Goal: Task Accomplishment & Management: Use online tool/utility

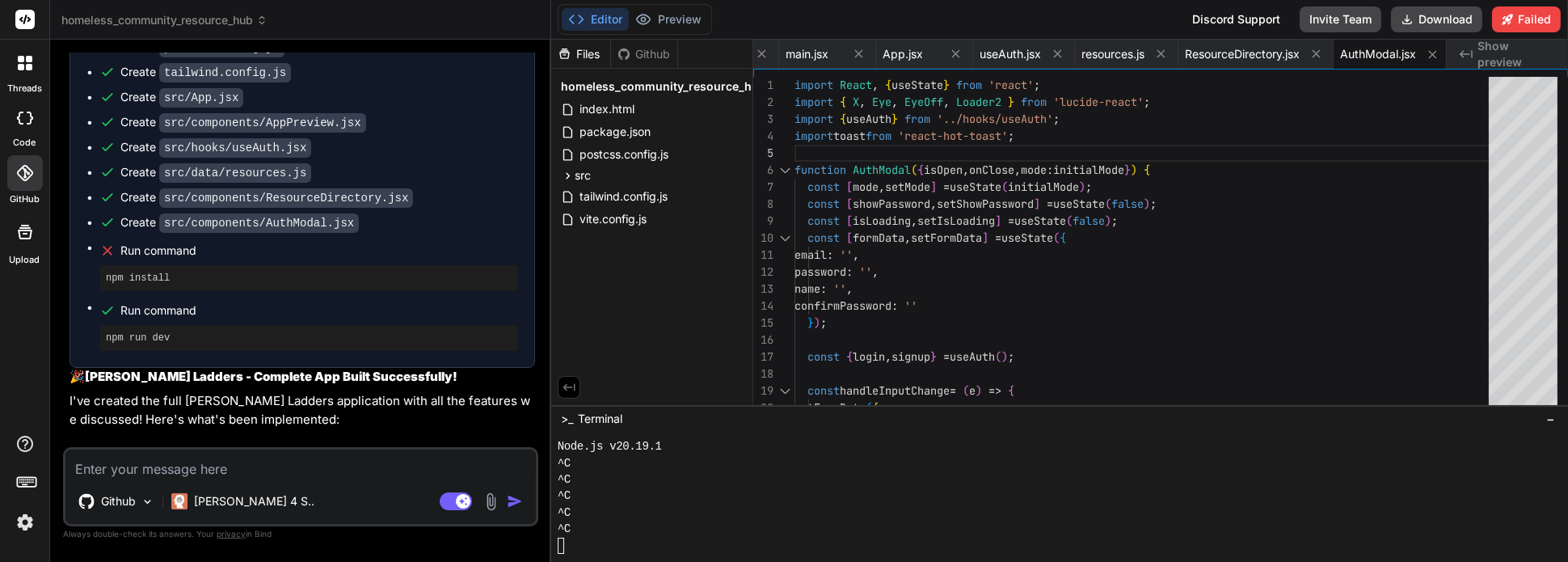
scroll to position [8831, 0]
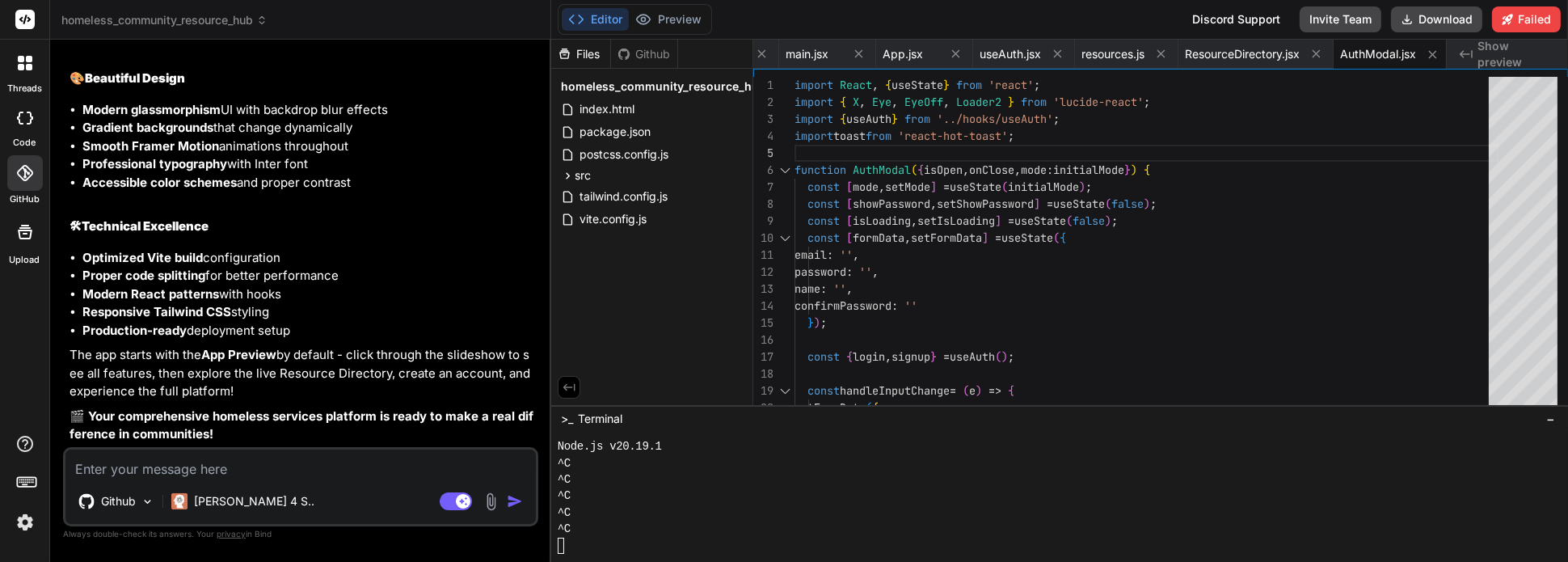
click at [26, 67] on icon at bounding box center [29, 67] width 7 height 7
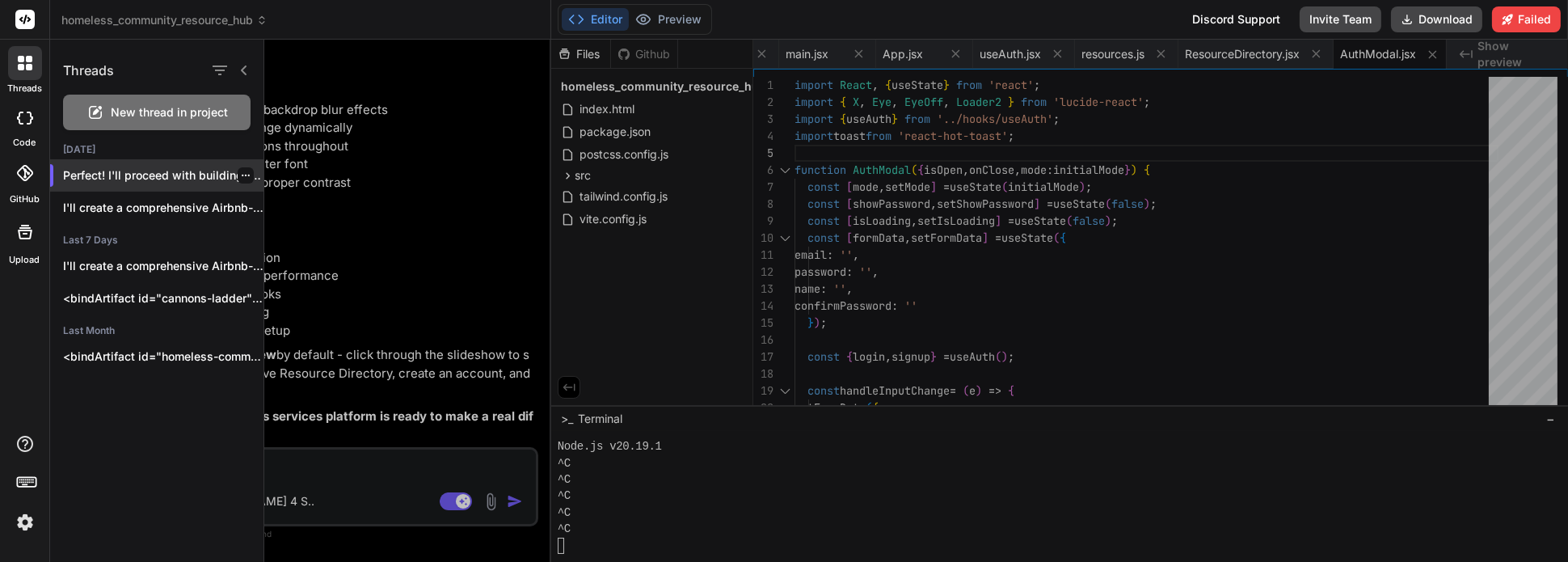
click at [192, 173] on p "Perfect! I'll proceed with building the ..." at bounding box center [163, 175] width 200 height 16
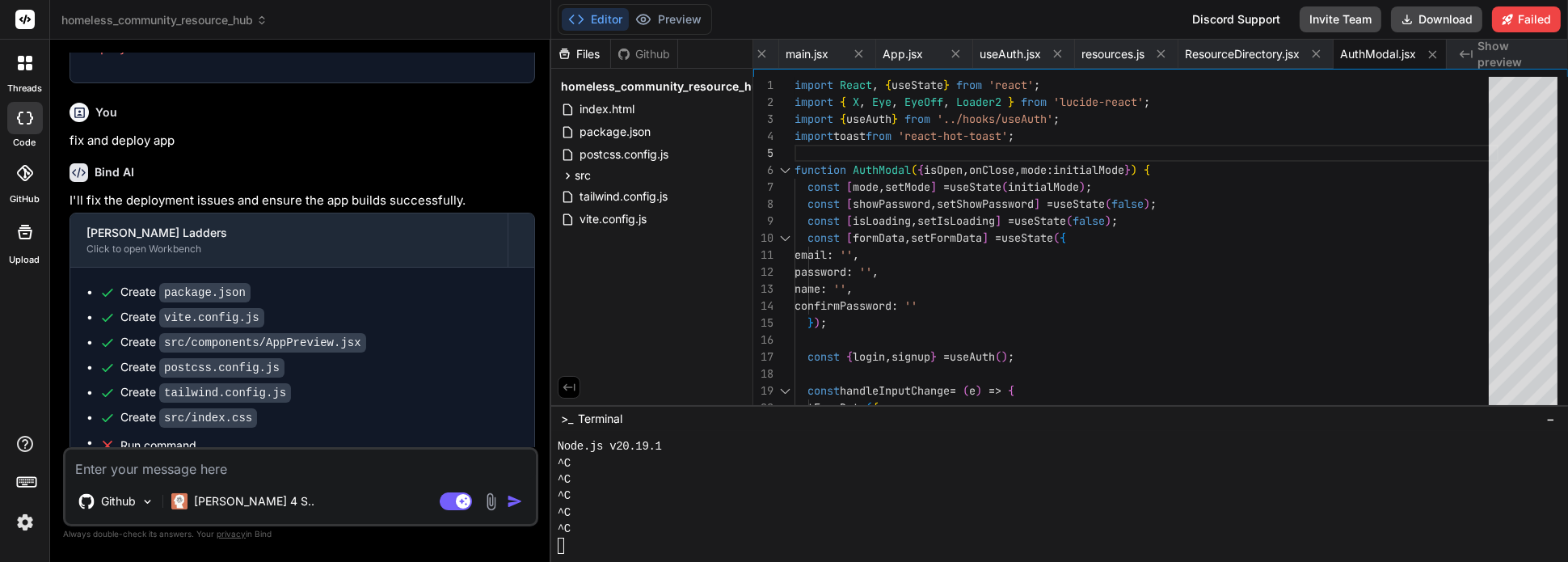
scroll to position [5570, 0]
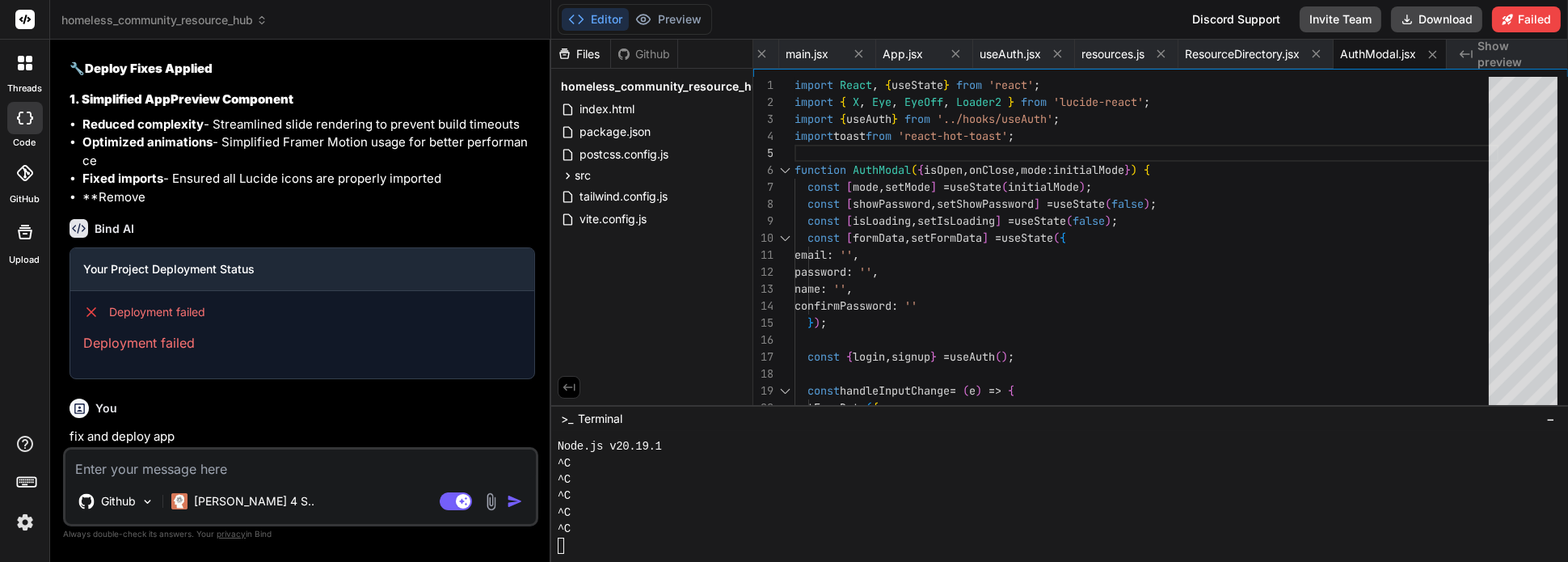
click at [30, 58] on icon at bounding box center [29, 59] width 7 height 7
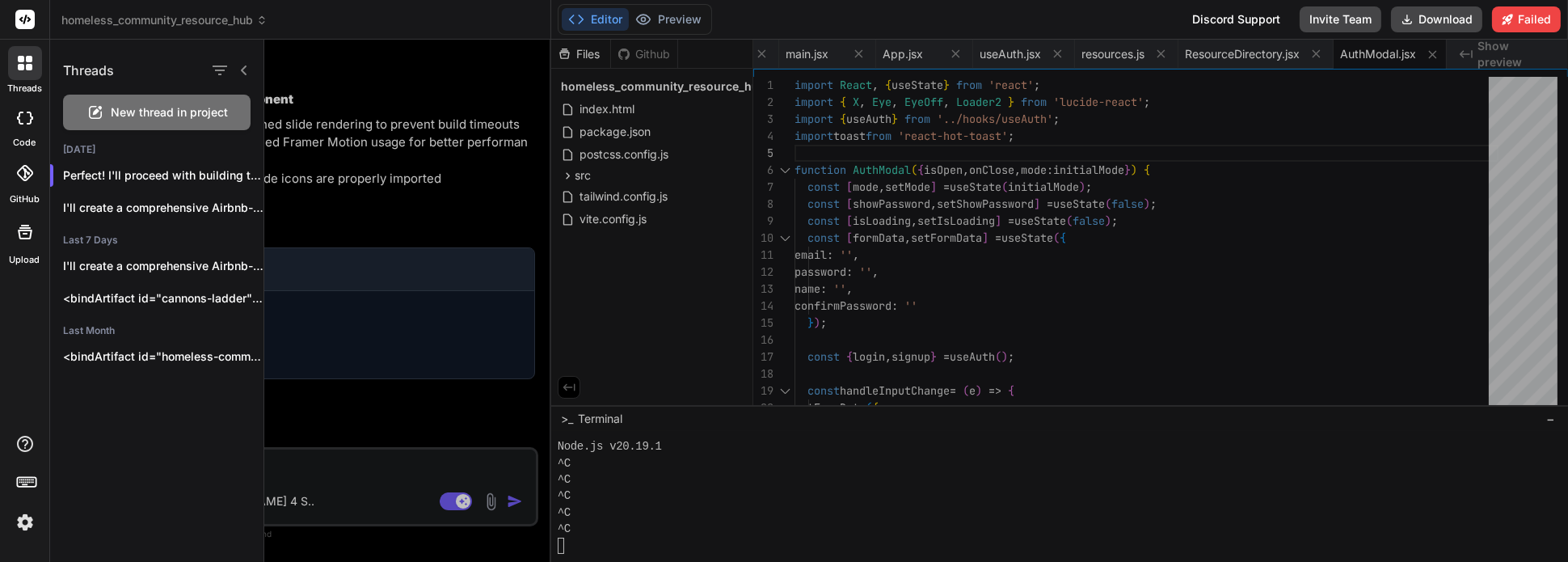
click at [164, 108] on span "New thread in project" at bounding box center [170, 112] width 118 height 16
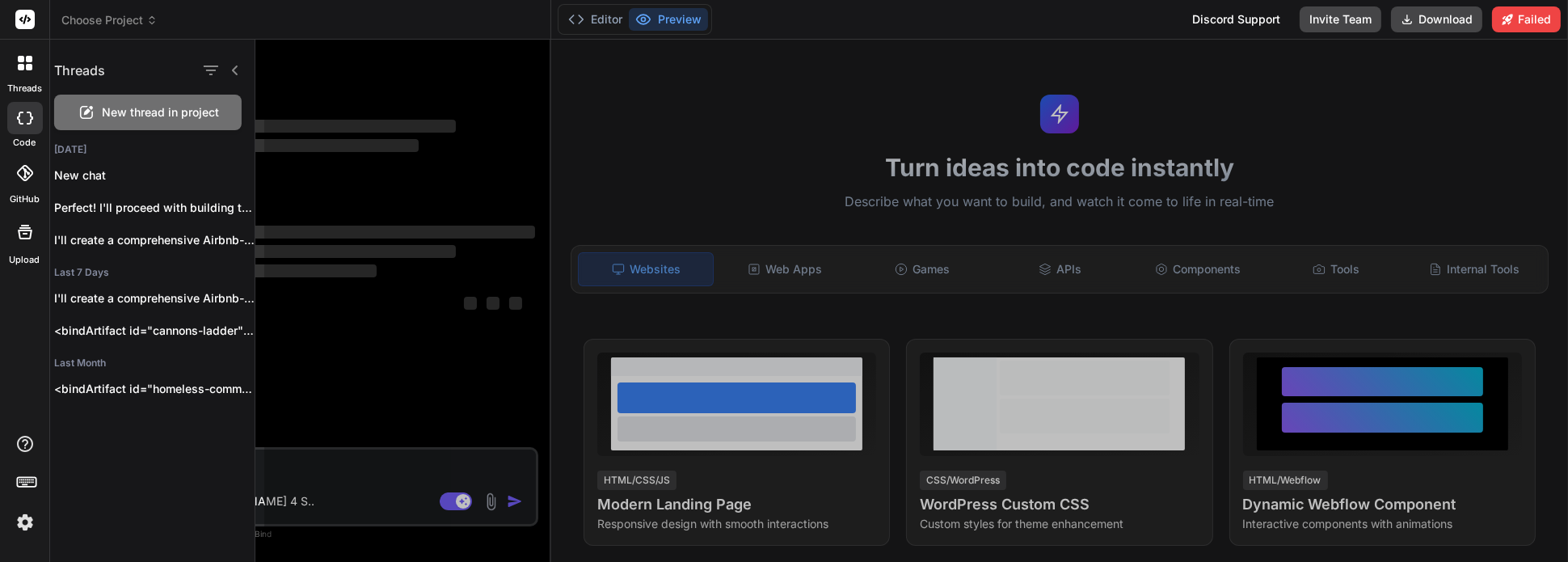
scroll to position [264, 0]
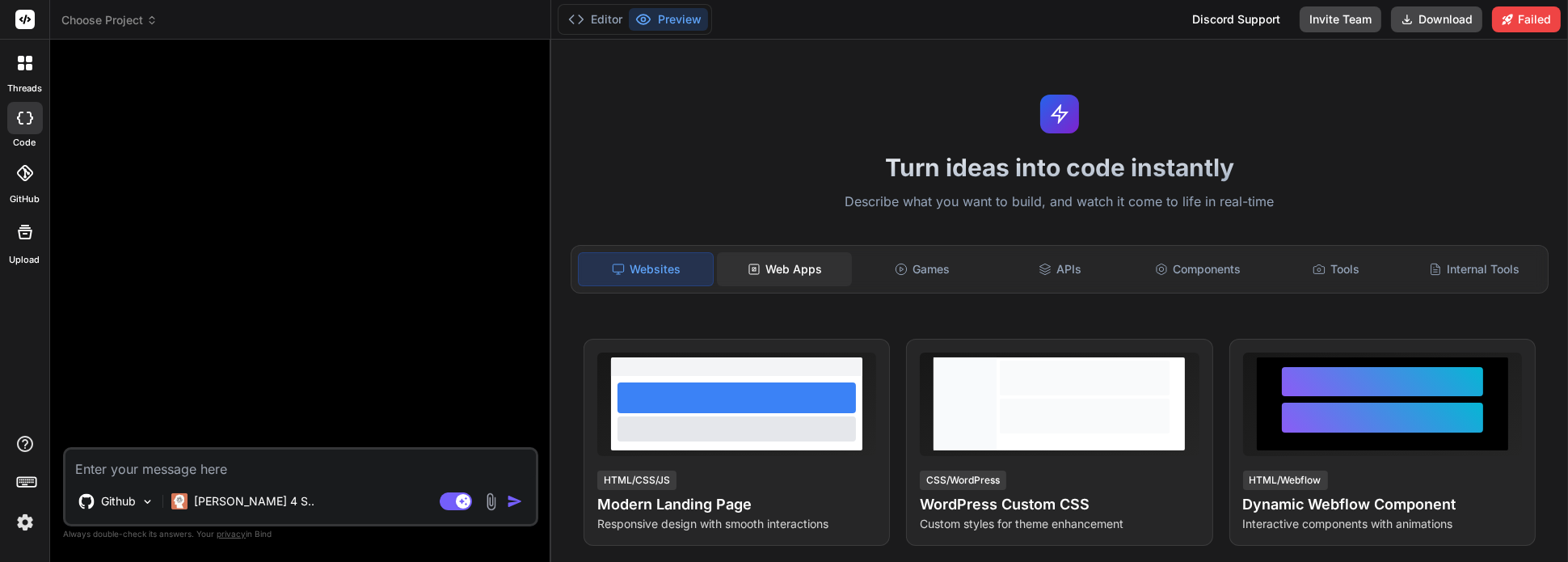
click at [800, 272] on div "Web Apps" at bounding box center [784, 269] width 135 height 34
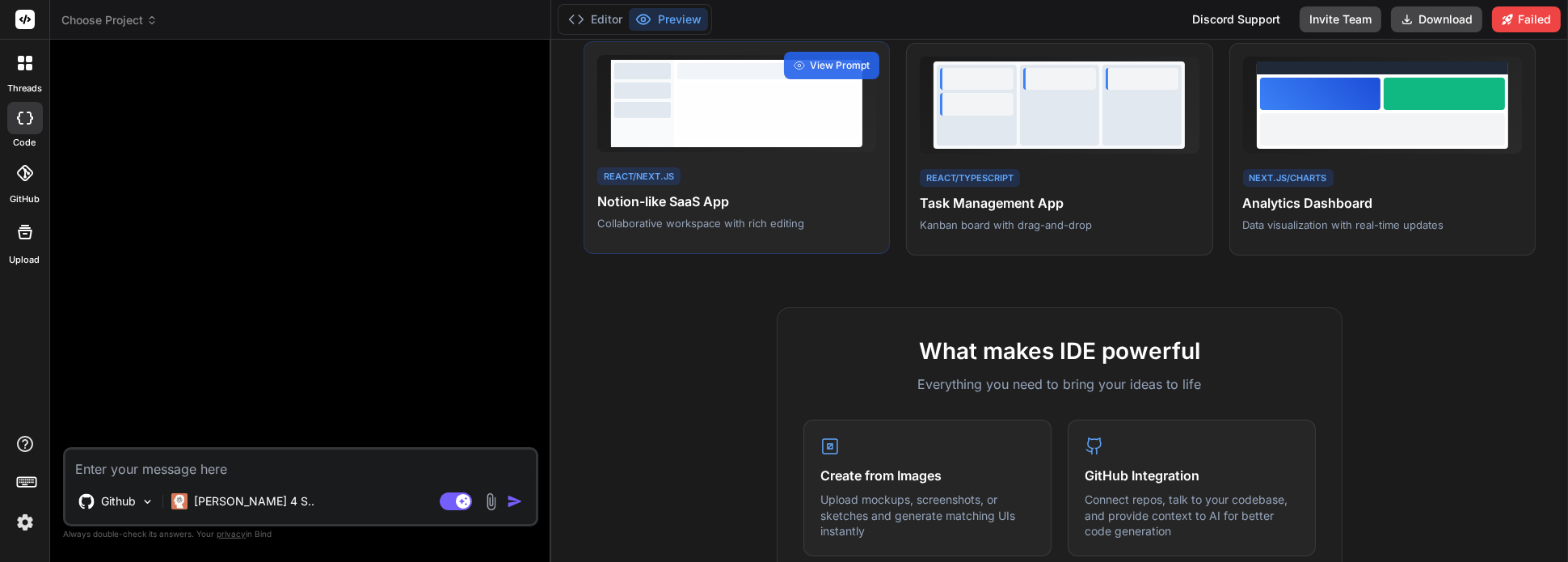
scroll to position [0, 0]
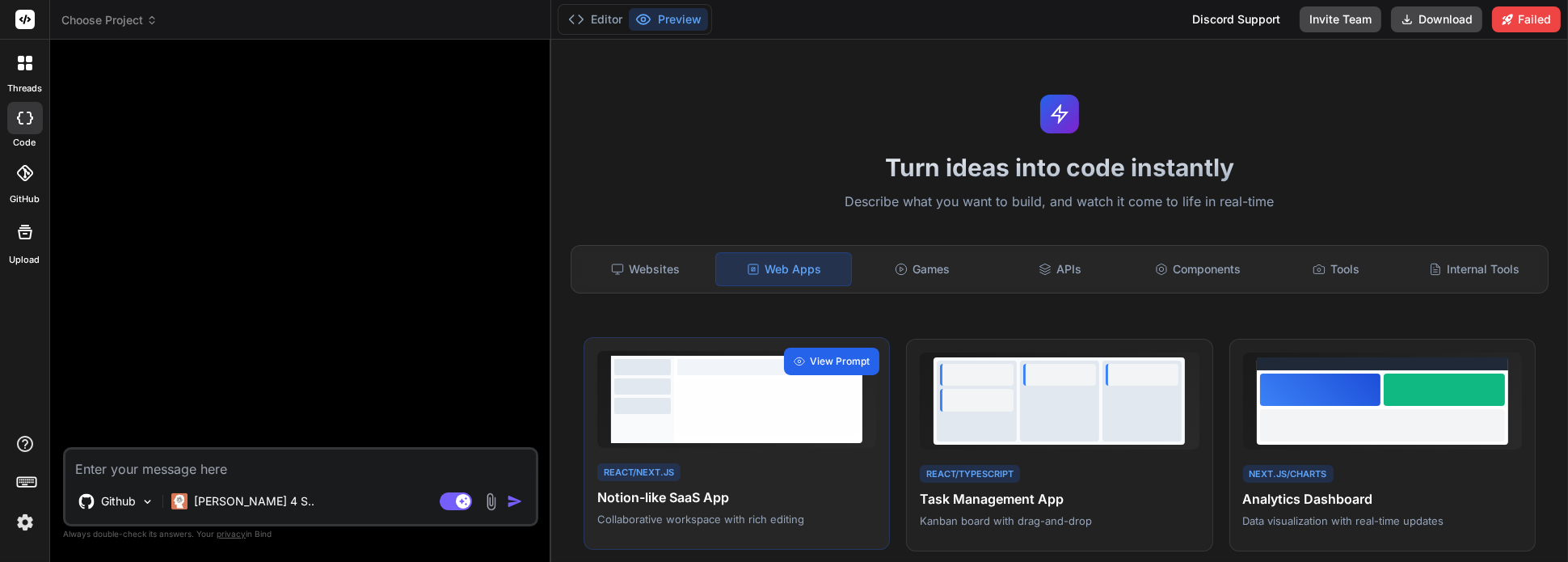
click at [815, 361] on span "View Prompt" at bounding box center [840, 361] width 60 height 14
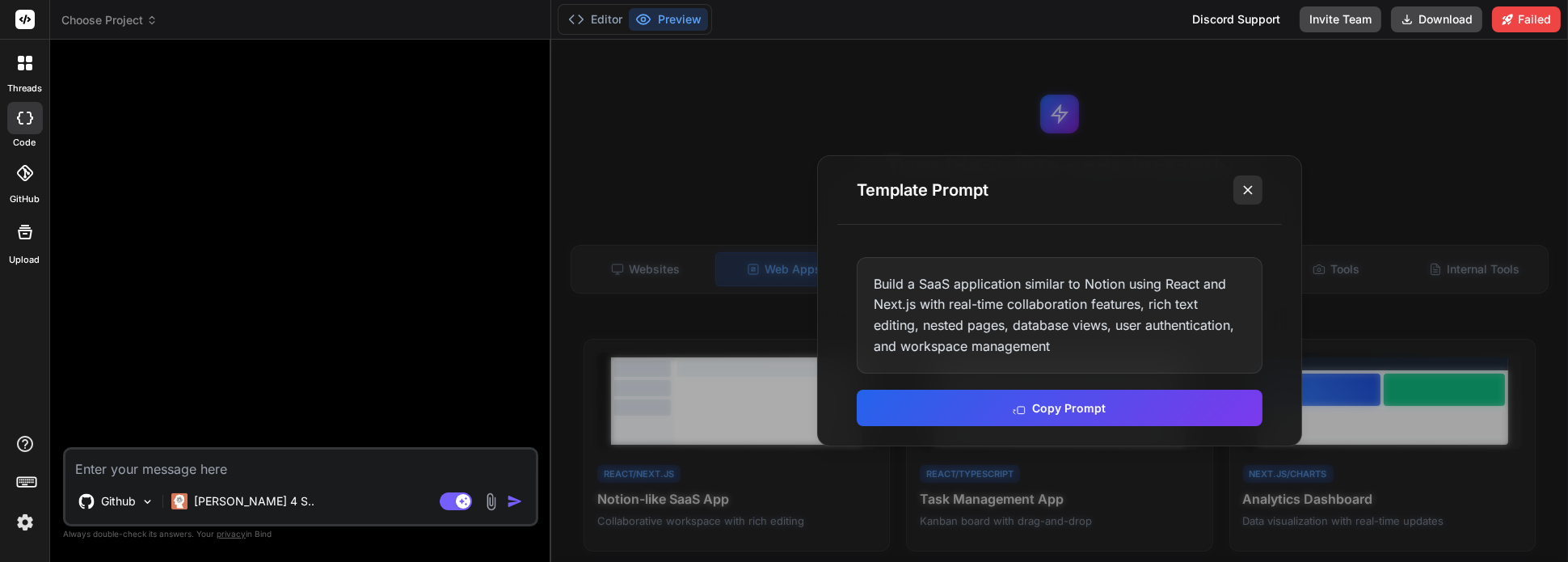
click at [1249, 188] on line at bounding box center [1247, 190] width 8 height 8
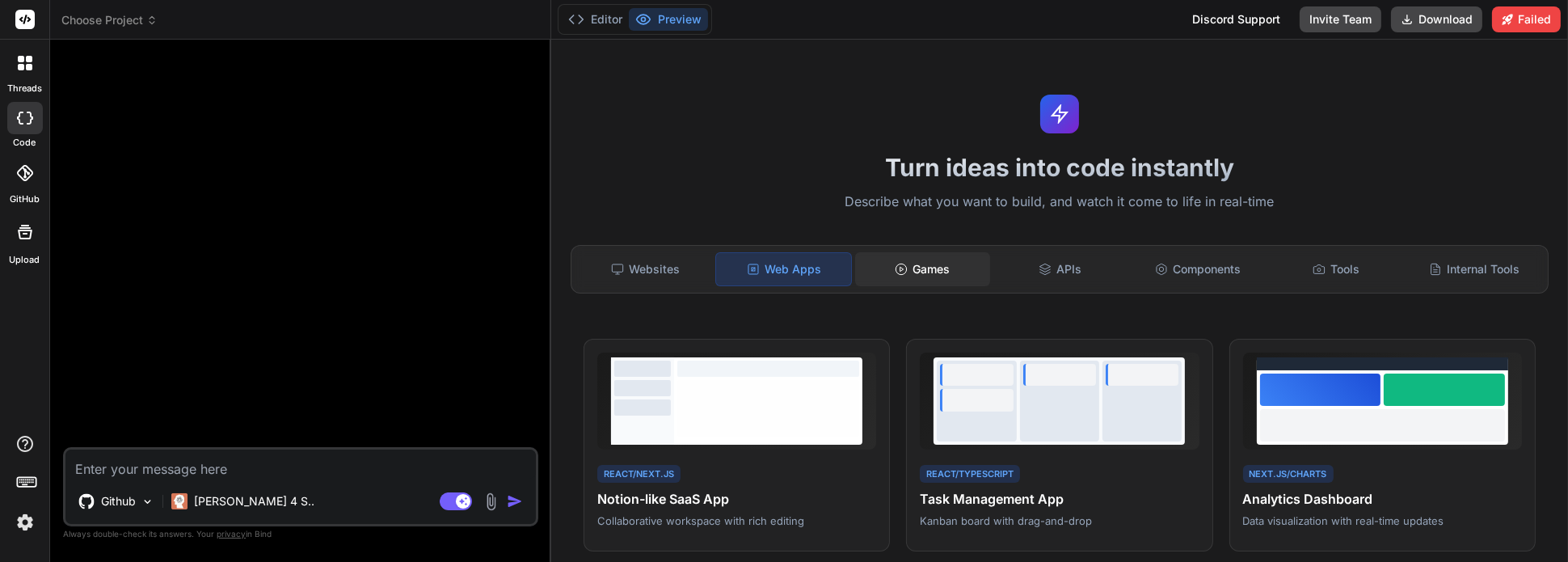
click at [924, 274] on div "Games" at bounding box center [923, 269] width 135 height 34
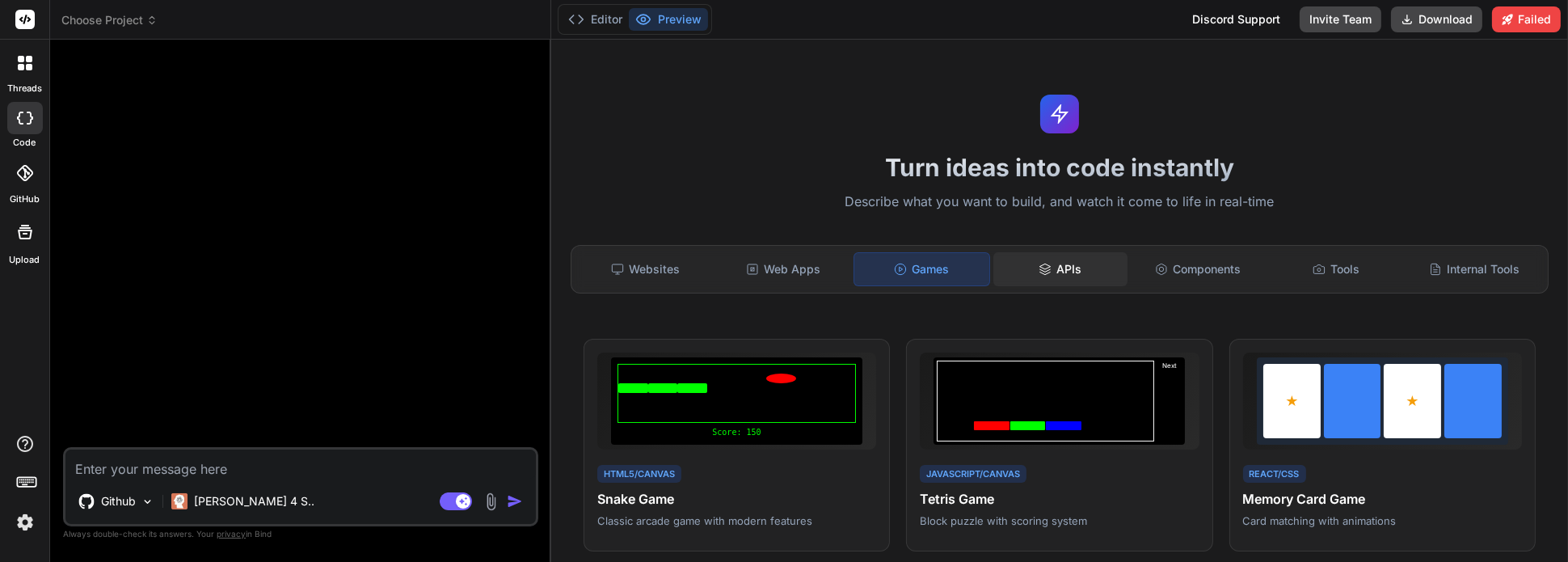
click at [1069, 258] on div "APIs" at bounding box center [1060, 269] width 135 height 34
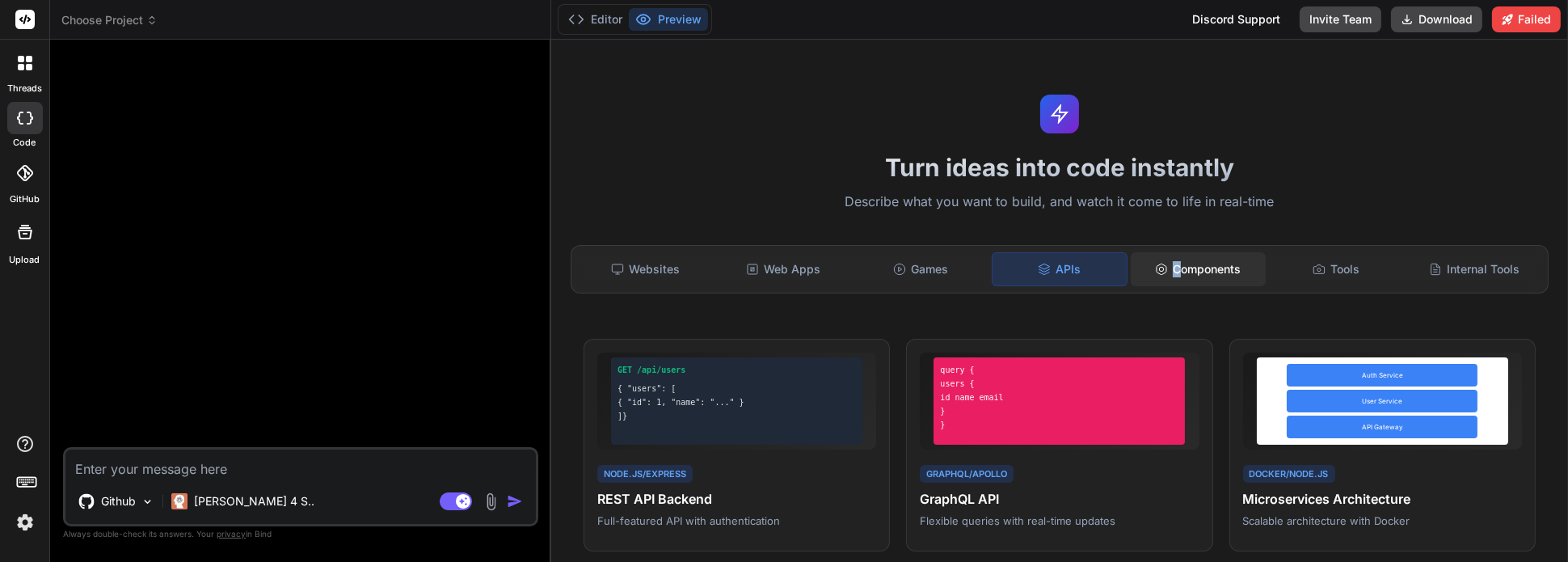
click at [1168, 269] on div "Components" at bounding box center [1198, 269] width 135 height 34
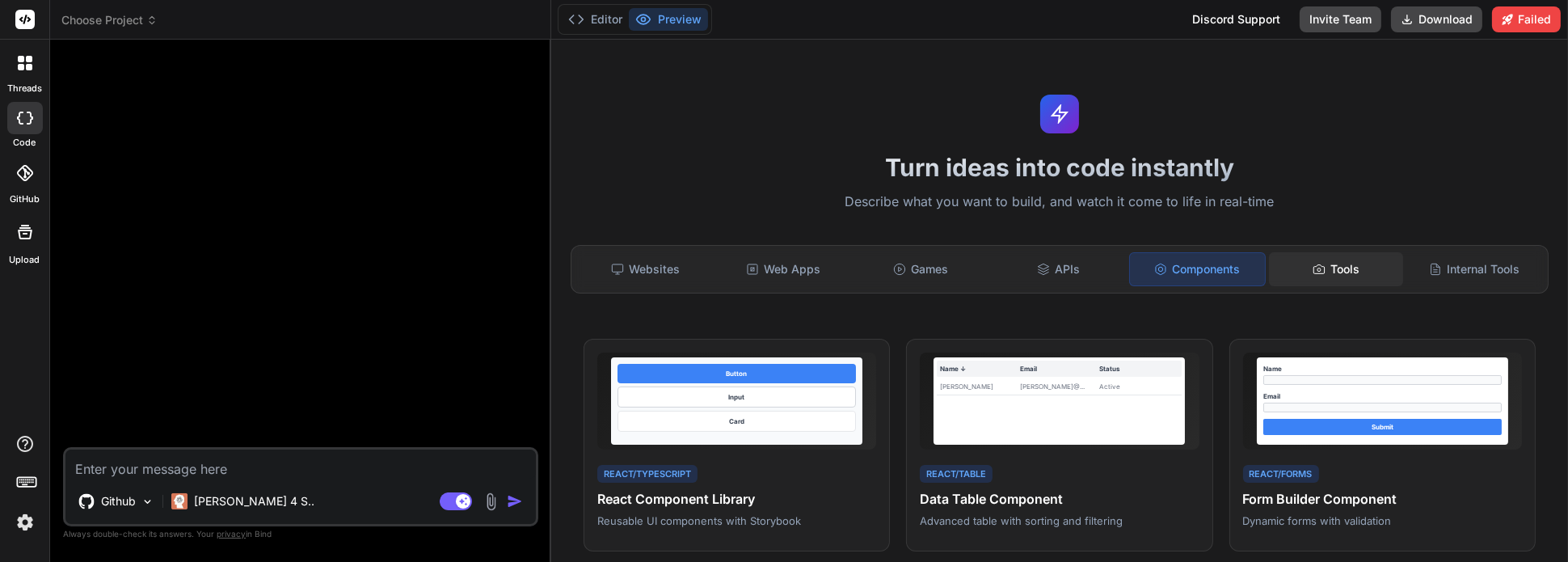
click at [1322, 261] on div "Tools" at bounding box center [1336, 269] width 135 height 34
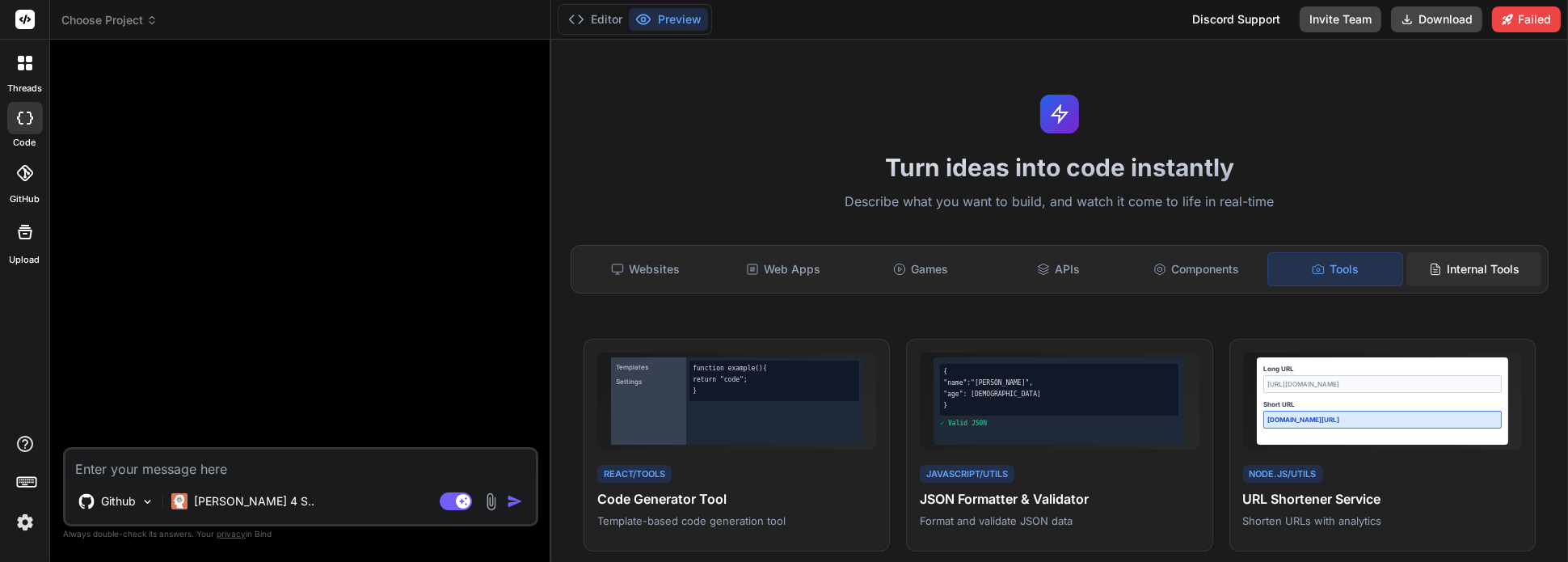
click at [1463, 263] on div "Internal Tools" at bounding box center [1474, 269] width 135 height 34
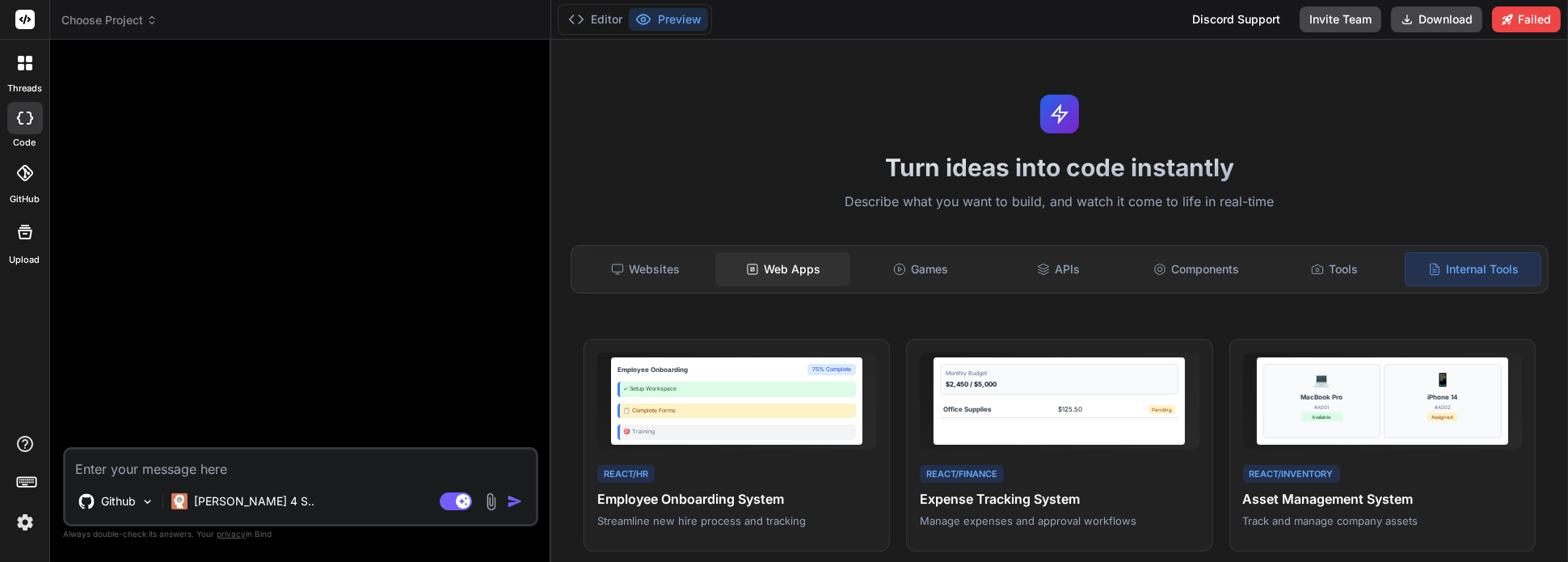
click at [793, 274] on div "Web Apps" at bounding box center [782, 269] width 135 height 34
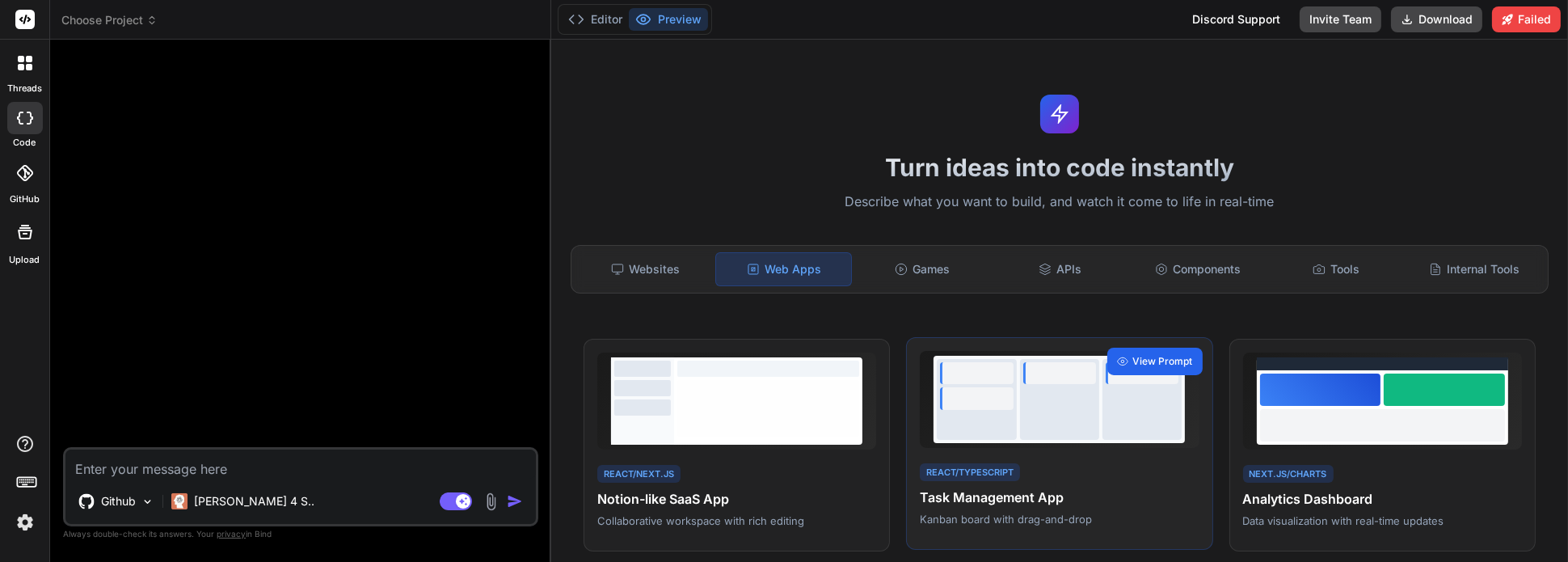
click at [1146, 358] on span "View Prompt" at bounding box center [1163, 361] width 60 height 14
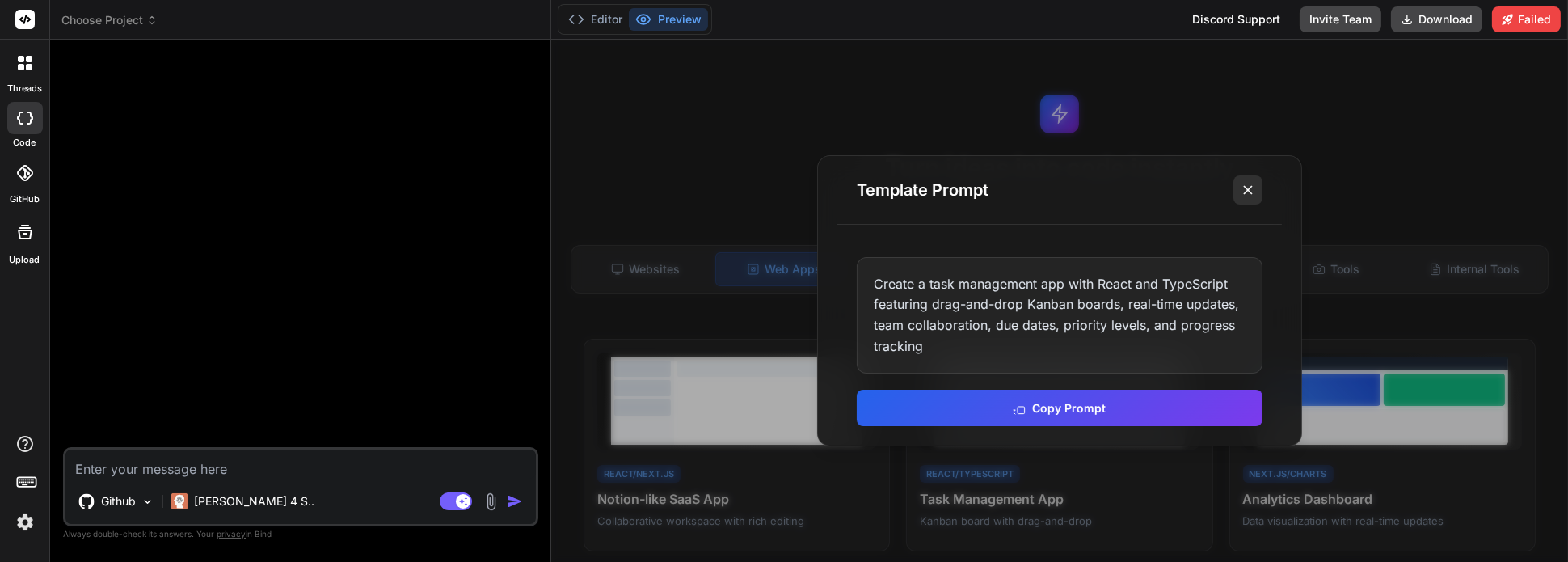
click at [1253, 195] on icon at bounding box center [1247, 190] width 16 height 16
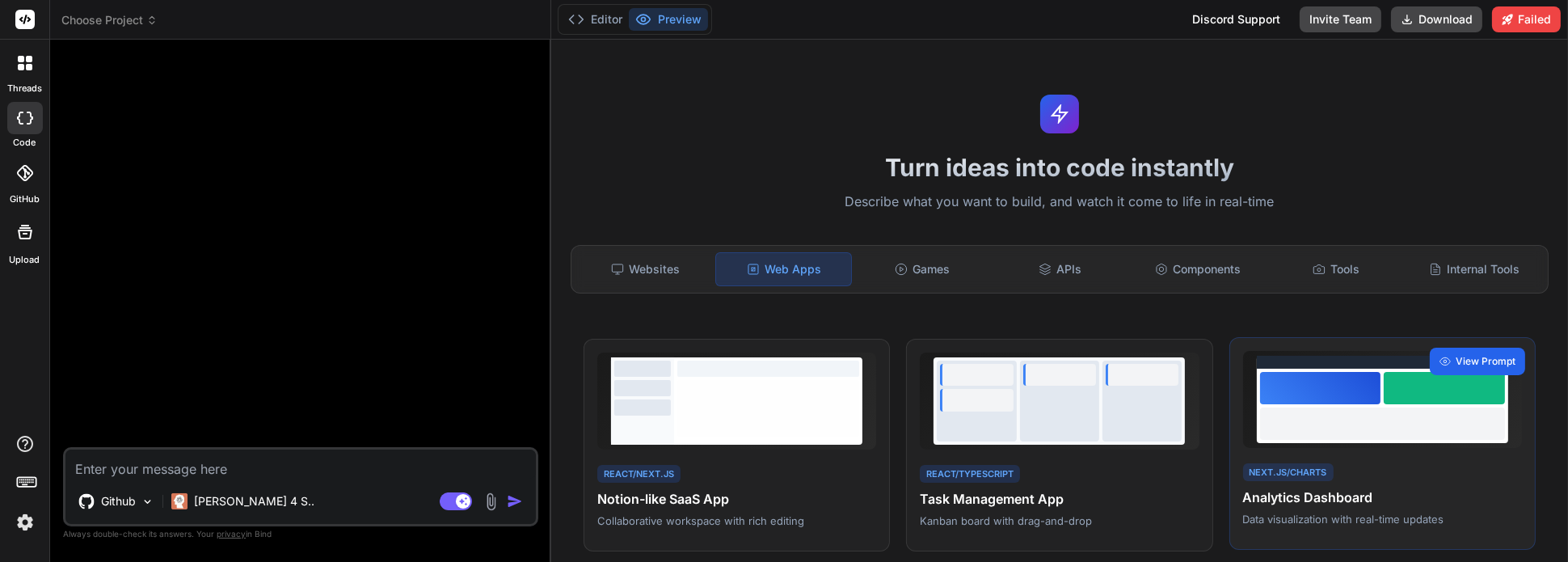
click at [1464, 359] on span "View Prompt" at bounding box center [1485, 361] width 60 height 14
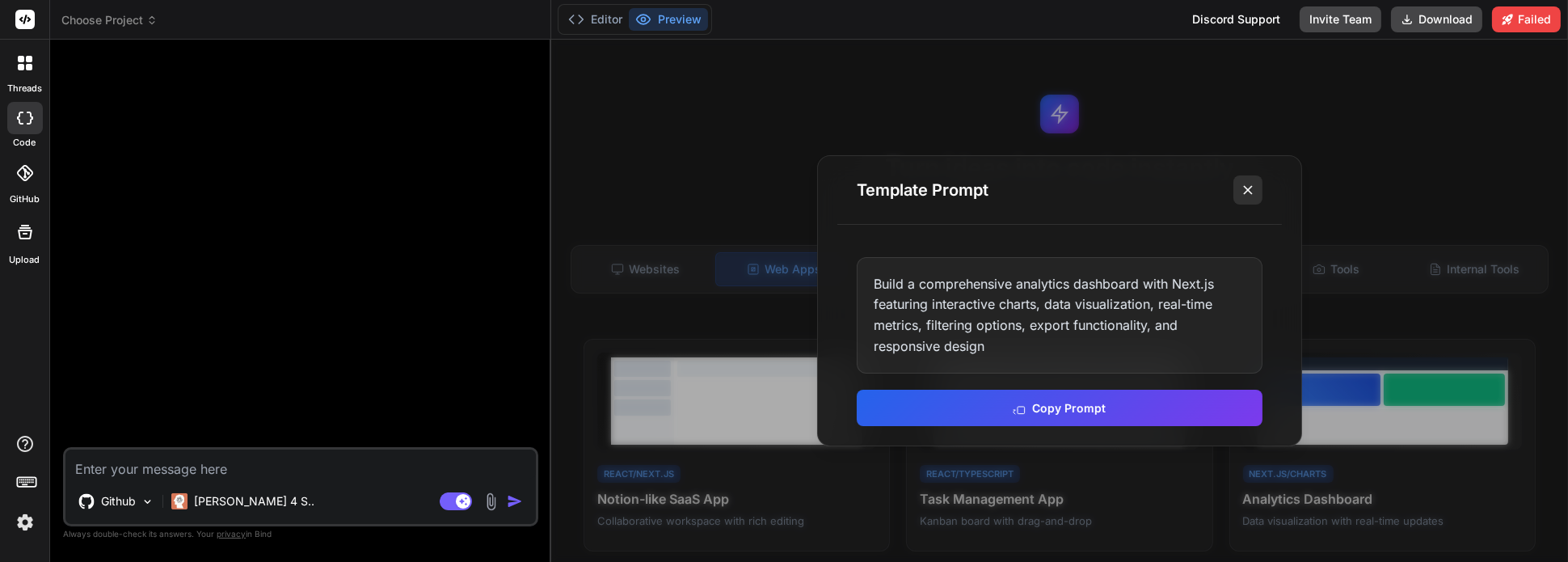
click at [1253, 191] on icon at bounding box center [1247, 190] width 16 height 16
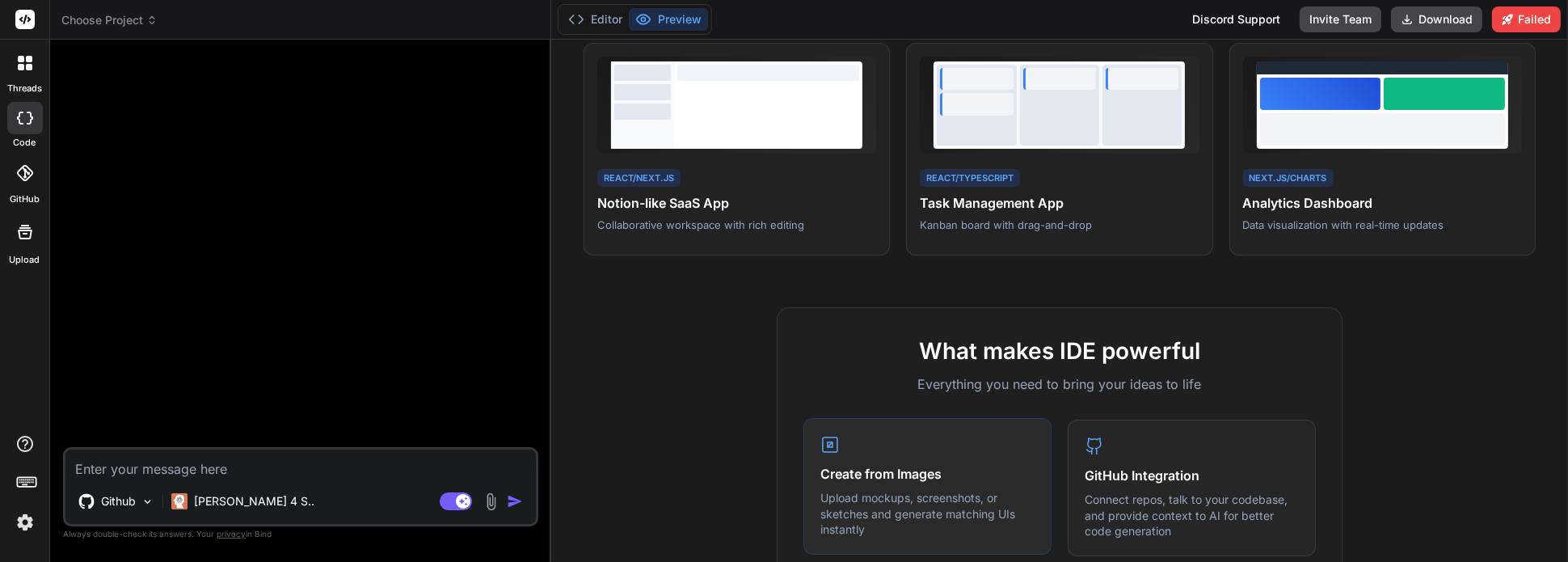
scroll to position [593, 0]
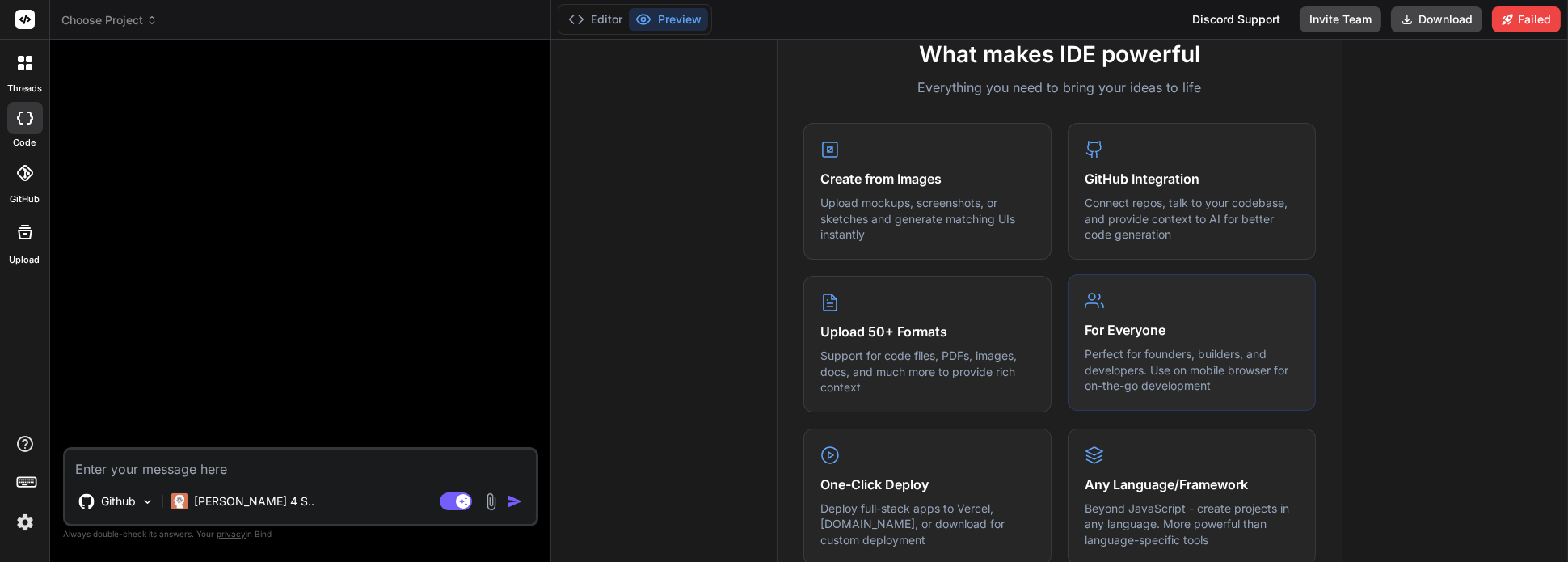
drag, startPoint x: 1130, startPoint y: 270, endPoint x: 1132, endPoint y: 281, distance: 11.2
type textarea "x"
paste textarea "App Development Brief: Interactive Support App for the Homeless Community App N…"
type textarea "App Development Brief: Interactive Support App for the Homeless Community App N…"
type textarea "x"
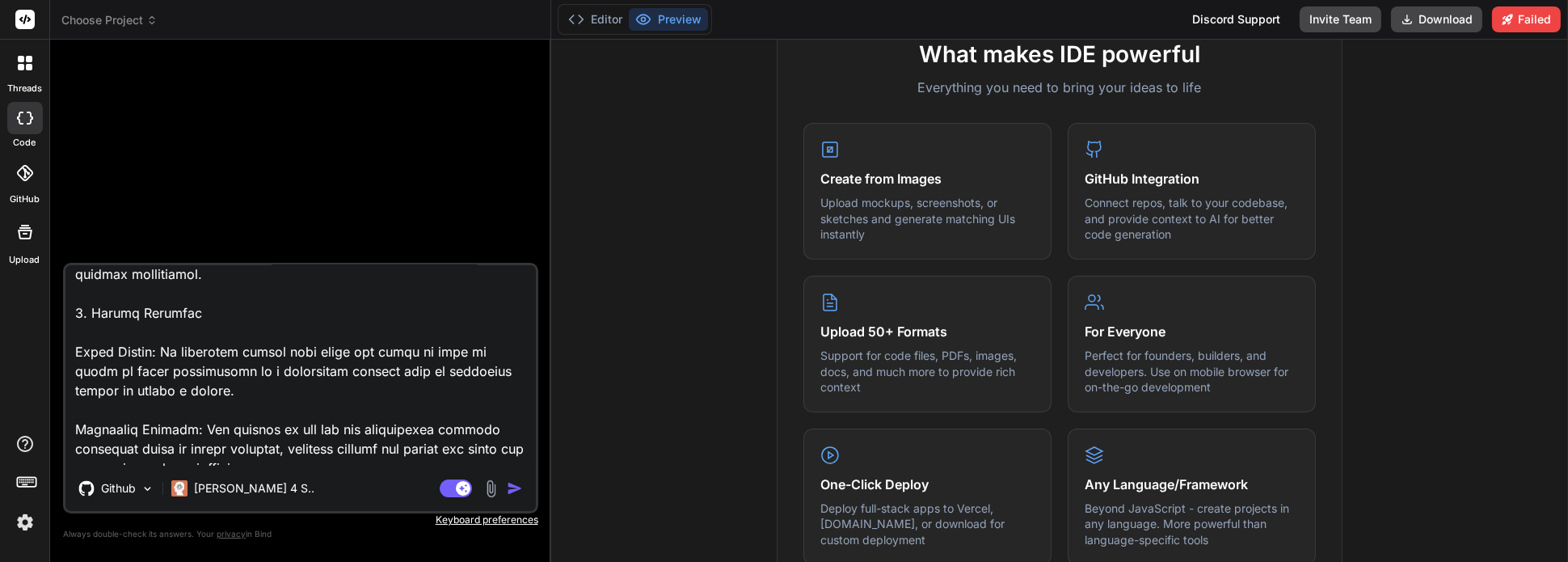
scroll to position [0, 0]
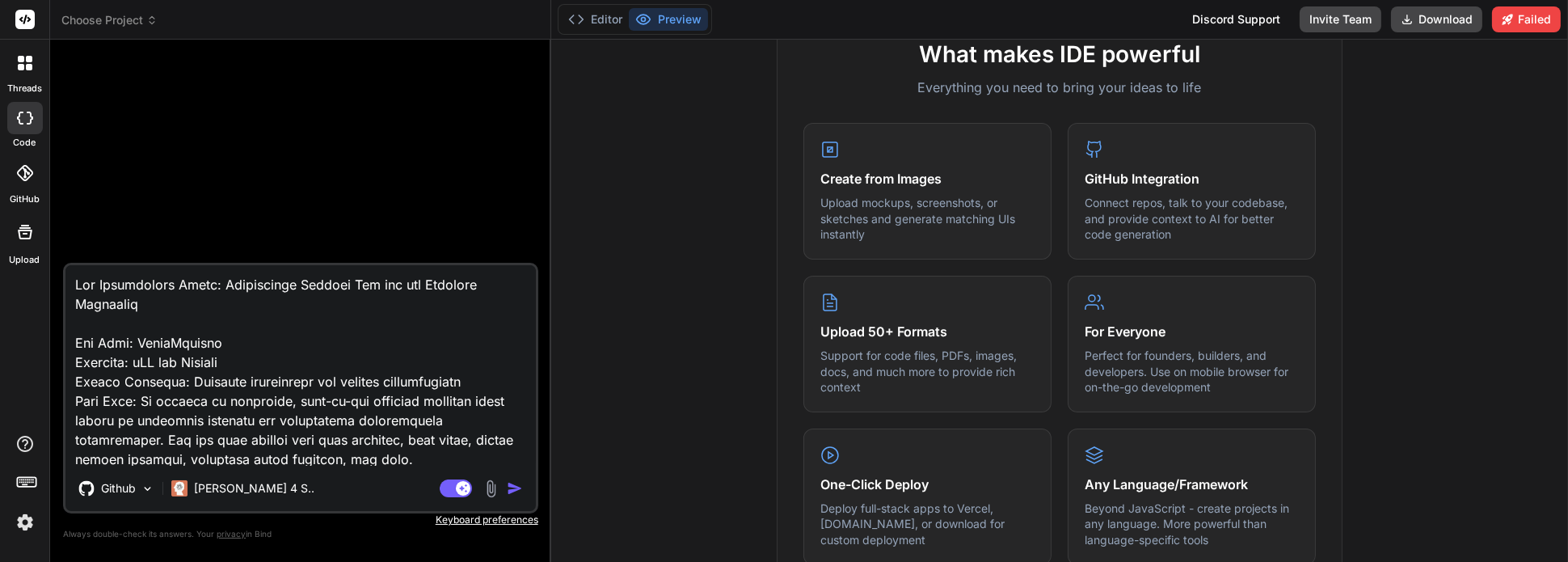
drag, startPoint x: 246, startPoint y: 349, endPoint x: 148, endPoint y: 353, distance: 98.1
click at [148, 353] on textarea at bounding box center [301, 365] width 470 height 201
type textarea "App Development Brief: Interactive Support App for the Homeless Community App N…"
type textarea "x"
type textarea "App Development Brief: Interactive Support App for the Homeless Community App N…"
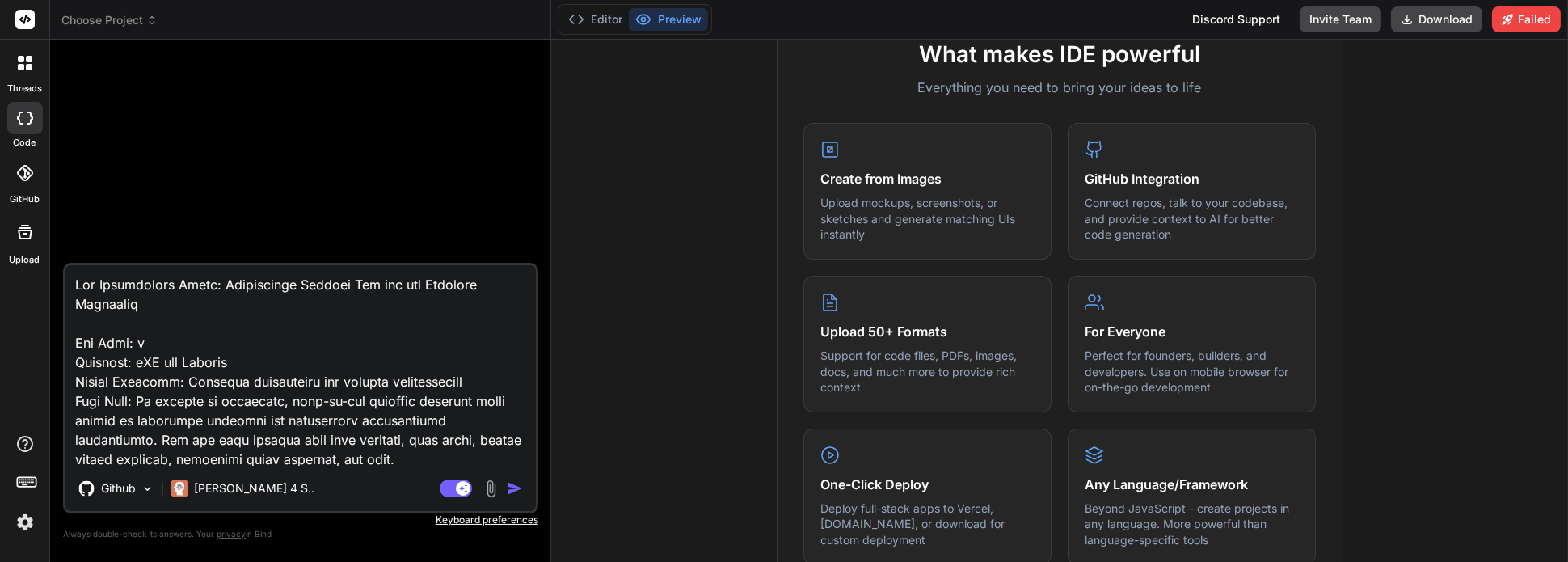
type textarea "x"
type textarea "App Development Brief: Interactive Support App for the Homeless Community App N…"
type textarea "x"
type textarea "App Development Brief: Interactive Support App for the Homeless Community App N…"
type textarea "x"
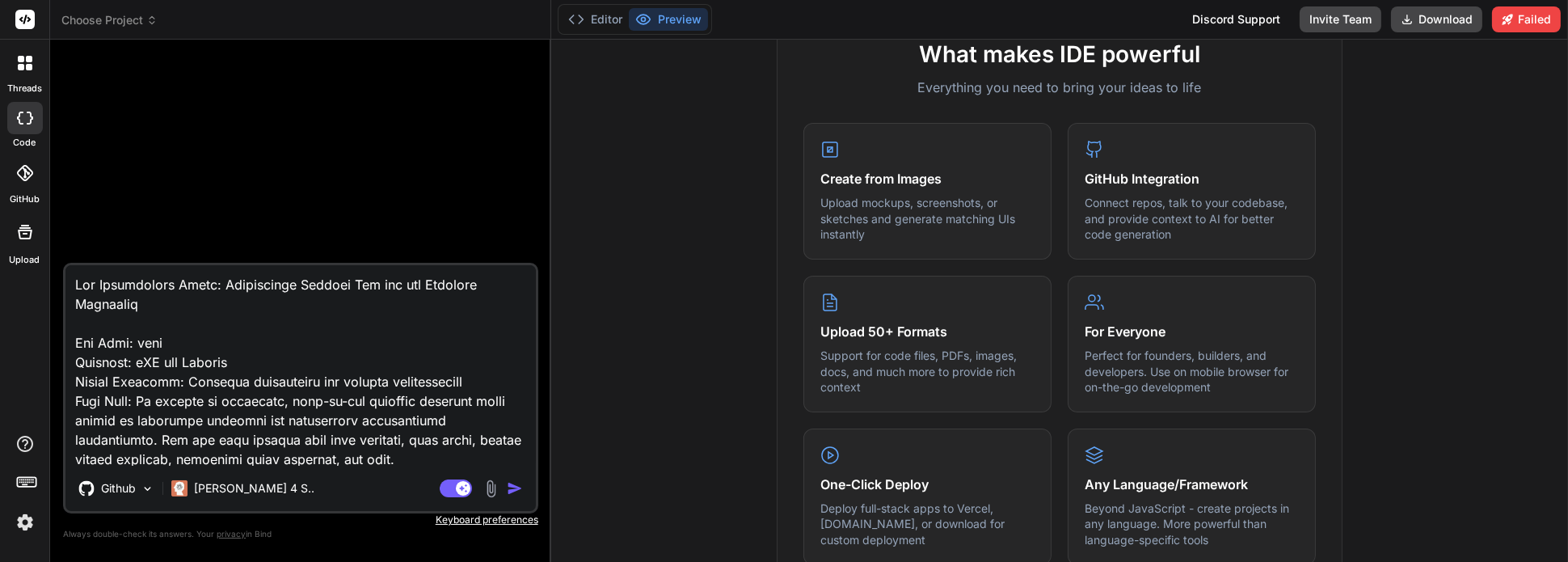
type textarea "App Development Brief: Interactive Support App for the Homeless Community App N…"
type textarea "x"
type textarea "App Development Brief: Interactive Support App for the Homeless Community App N…"
type textarea "x"
type textarea "App Development Brief: Interactive Support App for the Homeless Community App N…"
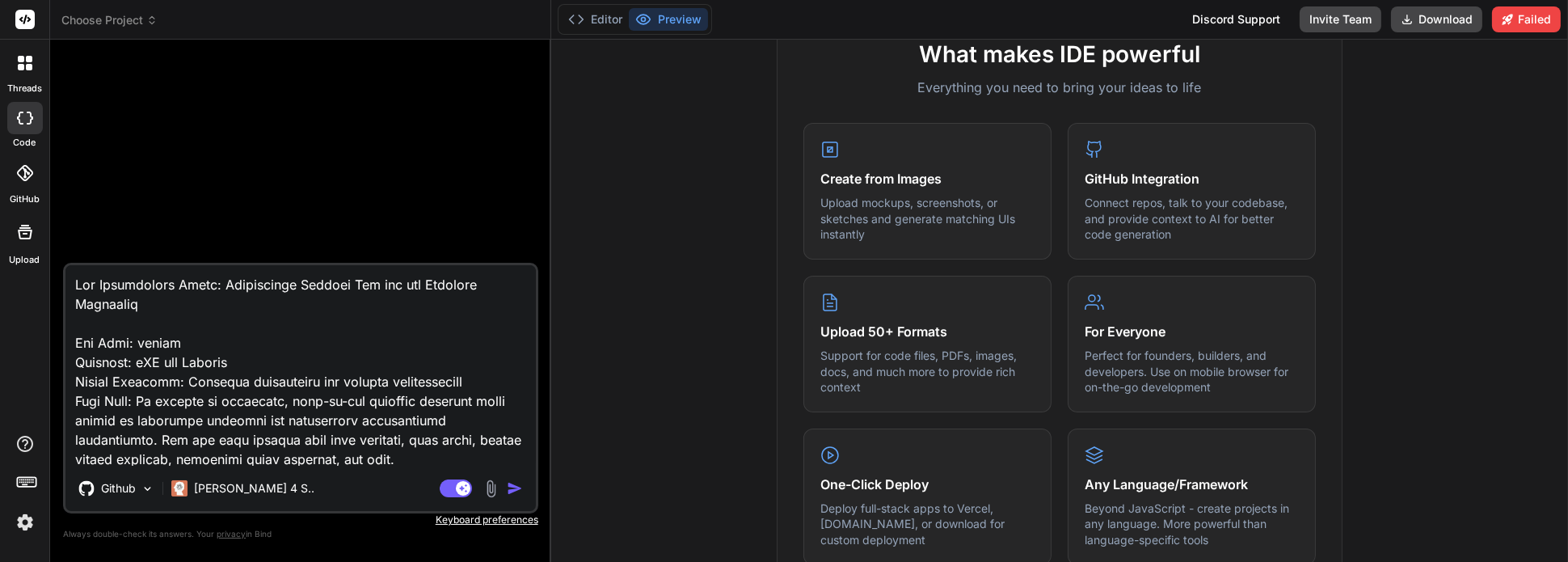
type textarea "x"
type textarea "App Development Brief: Interactive Support App for the Homeless Community App N…"
type textarea "x"
type textarea "App Development Brief: Interactive Support App for the Homeless Community App N…"
type textarea "x"
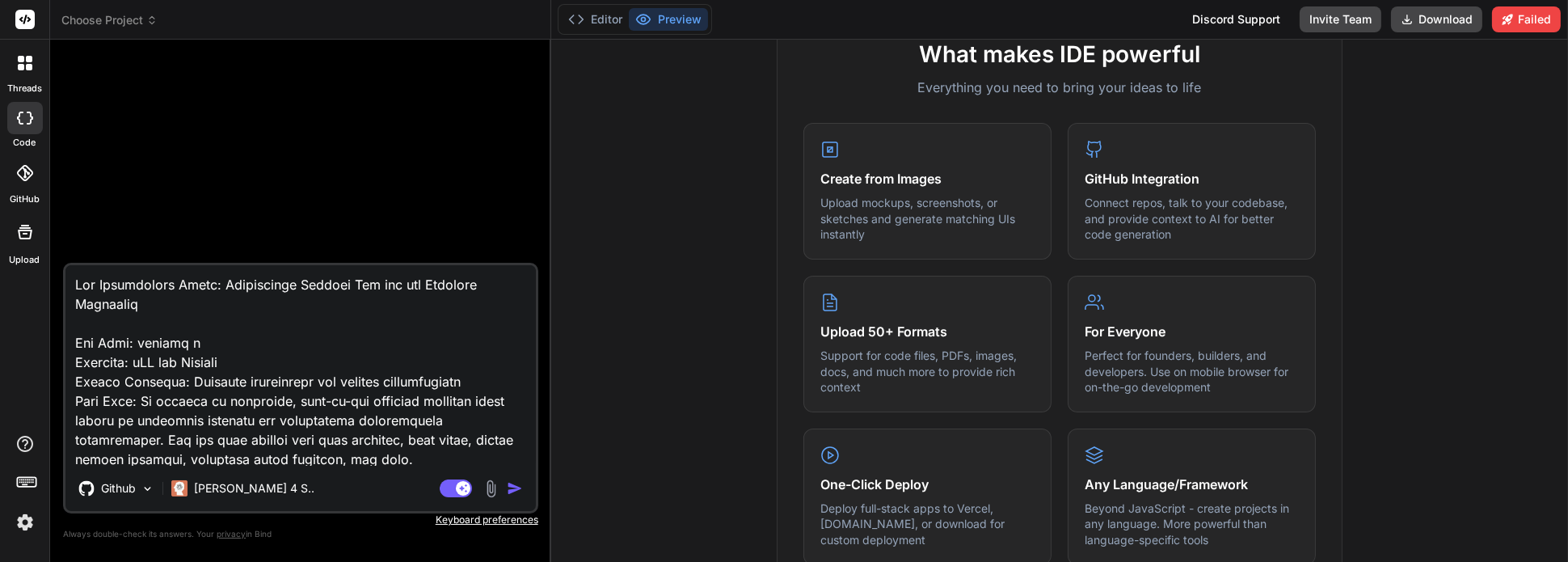
type textarea "App Development Brief: Interactive Support App for the Homeless Community App N…"
type textarea "x"
type textarea "App Development Brief: Interactive Support App for the Homeless Community App N…"
type textarea "x"
type textarea "App Development Brief: Interactive Support App for the Homeless Community App N…"
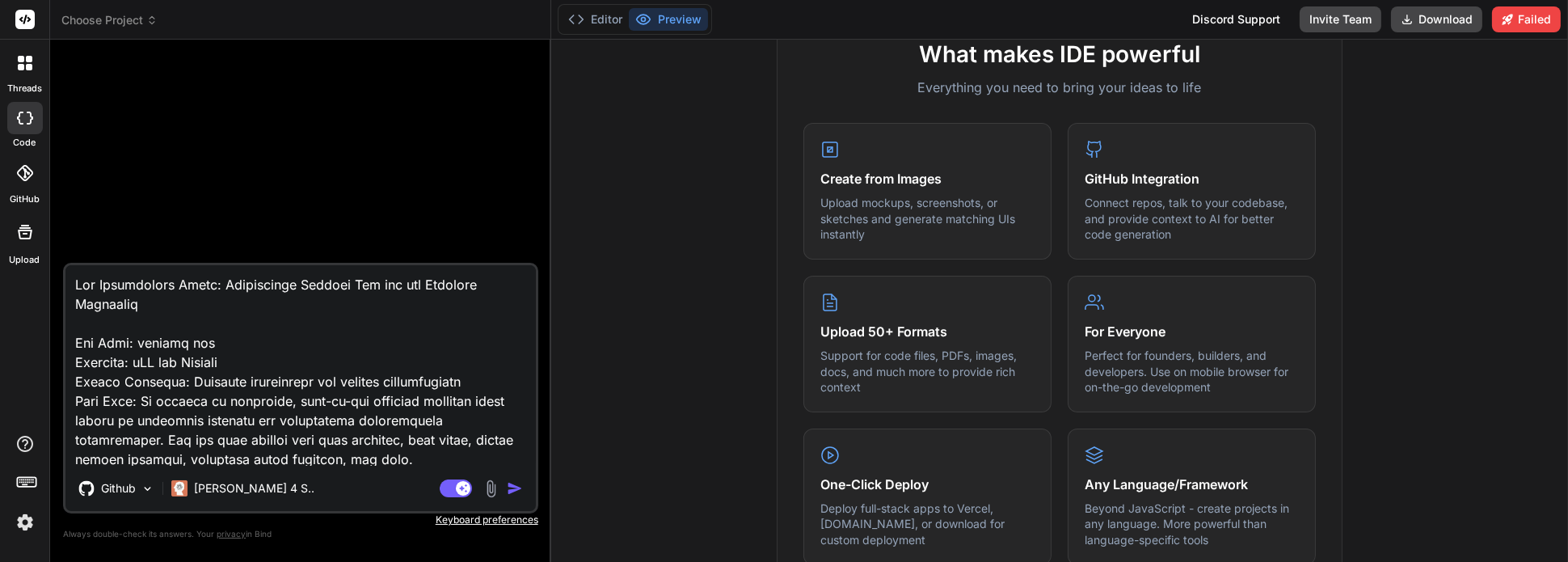
type textarea "x"
type textarea "App Development Brief: Interactive Support App for the Homeless Community App N…"
type textarea "x"
type textarea "App Development Brief: Interactive Support App for the Homeless Community App N…"
type textarea "x"
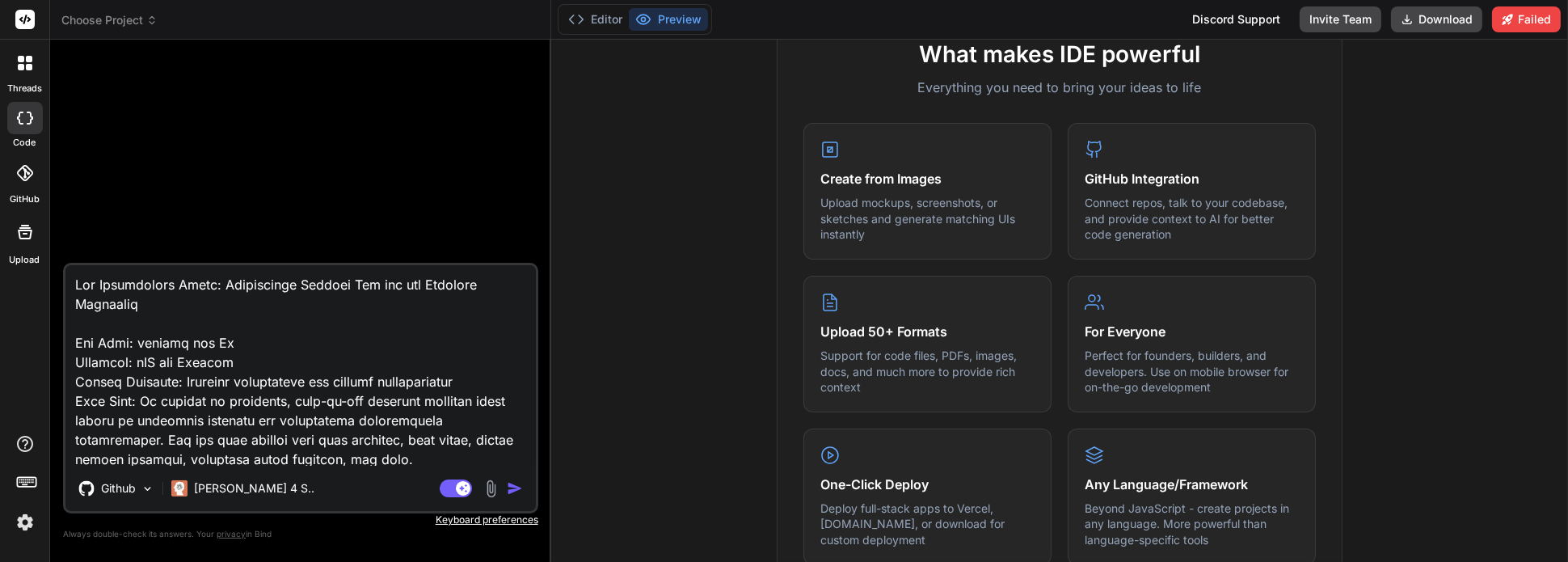
type textarea "App Development Brief: Interactive Support App for the Homeless Community App N…"
type textarea "x"
type textarea "App Development Brief: Interactive Support App for the Homeless Community App N…"
type textarea "x"
type textarea "App Development Brief: Interactive Support App for the Homeless Community App N…"
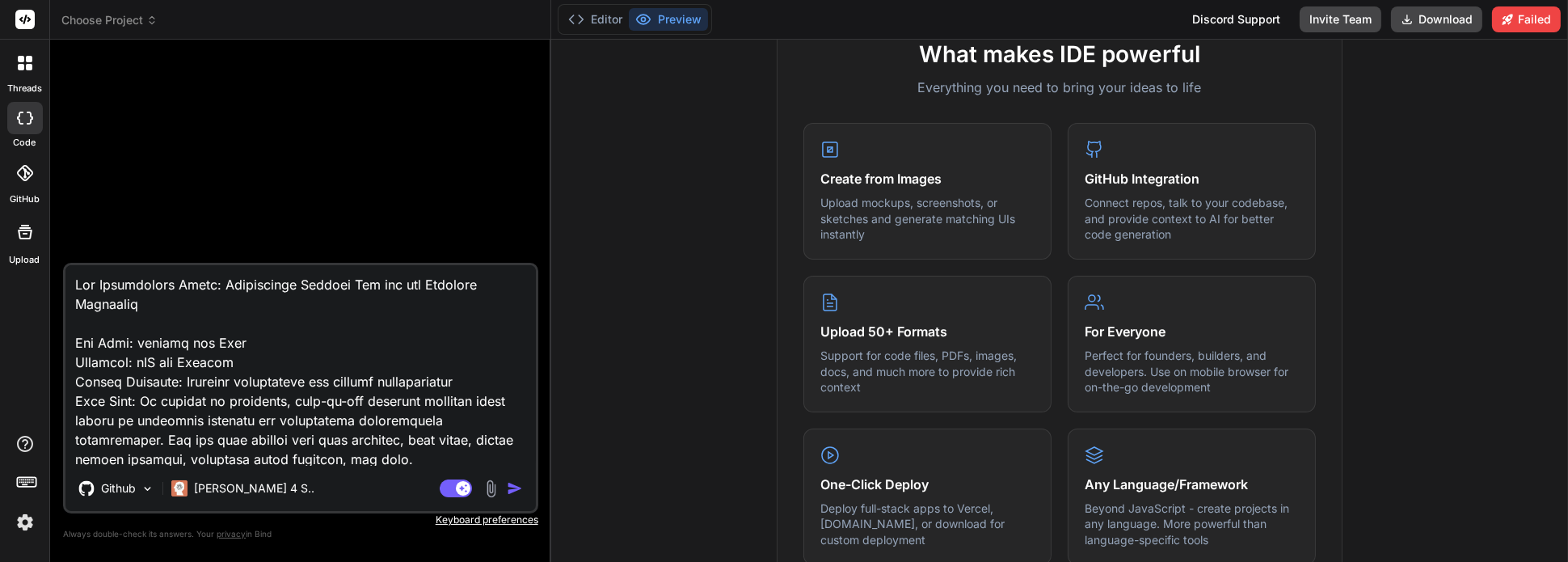
type textarea "x"
type textarea "App Development Brief: Interactive Support App for the Homeless Community App N…"
type textarea "x"
type textarea "App Development Brief: Interactive Support App for the Homeless Community App N…"
type textarea "x"
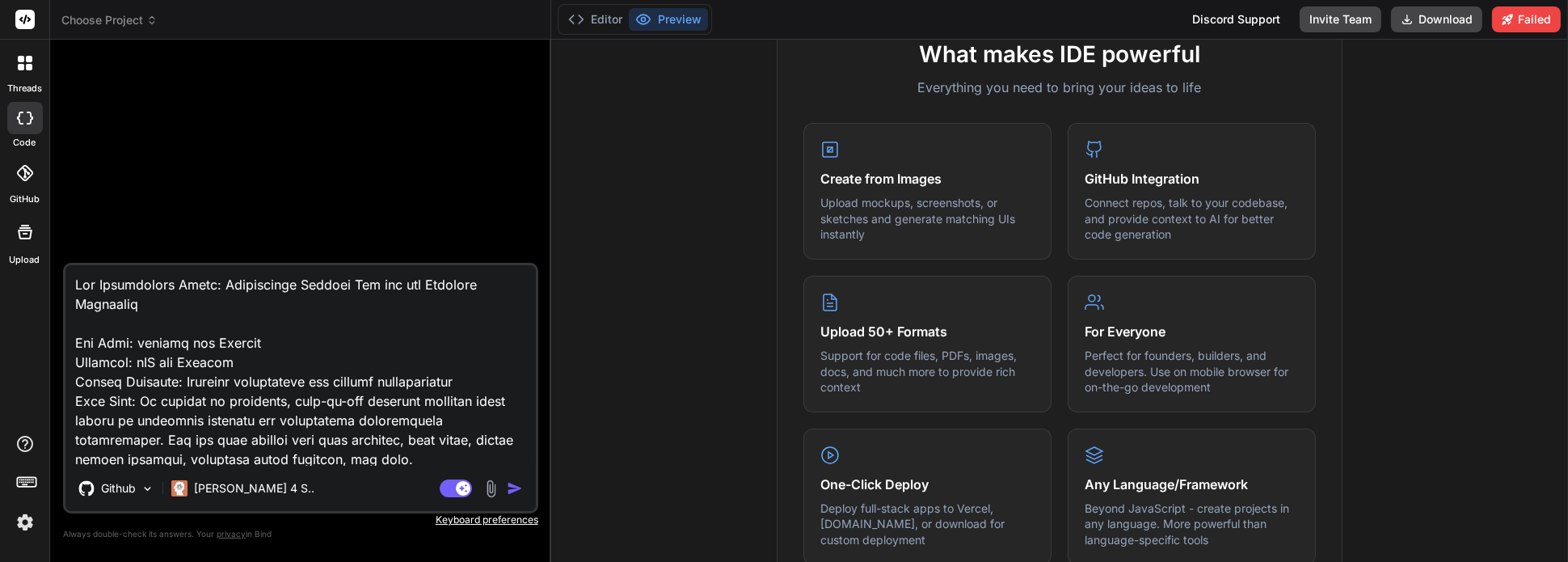
type textarea "App Development Brief: Interactive Support App for the Homeless Community App N…"
type textarea "x"
type textarea "App Development Brief: Interactive Support App for the Homeless Community App N…"
type textarea "x"
click at [150, 341] on textarea at bounding box center [301, 365] width 470 height 201
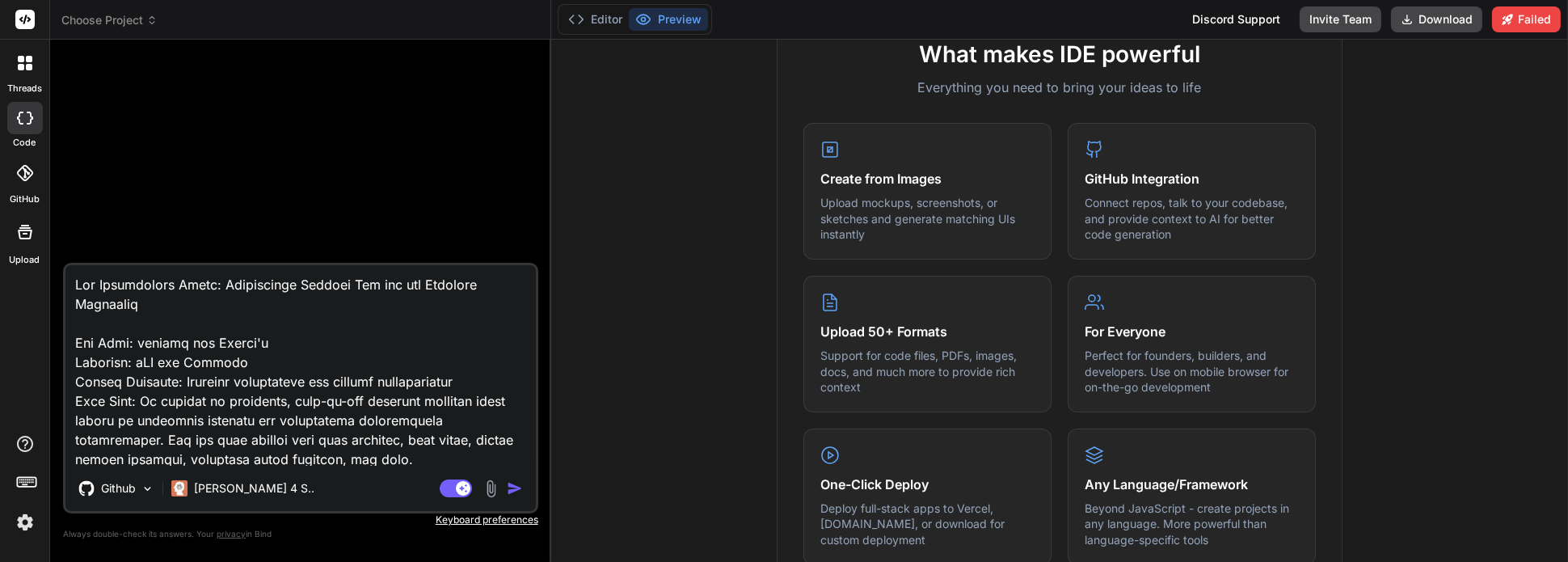
type textarea "App Development Brief: Interactive Support App for the Homeless Community App N…"
type textarea "x"
type textarea "App Development Brief: Interactive Support App for the Homeless Community App N…"
type textarea "x"
type textarea "App Development Brief: Interactive Support App for the Homeless Community App N…"
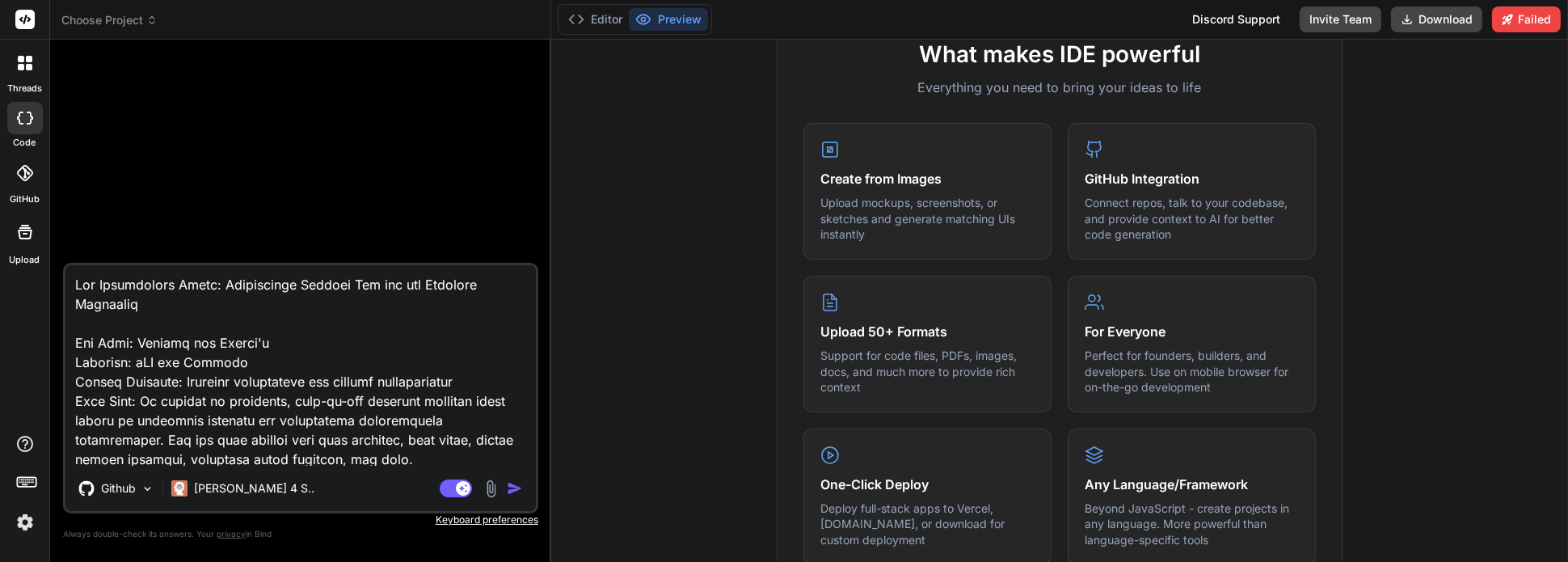
click at [510, 489] on img "button" at bounding box center [514, 488] width 16 height 16
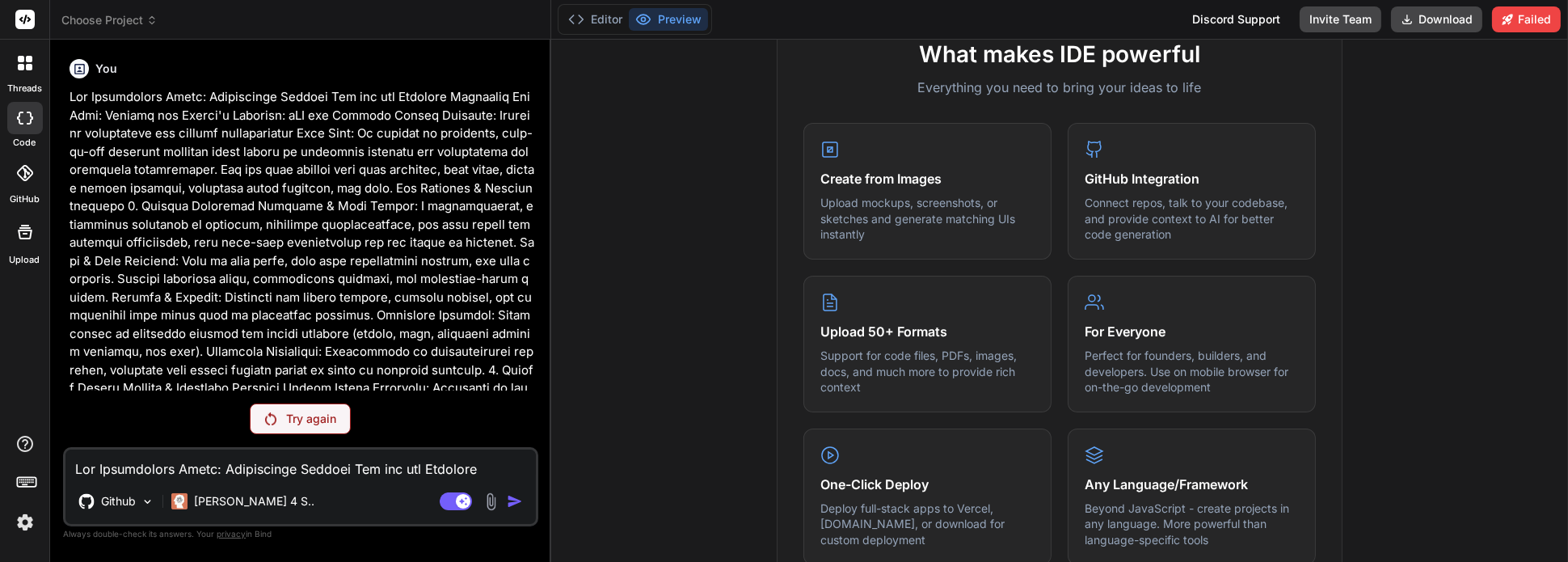
click at [321, 408] on div "Try again" at bounding box center [300, 419] width 101 height 31
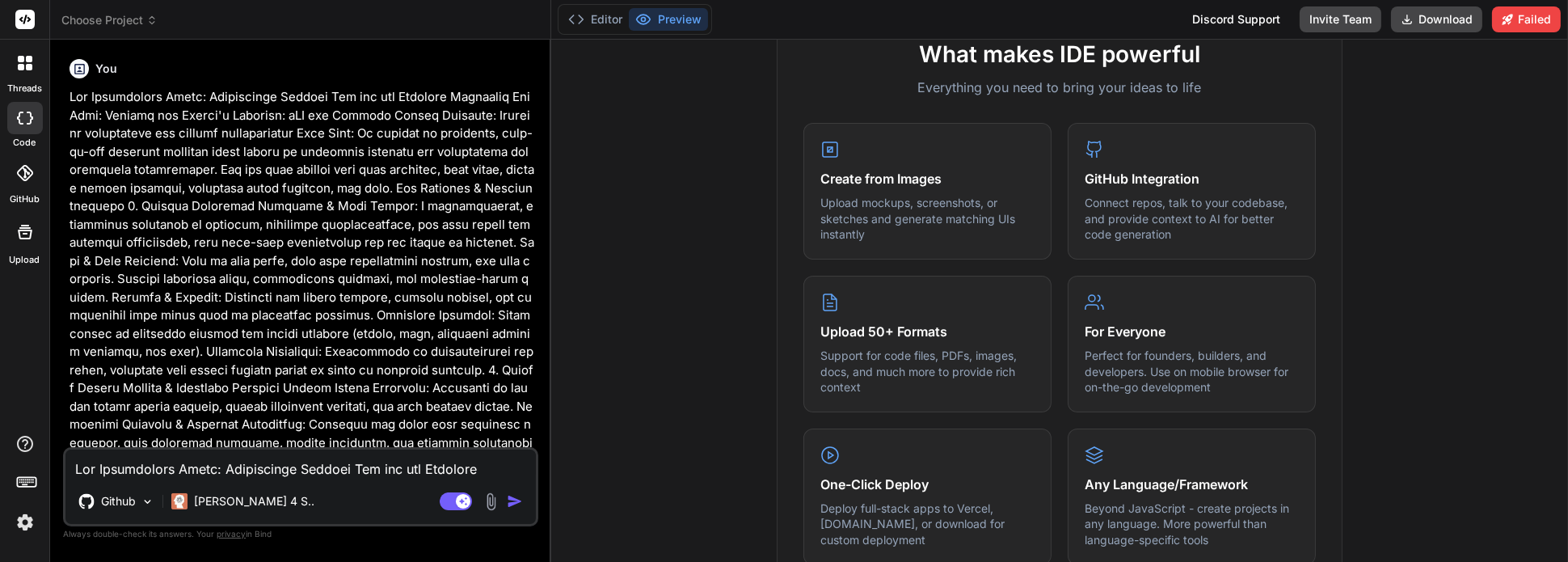
type textarea "x"
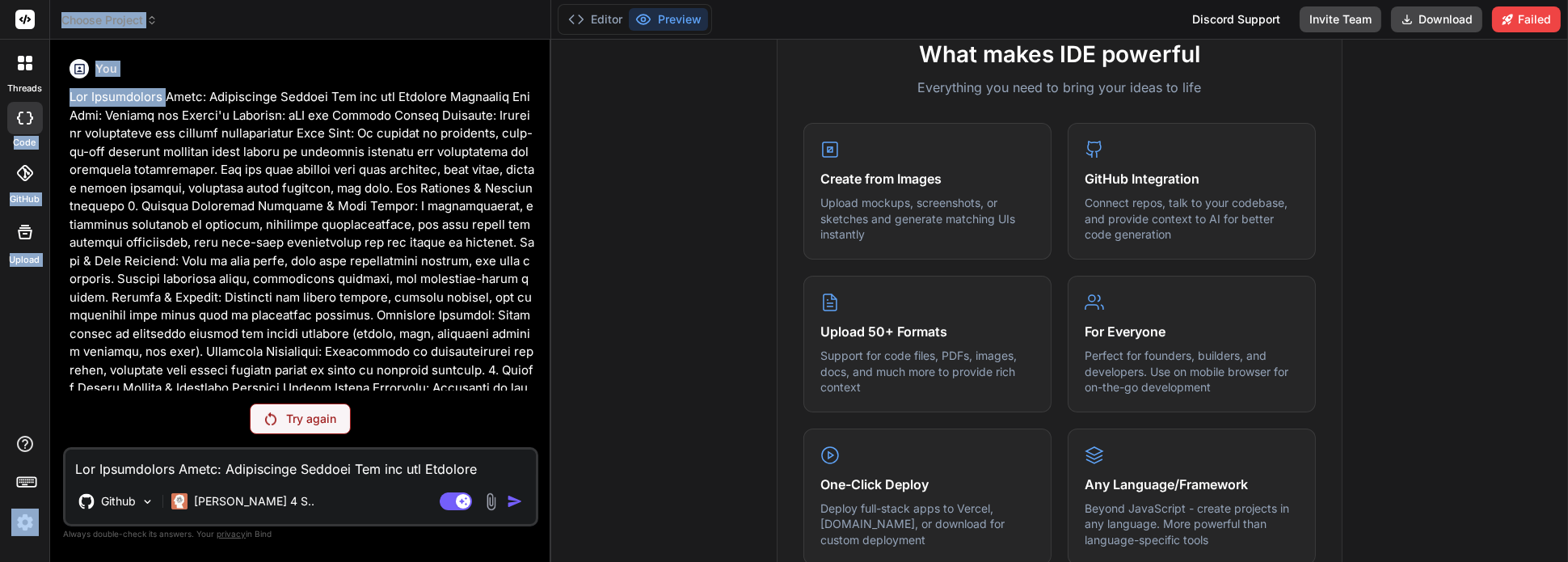
drag, startPoint x: 178, startPoint y: 98, endPoint x: 0, endPoint y: 117, distance: 179.0
click at [0, 117] on div "threads code GitHub Upload Choose Project Created with Pixso. Bind AI Web Searc…" at bounding box center [784, 281] width 1568 height 562
drag, startPoint x: 170, startPoint y: 96, endPoint x: 185, endPoint y: 103, distance: 16.6
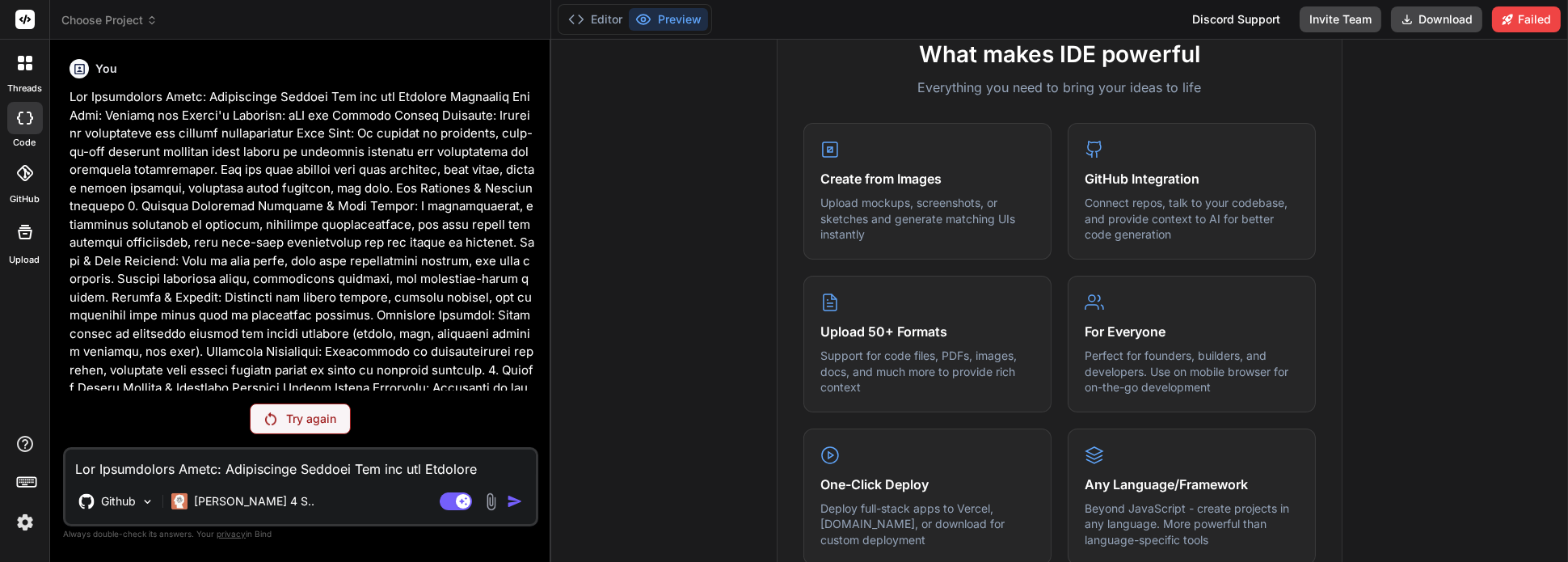
drag, startPoint x: 221, startPoint y: 107, endPoint x: 243, endPoint y: 134, distance: 34.8
drag, startPoint x: 208, startPoint y: 94, endPoint x: 65, endPoint y: 105, distance: 143.4
click at [65, 105] on div "You Try again Github [PERSON_NAME] 4 S.. Agent Mode. When this toggle is activa…" at bounding box center [300, 308] width 475 height 509
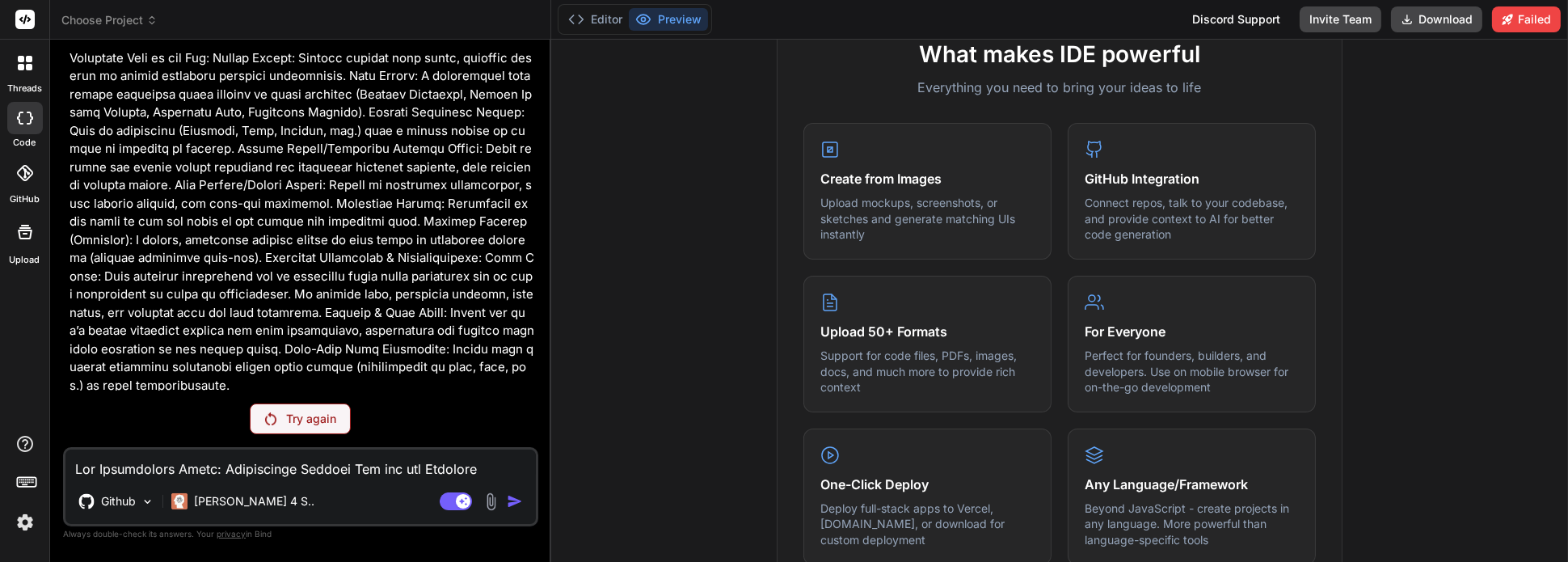
scroll to position [1205, 0]
click at [173, 469] on textarea at bounding box center [301, 464] width 470 height 29
drag, startPoint x: 173, startPoint y: 469, endPoint x: 116, endPoint y: 384, distance: 102.3
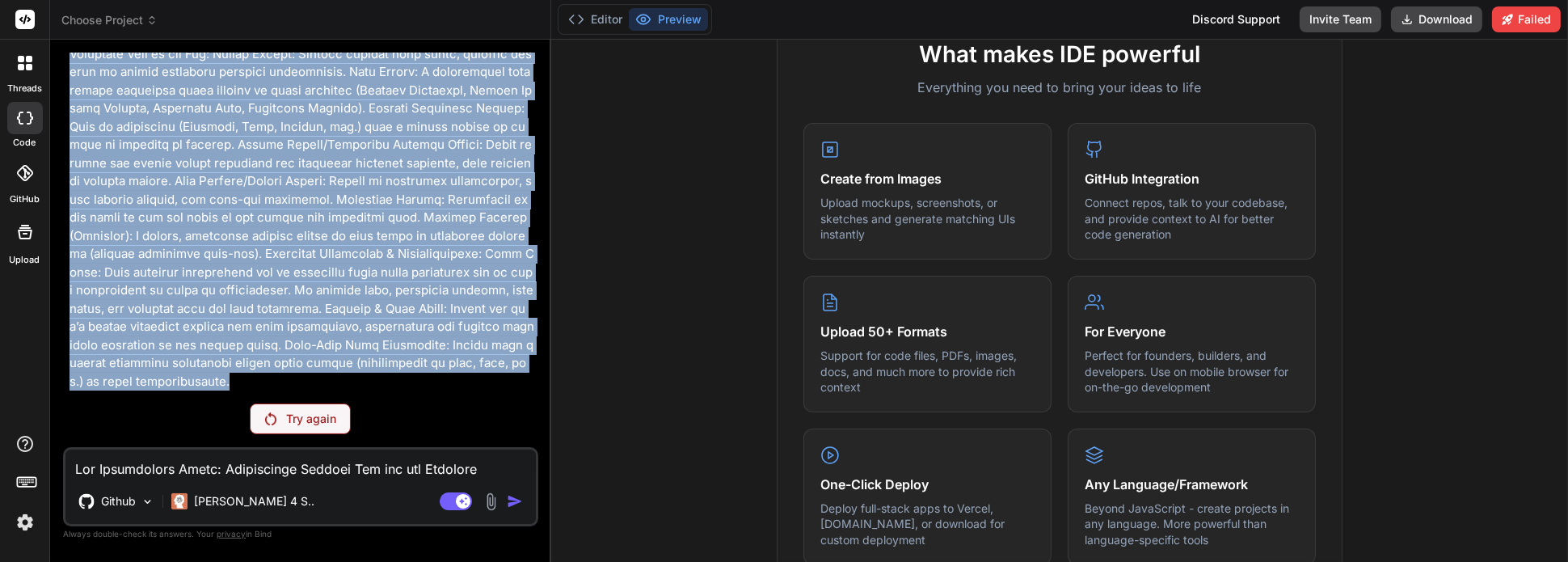
drag, startPoint x: 212, startPoint y: 94, endPoint x: 436, endPoint y: 381, distance: 364.1
copy p "Interactive Support App for the Homeless Community App Name: Bridges and Ladder…"
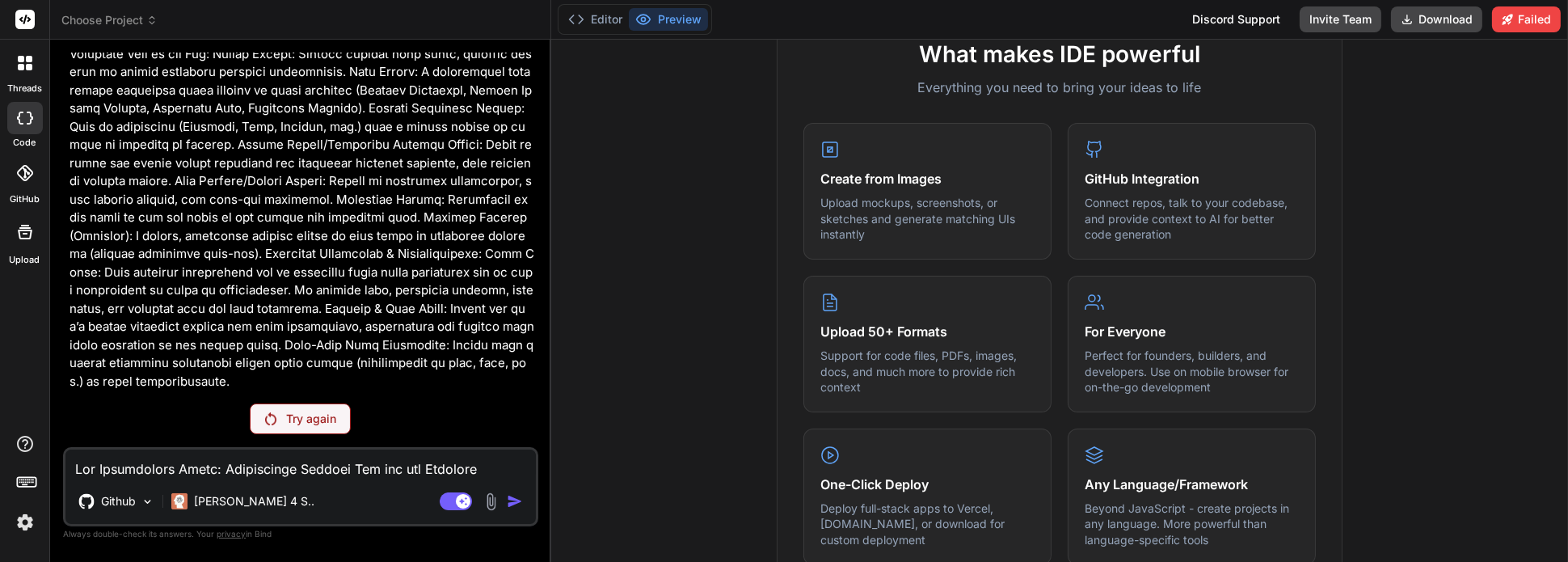
paste textarea "Interactive Support App for the Homeless Community App Name: Bridges and Ladder…"
type textarea "Interactive Support App for the Homeless Community App Name: Bridges and Ladder…"
type textarea "x"
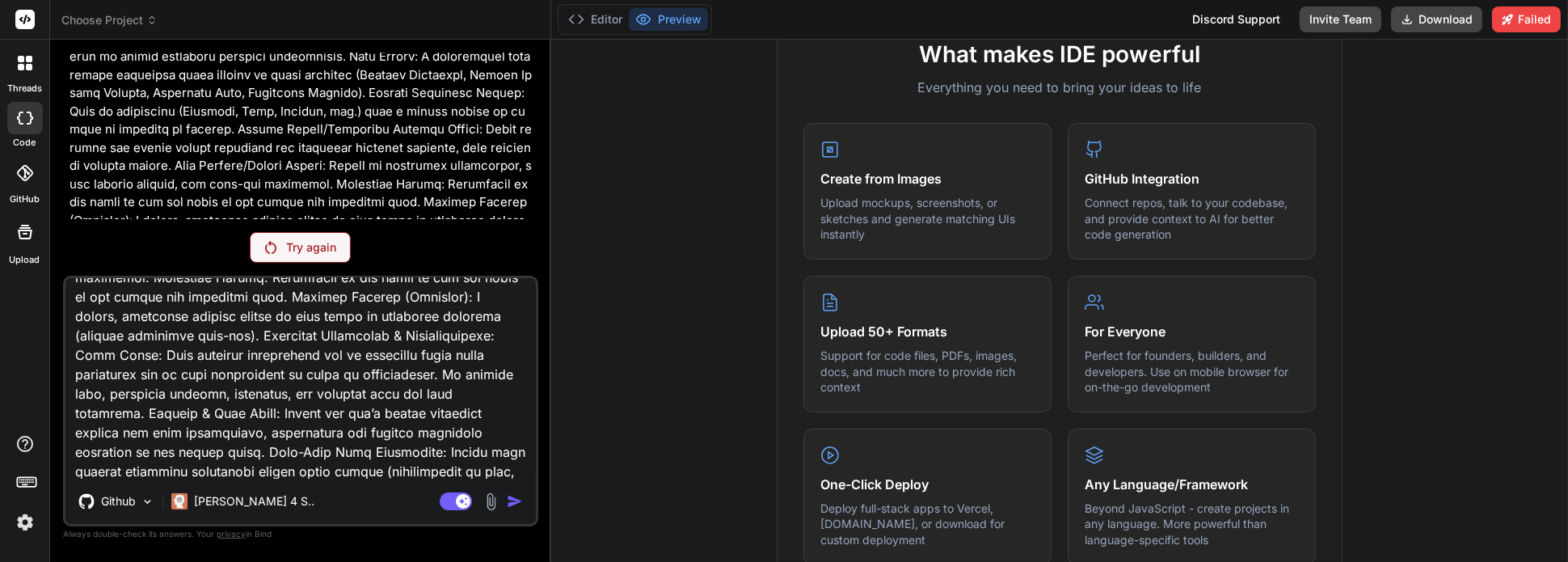
scroll to position [1615, 0]
click at [324, 473] on textarea at bounding box center [301, 379] width 470 height 201
type textarea "Interactive Support App for the Homeless Community App Name: Bridges and Ladder…"
type textarea "x"
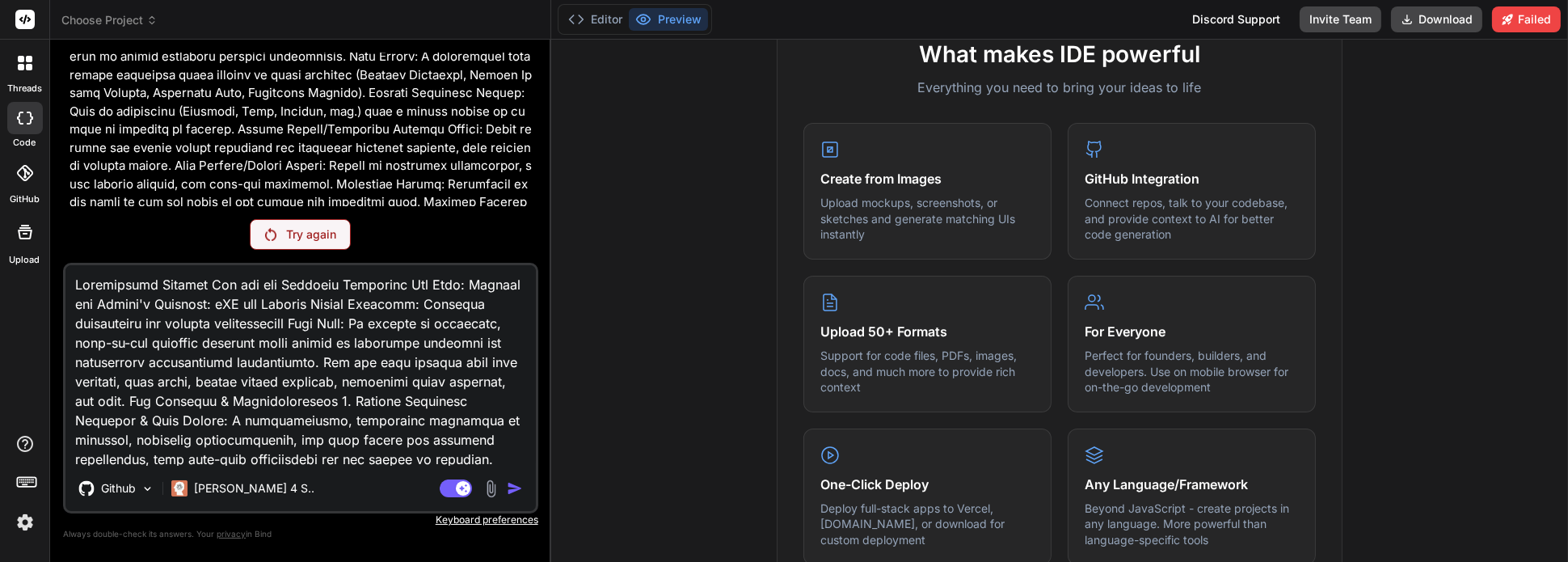
scroll to position [1389, 0]
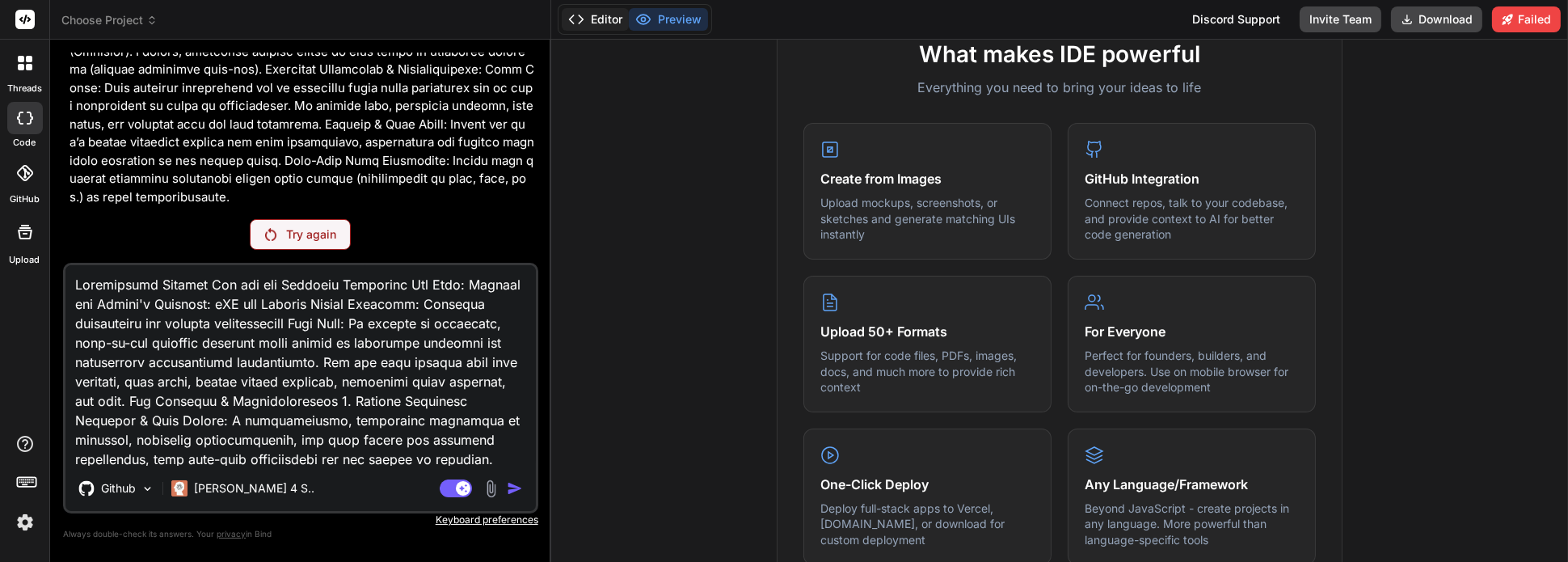
click at [610, 16] on button "Editor" at bounding box center [595, 18] width 67 height 22
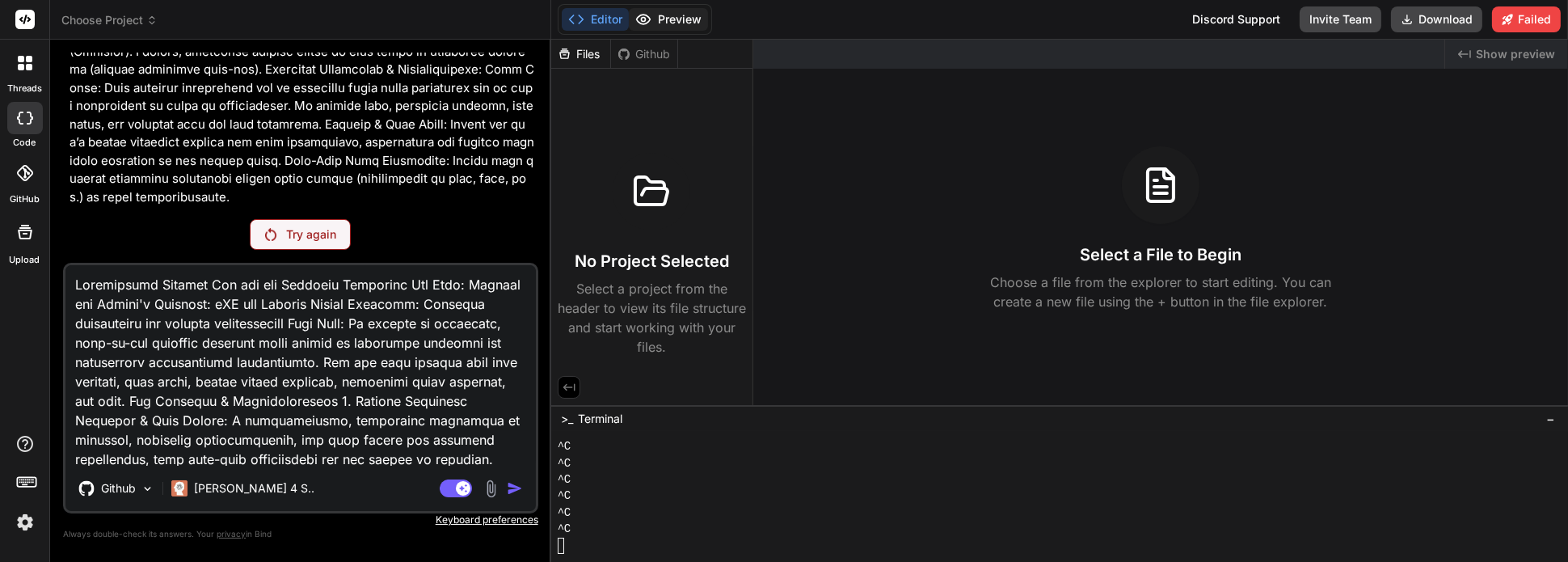
click at [655, 23] on button "Preview" at bounding box center [668, 18] width 79 height 22
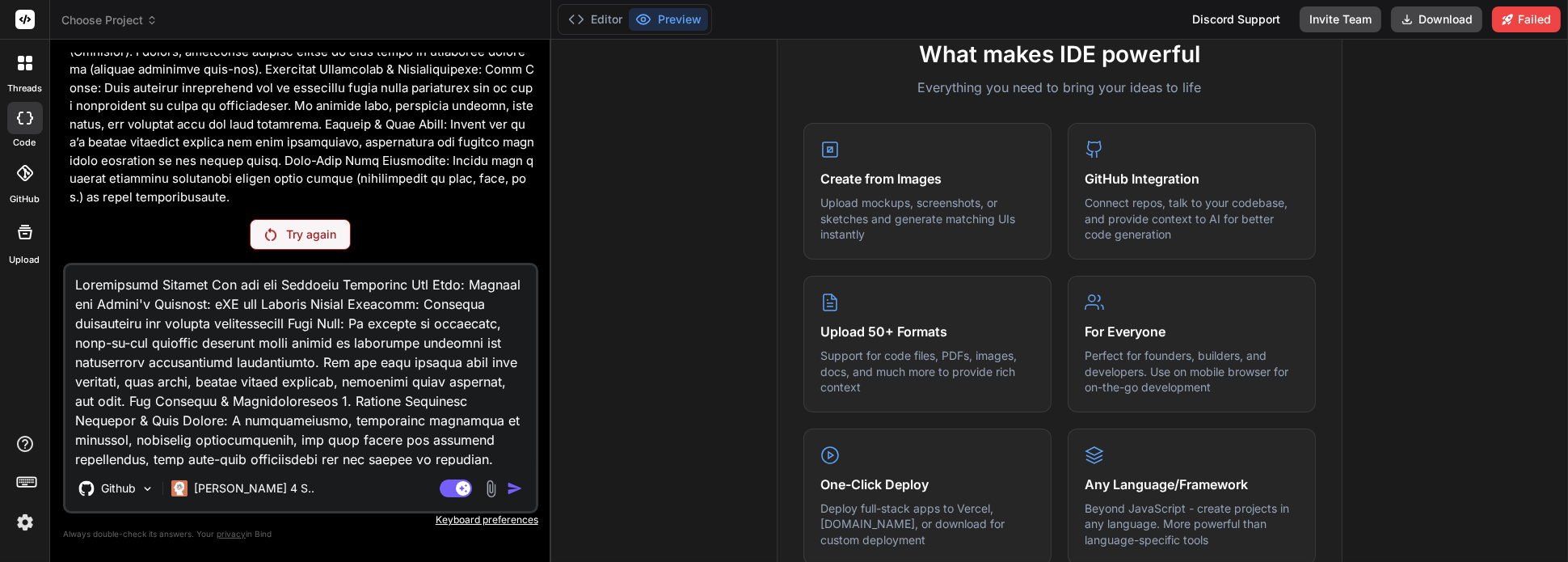
drag, startPoint x: 73, startPoint y: 287, endPoint x: 113, endPoint y: 287, distance: 40.0
click at [75, 287] on textarea at bounding box center [301, 365] width 470 height 201
type textarea "cInteractive Support App for the Homeless Community App Name: Bridges and Ladde…"
type textarea "x"
type textarea "crInteractive Support App for the Homeless Community App Name: Bridges and Ladd…"
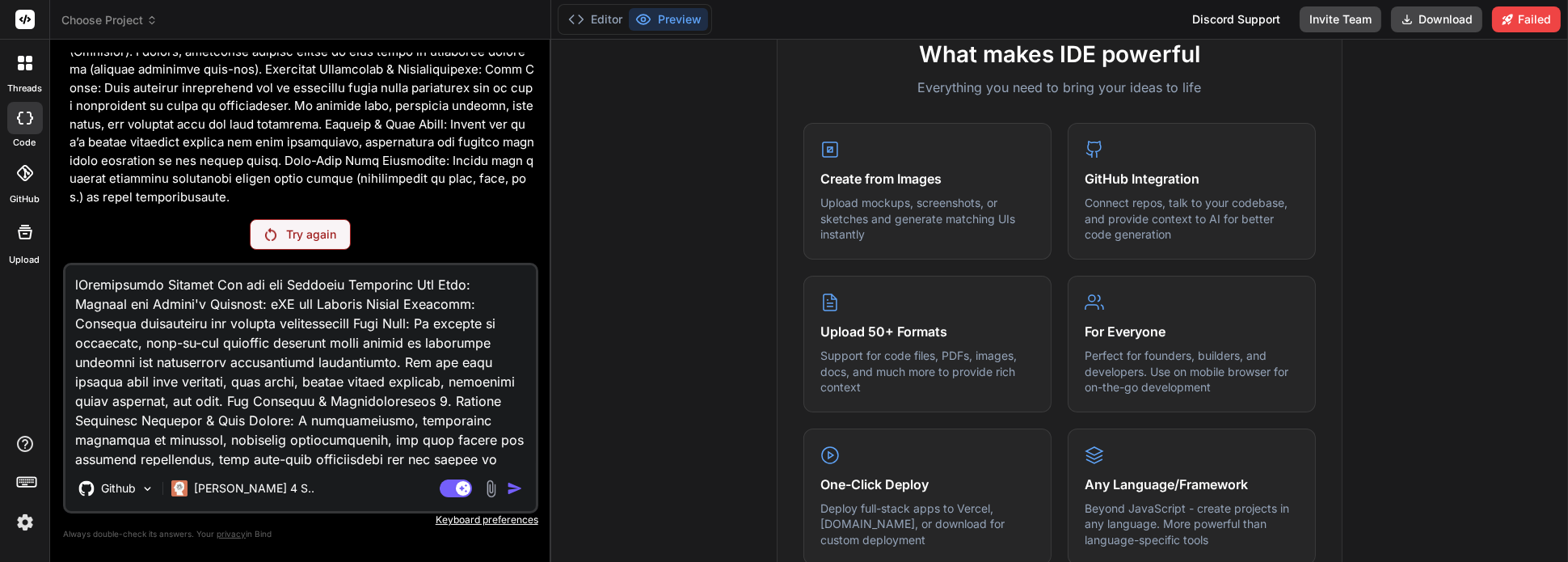
type textarea "x"
type textarea "creInteractive Support App for the Homeless Community App Name: Bridges and Lad…"
type textarea "x"
type textarea "creaInteractive Support App for the Homeless Community App Name: Bridges and La…"
type textarea "x"
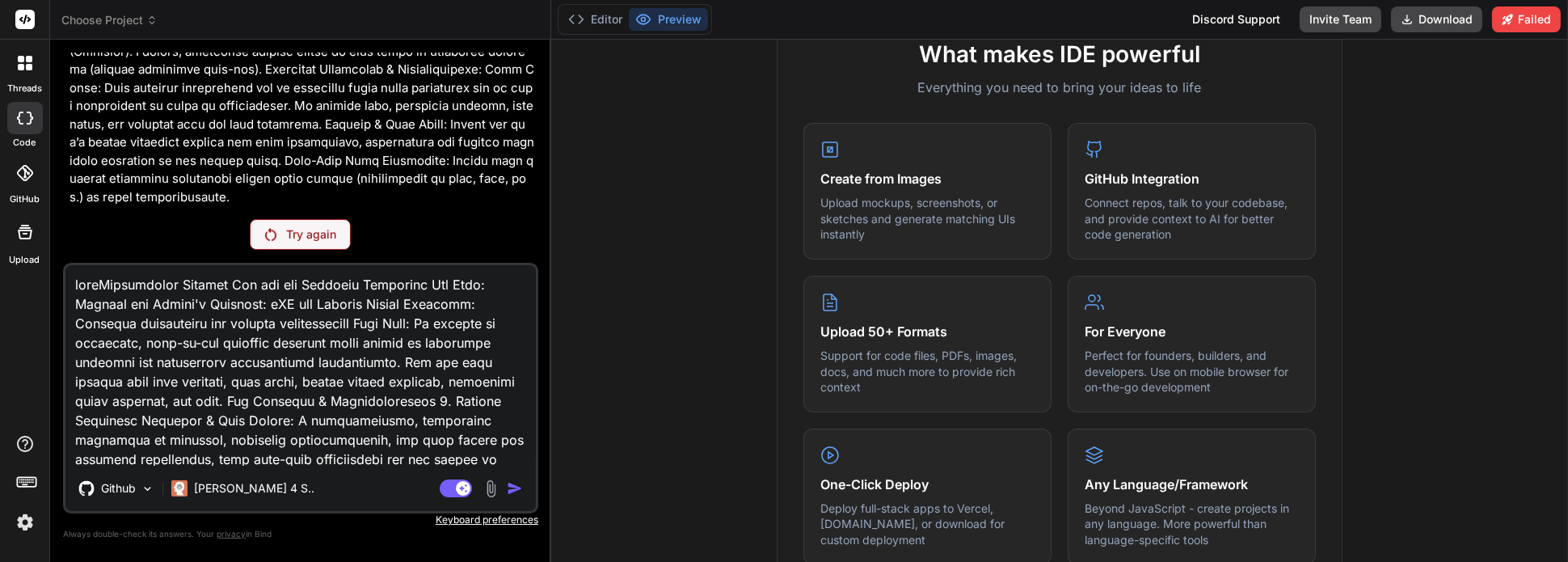
type textarea "creatInteractive Support App for the Homeless Community App Name: Bridges and L…"
type textarea "x"
type textarea "createInteractive Support App for the Homeless Community App Name: Bridges and …"
type textarea "x"
type textarea "create Interactive Support App for the Homeless Community App Name: Bridges and…"
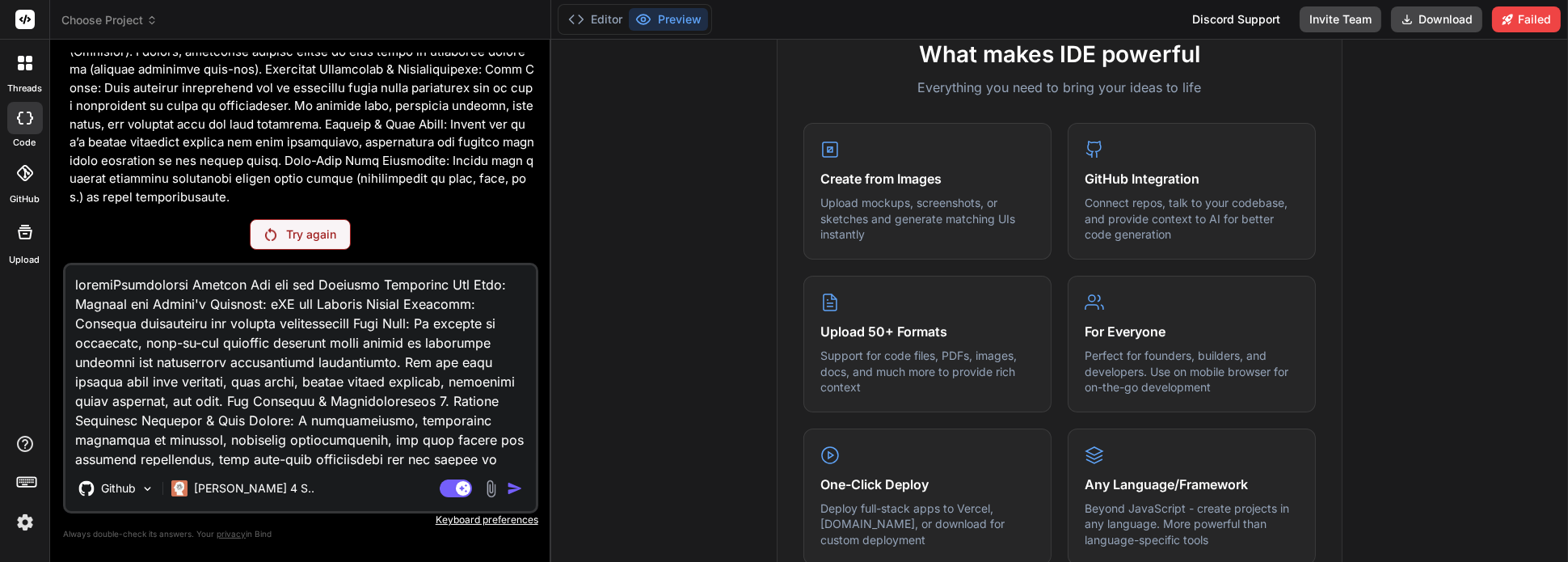
type textarea "x"
type textarea "create aInteractive Support App for the Homeless Community App Name: Bridges an…"
type textarea "x"
type textarea "create a Interactive Support App for the Homeless Community App Name: Bridges a…"
type textarea "x"
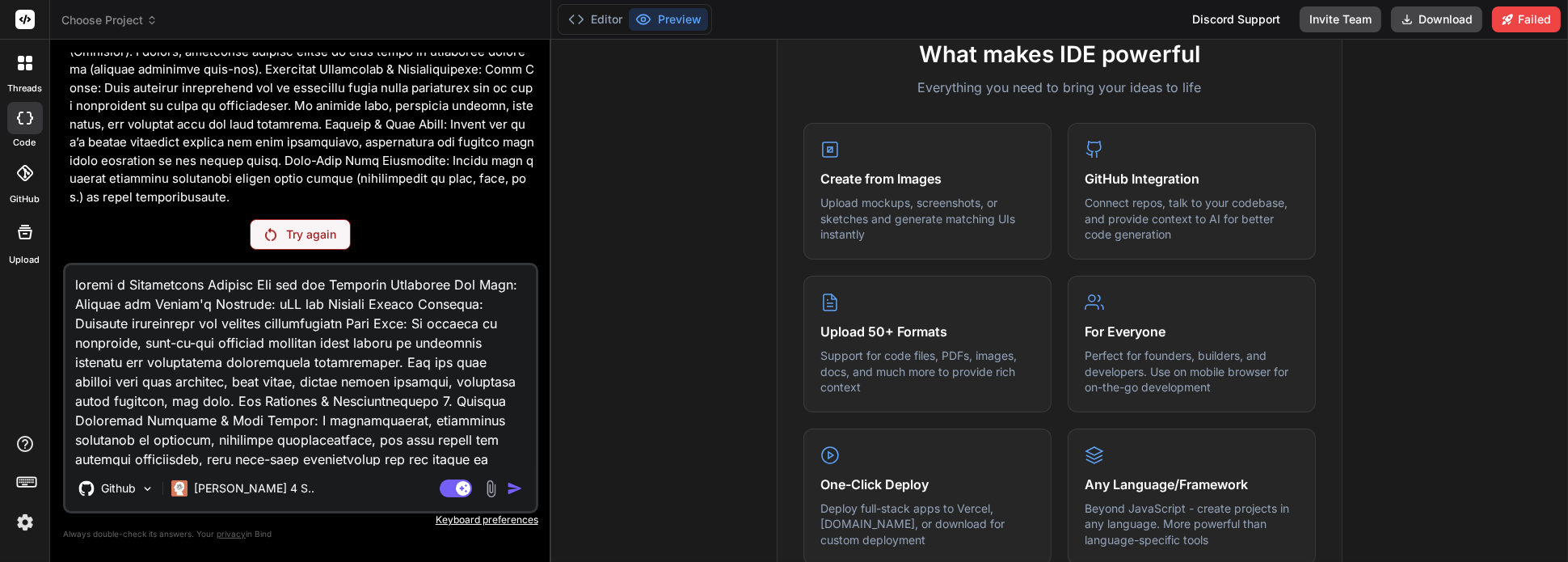
type textarea "create aInteractive Support App for the Homeless Community App Name: Bridges an…"
type textarea "x"
type textarea "create anInteractive Support App for the Homeless Community App Name: Bridges a…"
type textarea "x"
type textarea "create an Interactive Support App for the Homeless Community App Name: Bridges …"
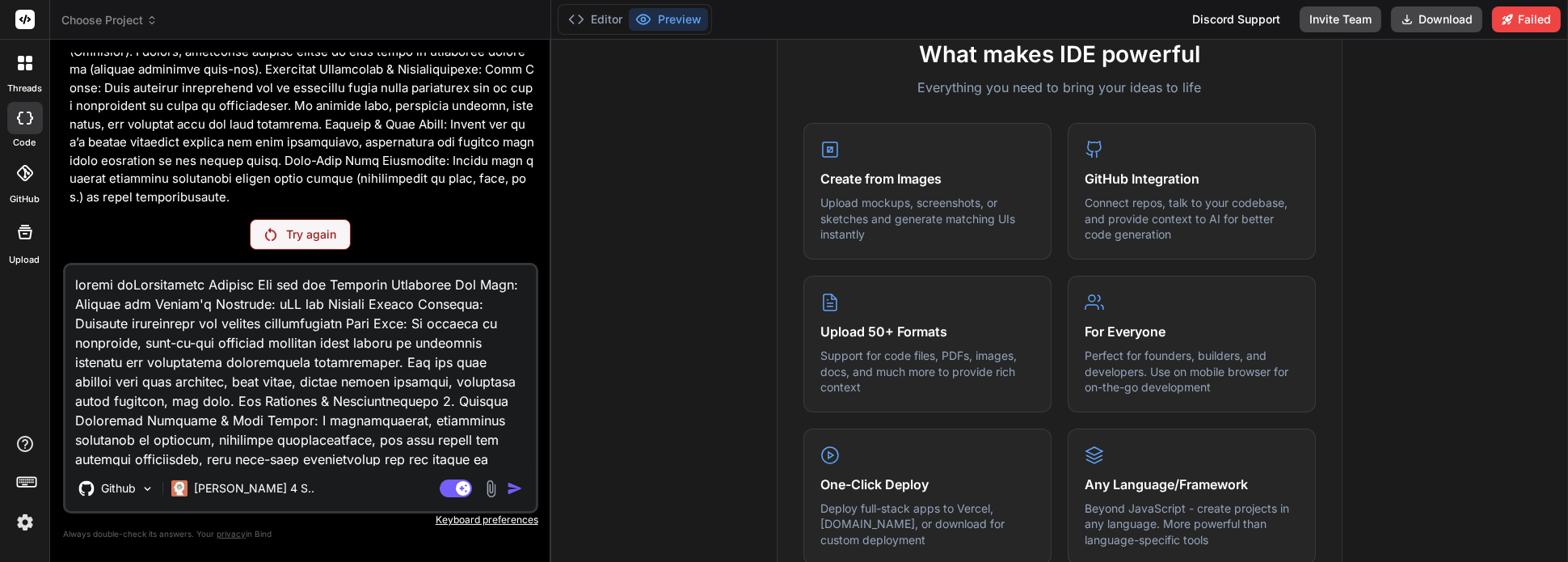
type textarea "x"
type textarea "create an Interactive Support App for the Homeless Community App Name: Bridges …"
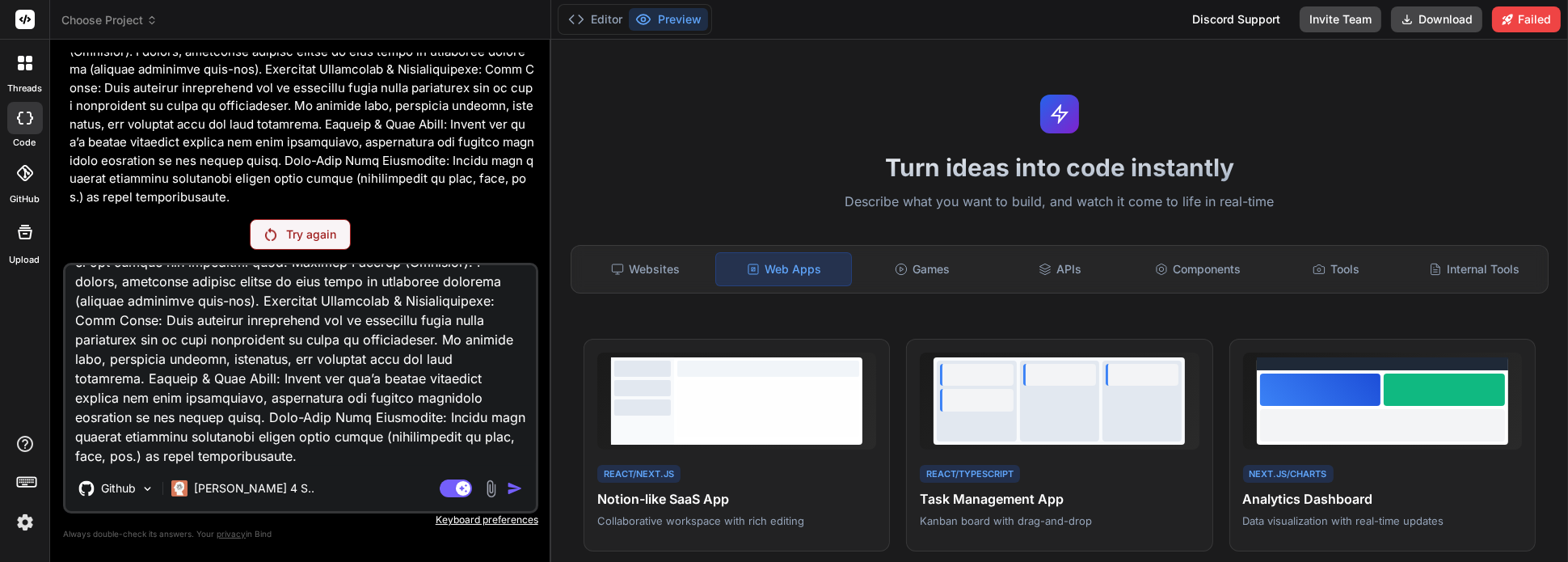
scroll to position [1337, 0]
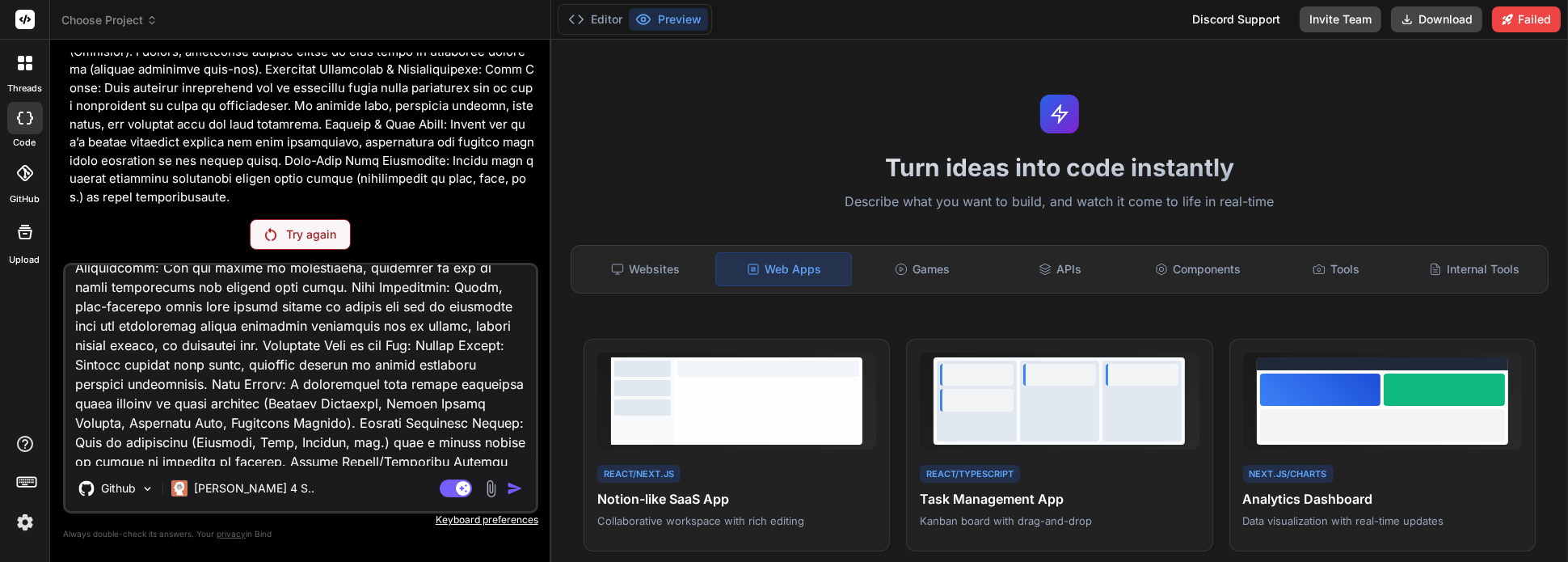
click at [307, 231] on p "Try again" at bounding box center [311, 234] width 50 height 16
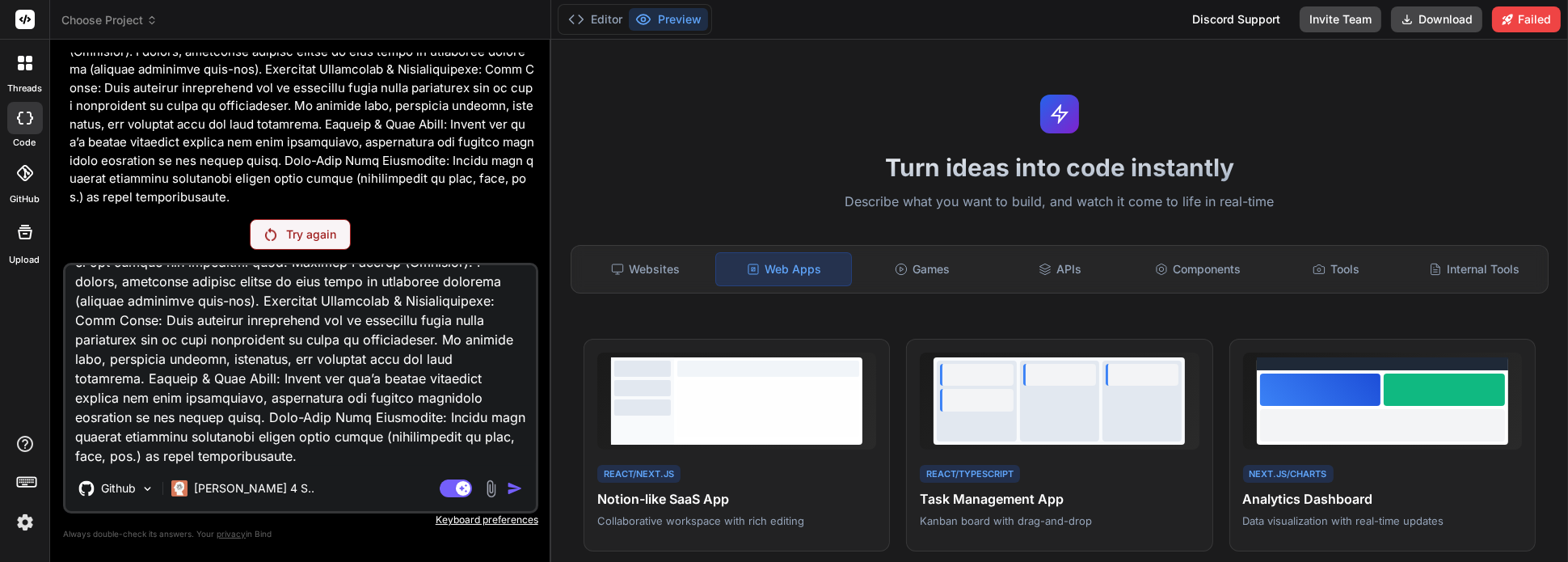
click at [28, 66] on icon at bounding box center [29, 67] width 7 height 7
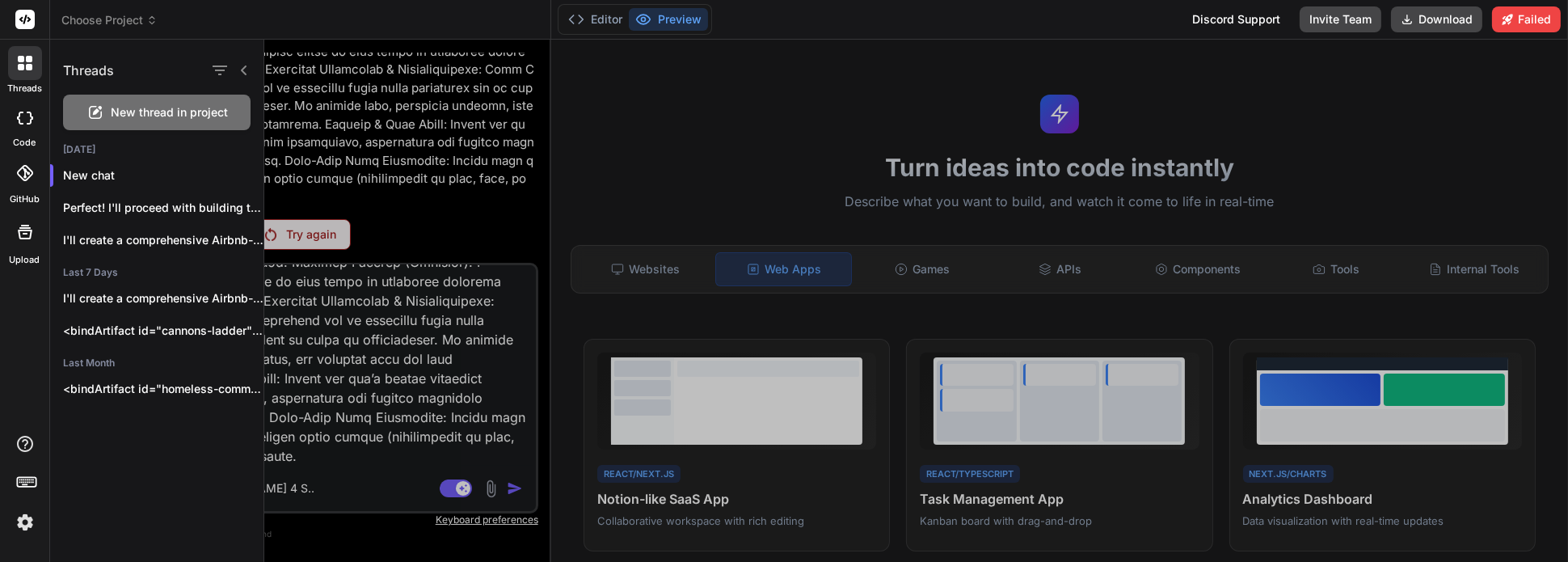
click at [209, 109] on span "New thread in project" at bounding box center [170, 112] width 118 height 16
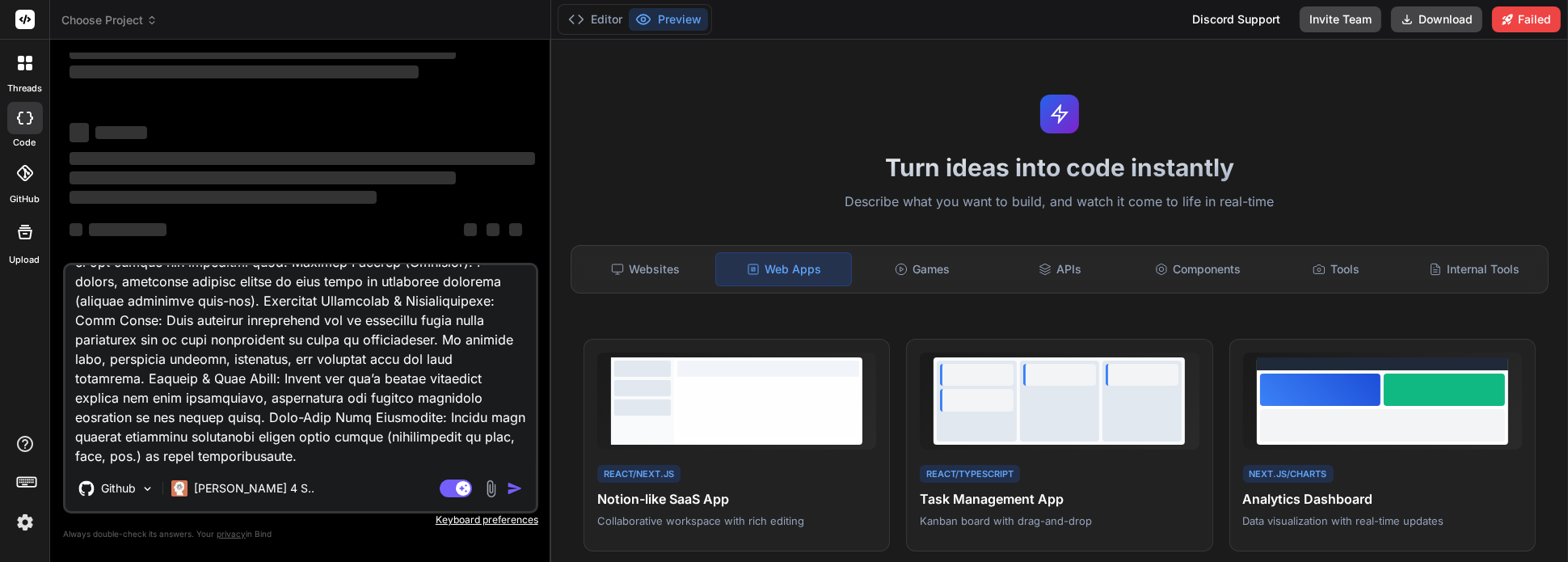
scroll to position [0, 0]
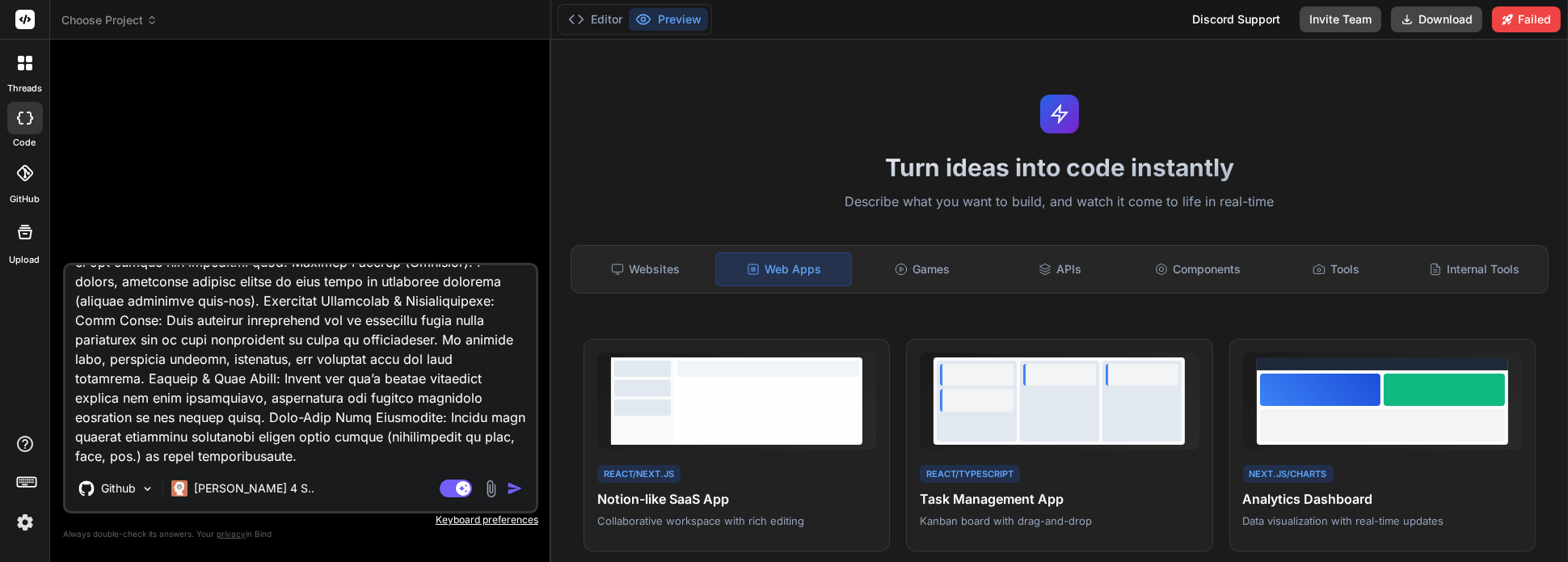
click at [514, 490] on img "button" at bounding box center [514, 488] width 16 height 16
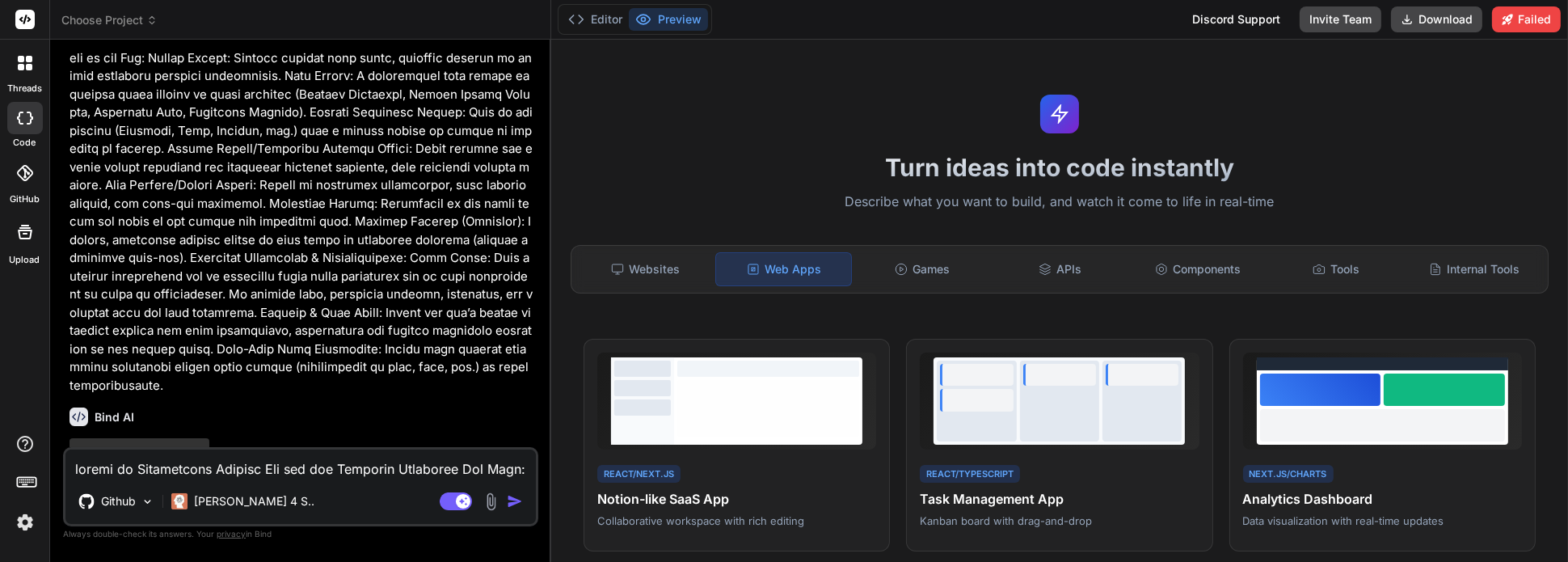
type textarea "x"
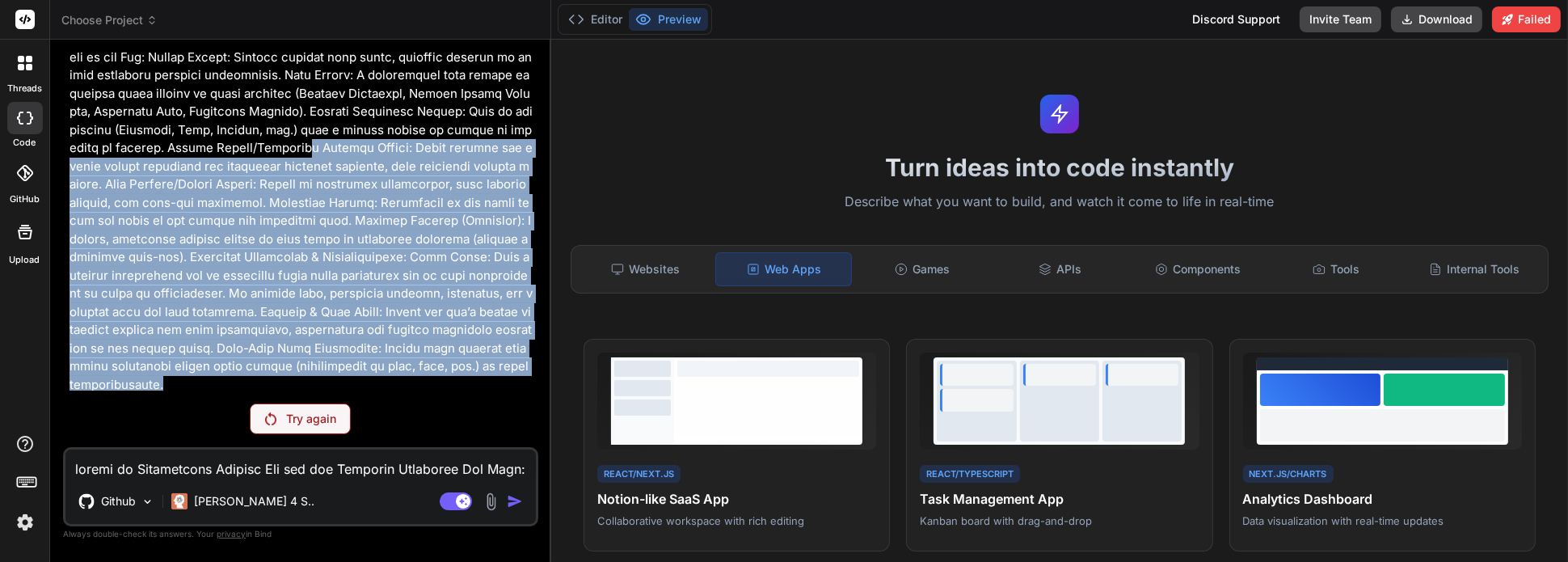
drag, startPoint x: 478, startPoint y: 389, endPoint x: 61, endPoint y: 167, distance: 472.4
click at [61, 167] on div "Bind AI Web Search Created with Pixso. Code Generator You Try again Github [PER…" at bounding box center [301, 300] width 501 height 522
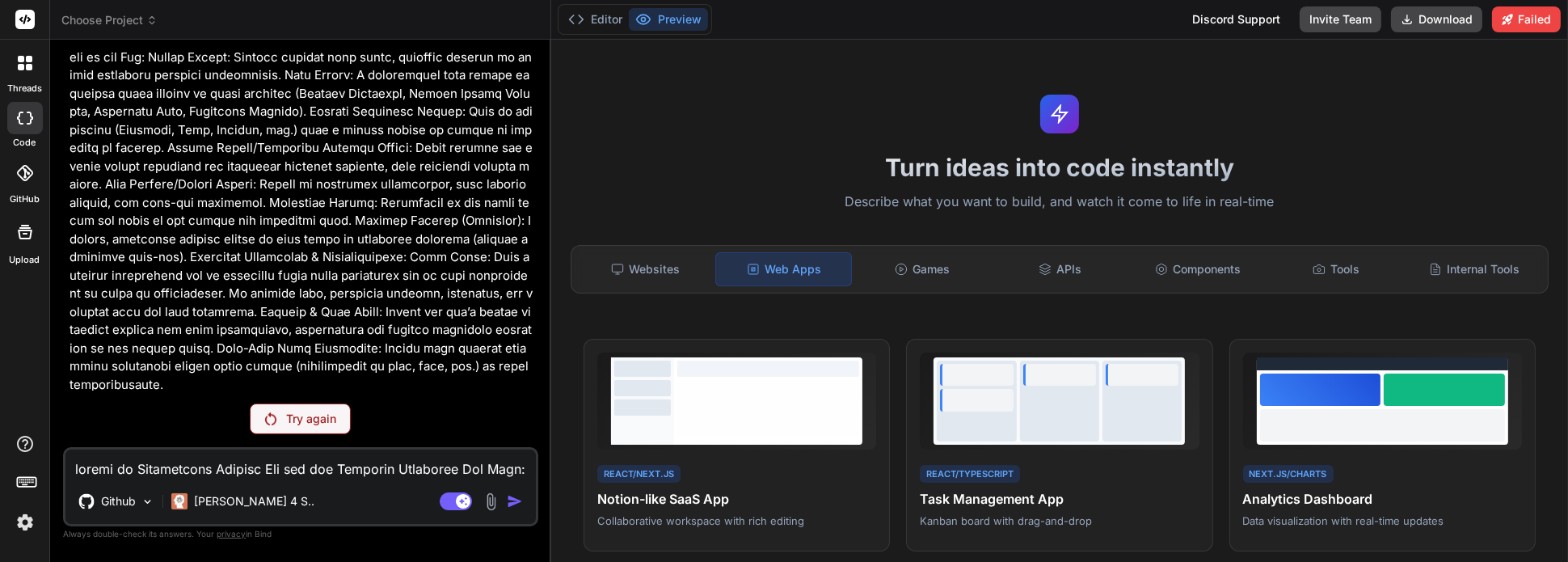
click at [208, 470] on textarea at bounding box center [301, 464] width 470 height 29
paste textarea "Interactive Support App for the Homeless Community App Name: Bridges and Ladder…"
type textarea "Interactive Support App for the Homeless Community App Name: Bridges and Ladder…"
type textarea "x"
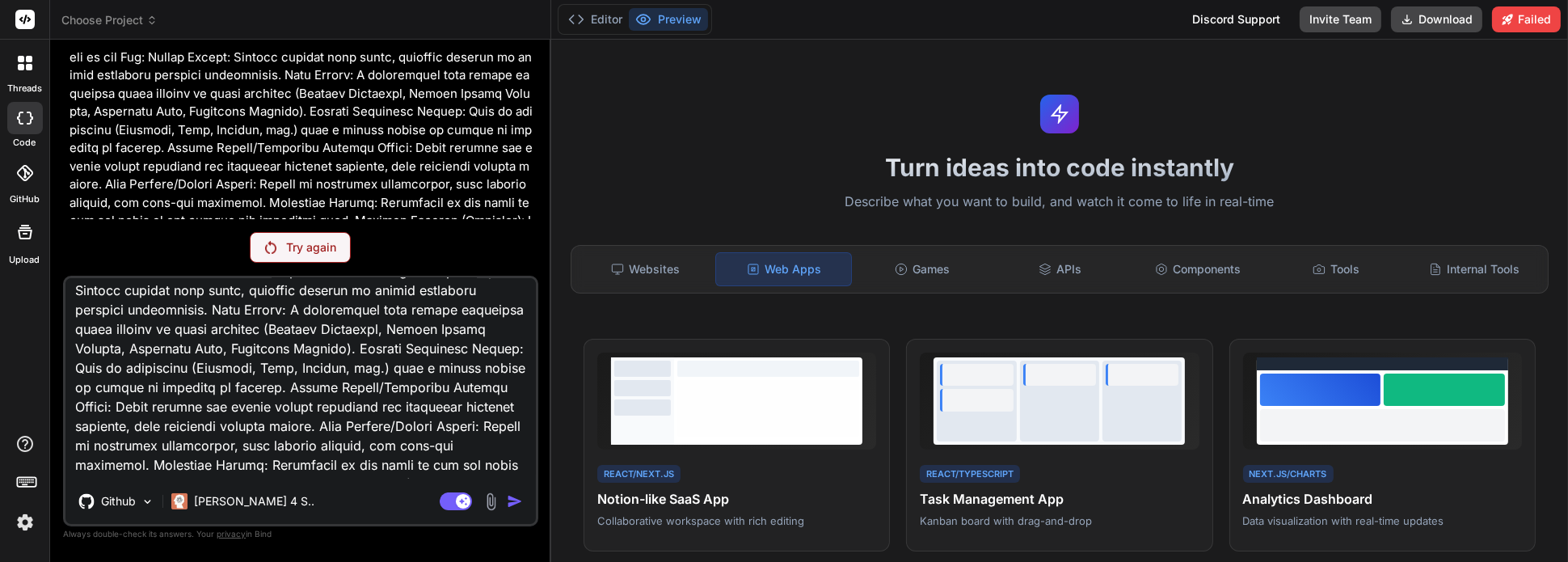
scroll to position [1313, 0]
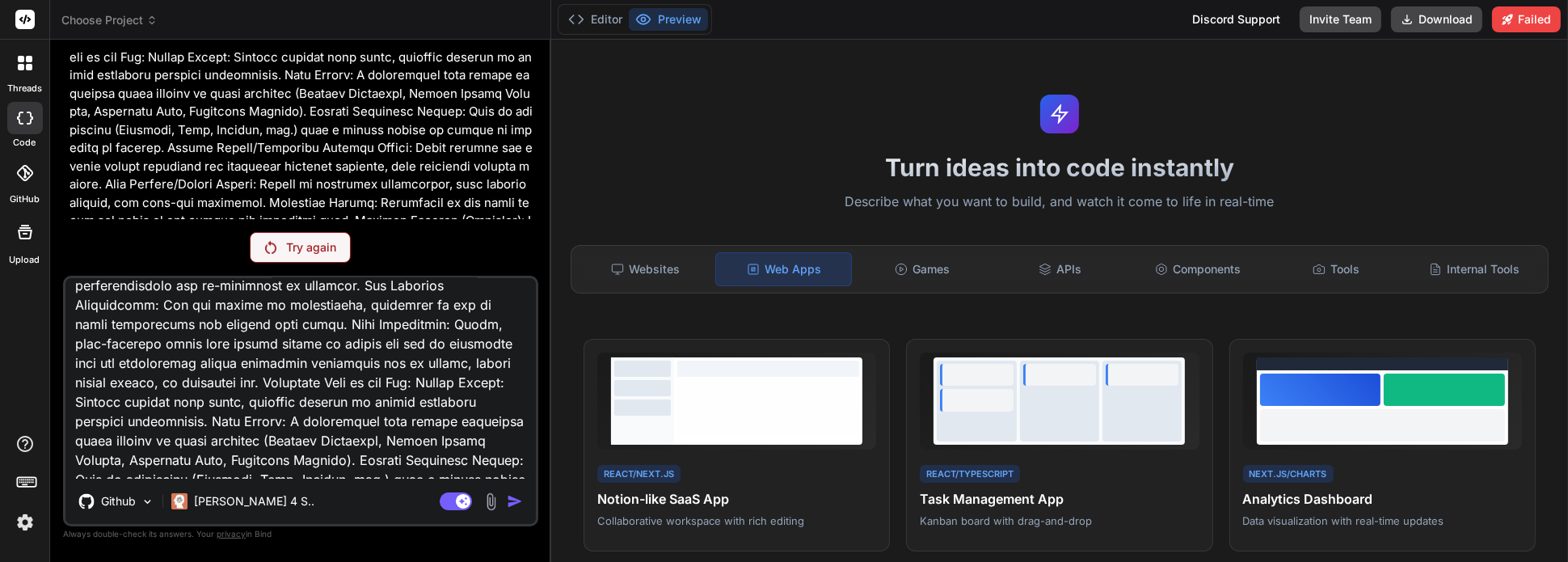
drag, startPoint x: 283, startPoint y: 465, endPoint x: 205, endPoint y: 402, distance: 100.3
click at [205, 402] on textarea at bounding box center [301, 379] width 470 height 201
type textarea "Interactive Support App for the Homeless Community App Name: Bridges and Ladder…"
type textarea "x"
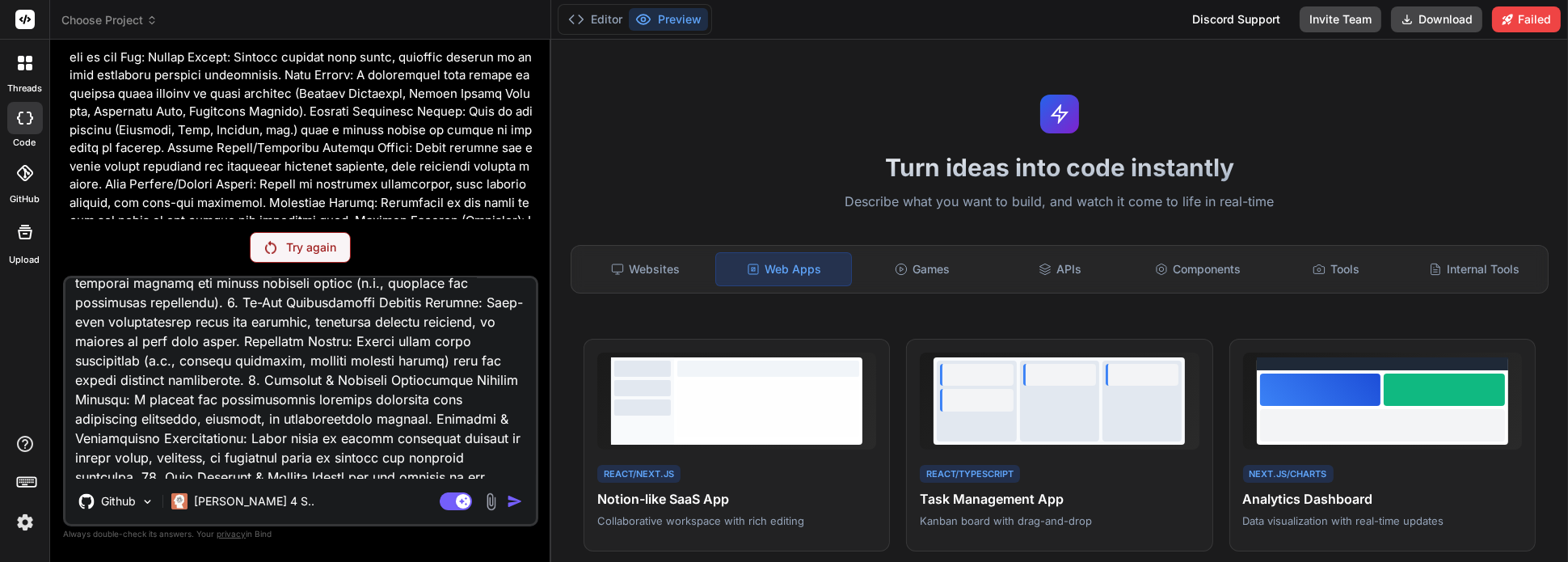
scroll to position [969, 0]
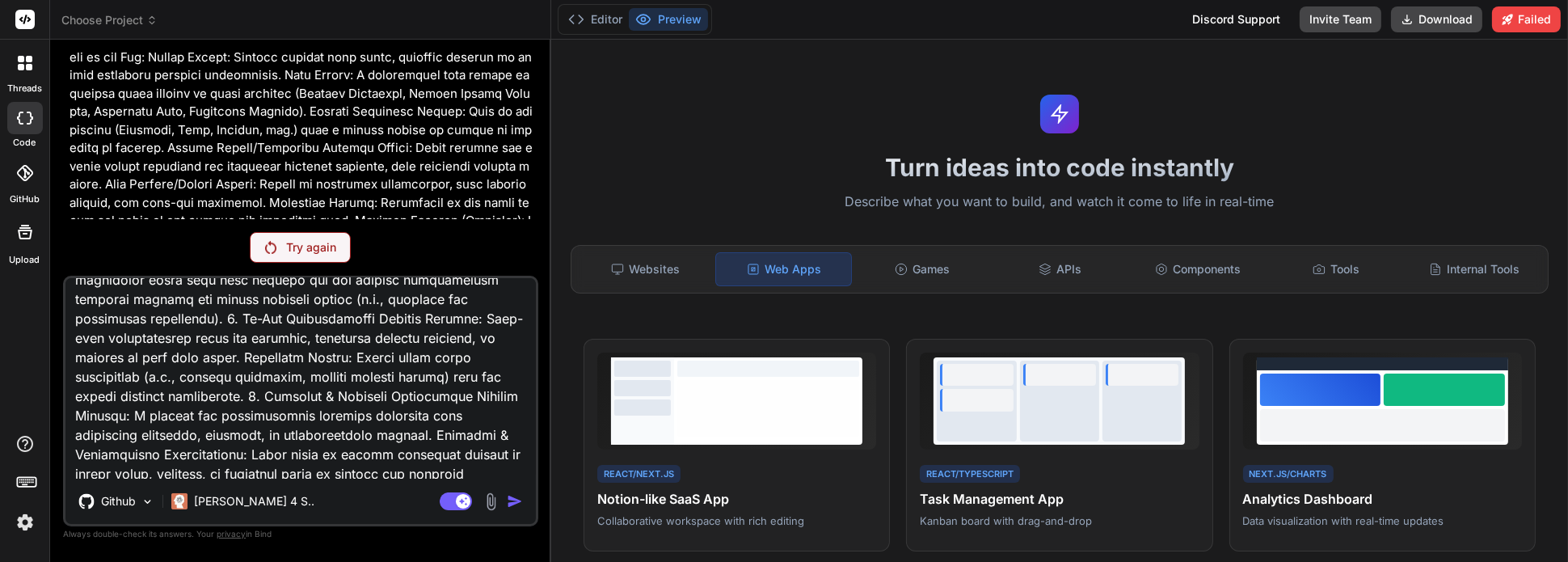
drag, startPoint x: 219, startPoint y: 463, endPoint x: 163, endPoint y: 440, distance: 60.5
click at [163, 440] on textarea at bounding box center [301, 379] width 470 height 201
type textarea "Interactive Support App for the Homeless Community App Name: Bridges and Ladder…"
type textarea "x"
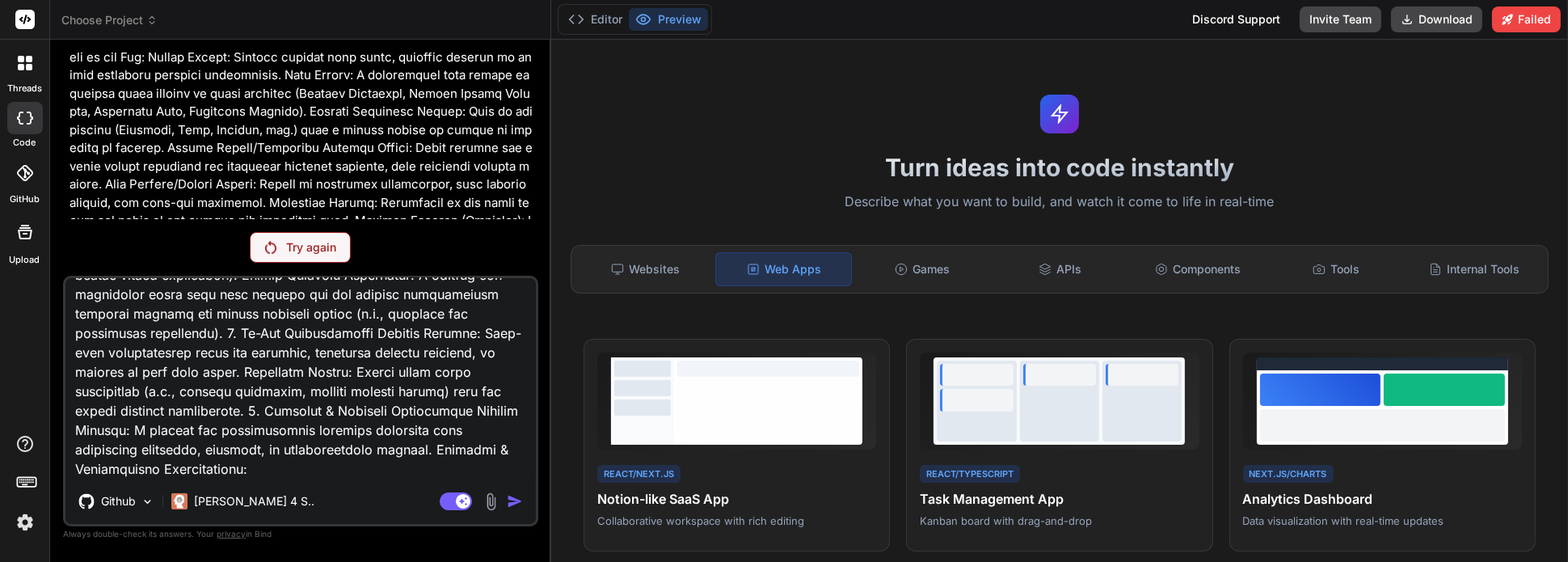
scroll to position [935, 0]
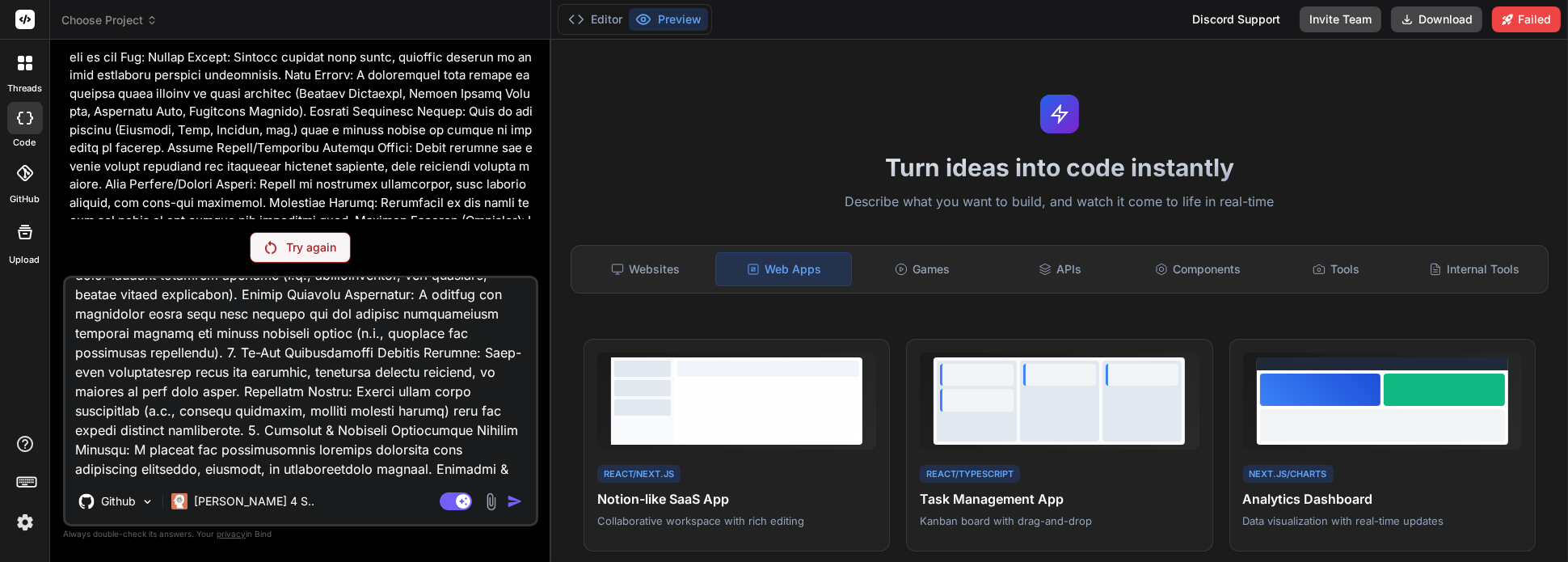
type textarea "Interactive Support App for the Homeless Community App Name: Bridges and Ladder…"
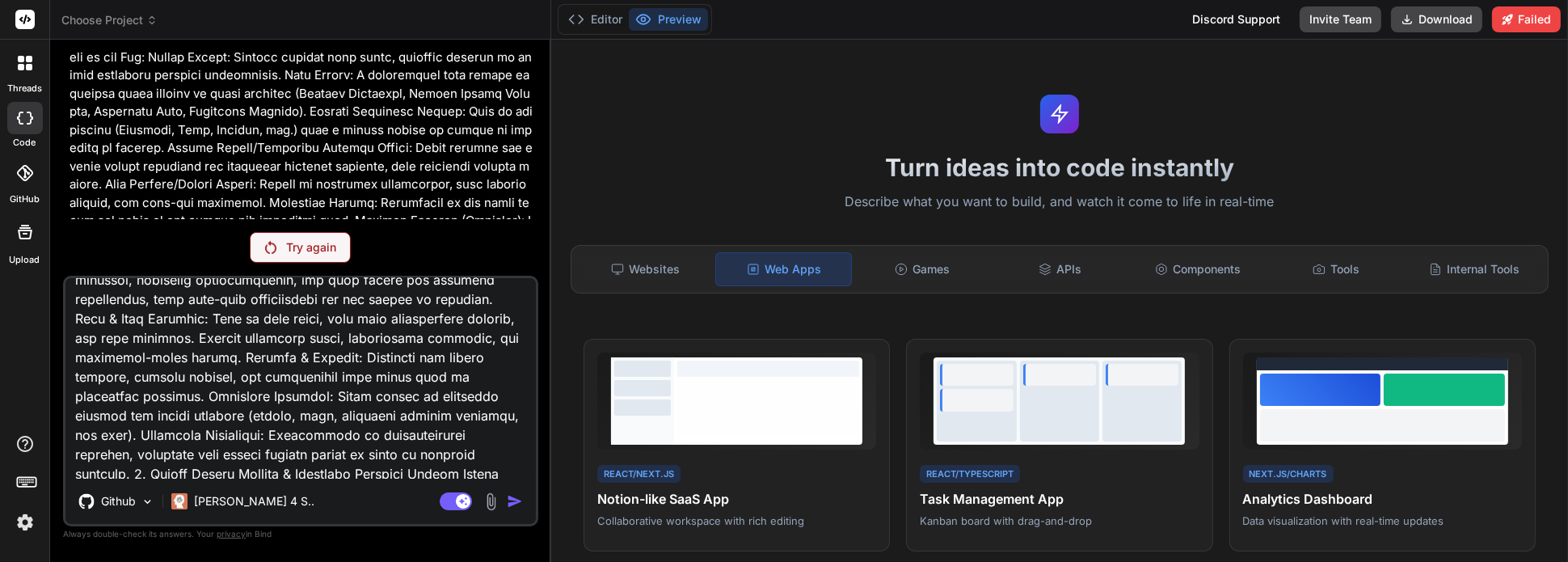
scroll to position [0, 0]
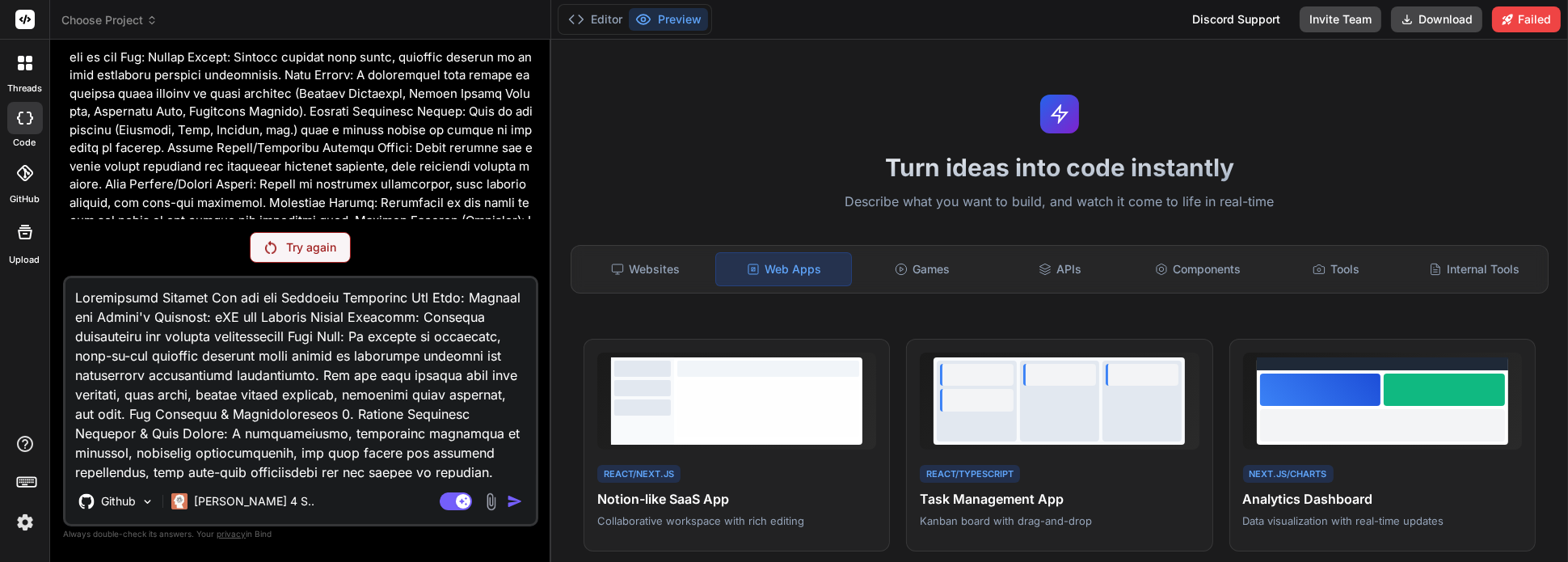
drag, startPoint x: 196, startPoint y: 474, endPoint x: 42, endPoint y: 227, distance: 291.1
click at [42, 227] on div "threads code GitHub Upload Choose Project Created with Pixso. Bind AI Web Searc…" at bounding box center [784, 281] width 1568 height 562
type textarea "x"
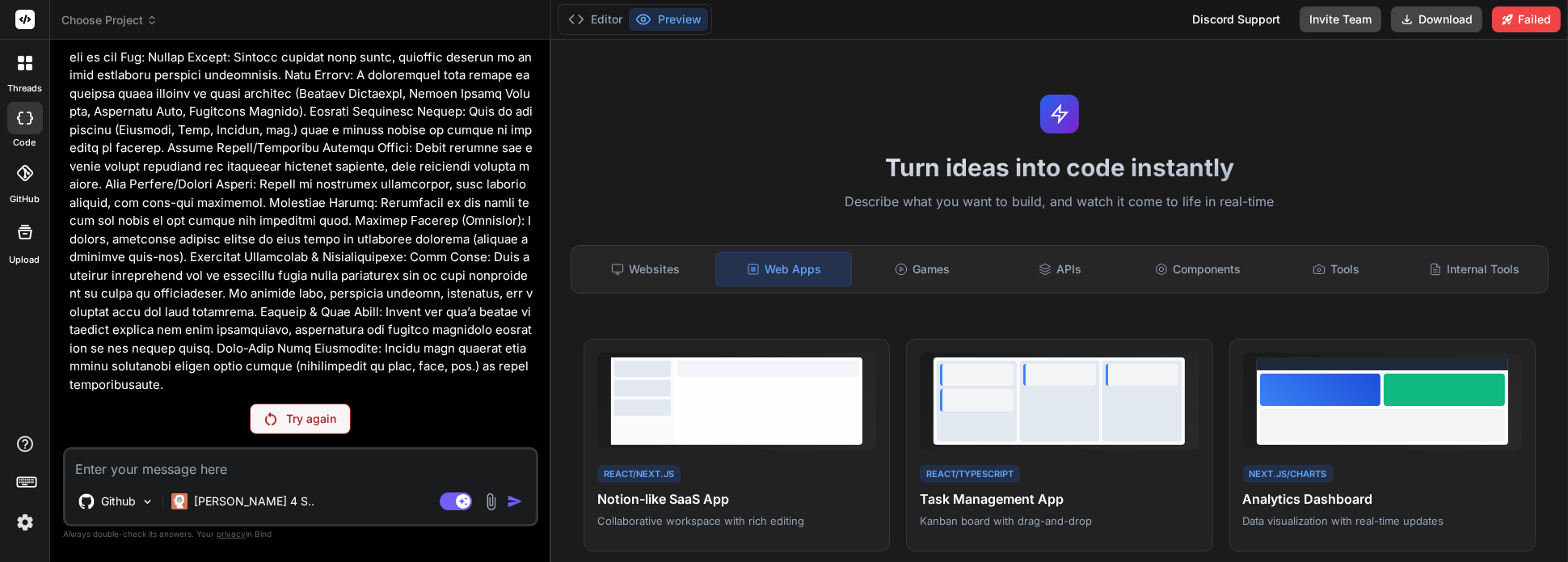
paste textarea "Key Features & Functionalities: Service Directory: Shelters & Safe Spaces: A co…"
type textarea "Key Features & Functionalities: Service Directory: Shelters & Safe Spaces: A co…"
type textarea "x"
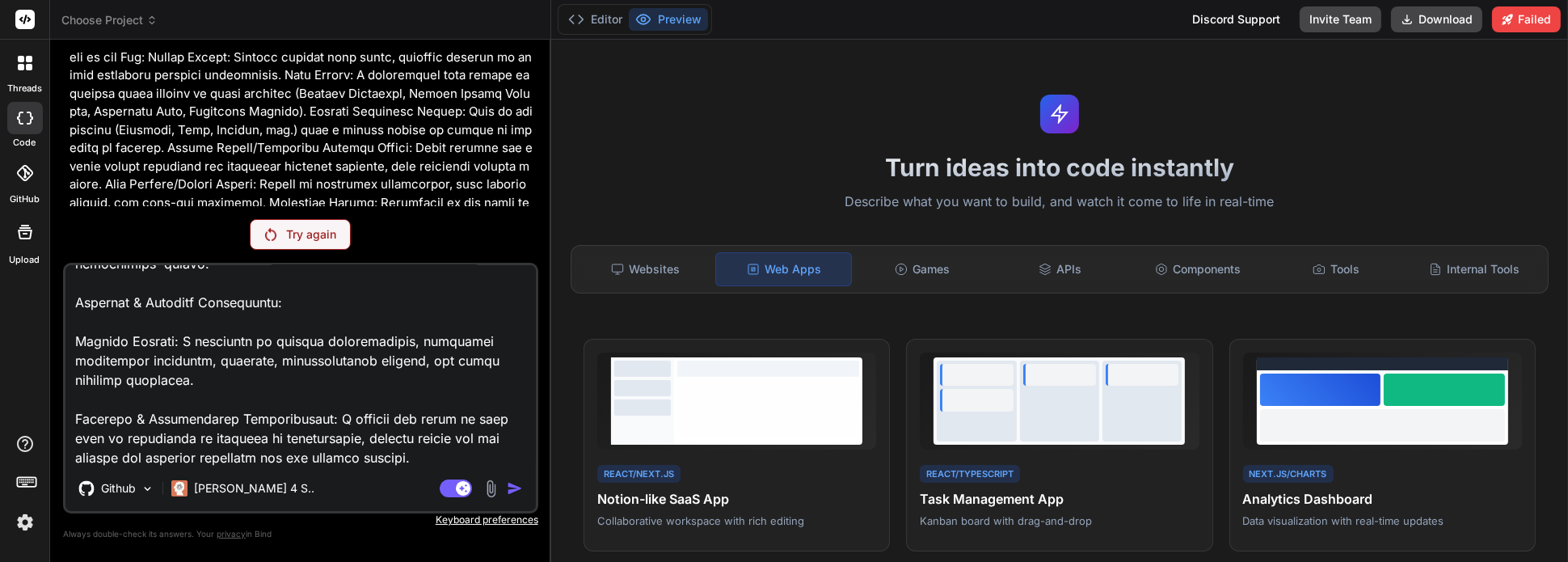
type textarea "Key Features & Functionalities: Service Directory: Shelters & Safe Spaces: A co…"
click at [449, 447] on textarea at bounding box center [301, 365] width 470 height 201
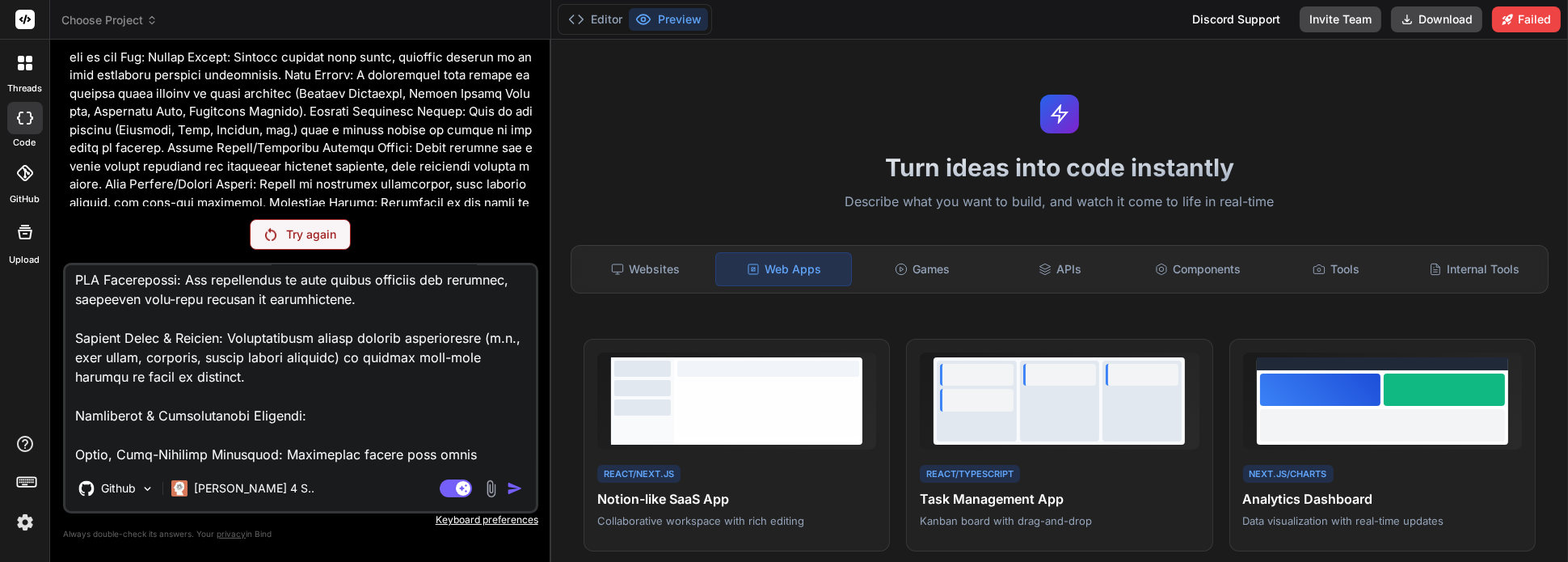
scroll to position [562, 0]
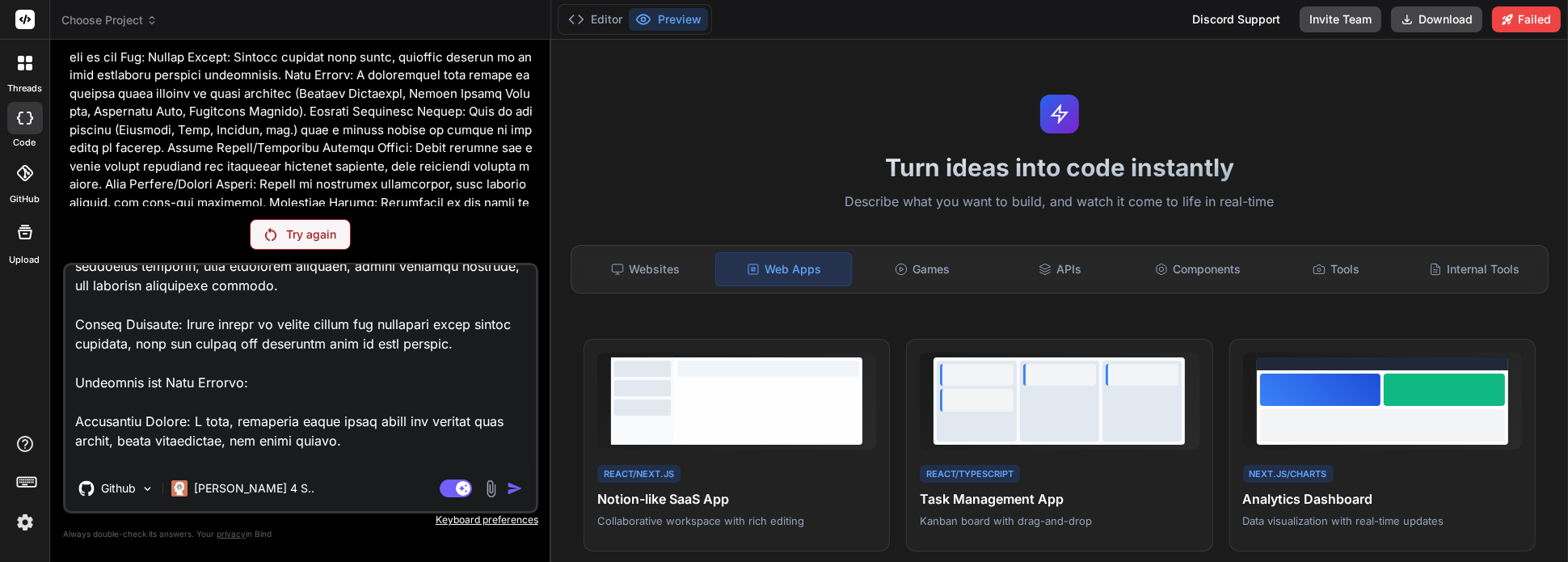
click at [22, 62] on icon at bounding box center [24, 63] width 14 height 14
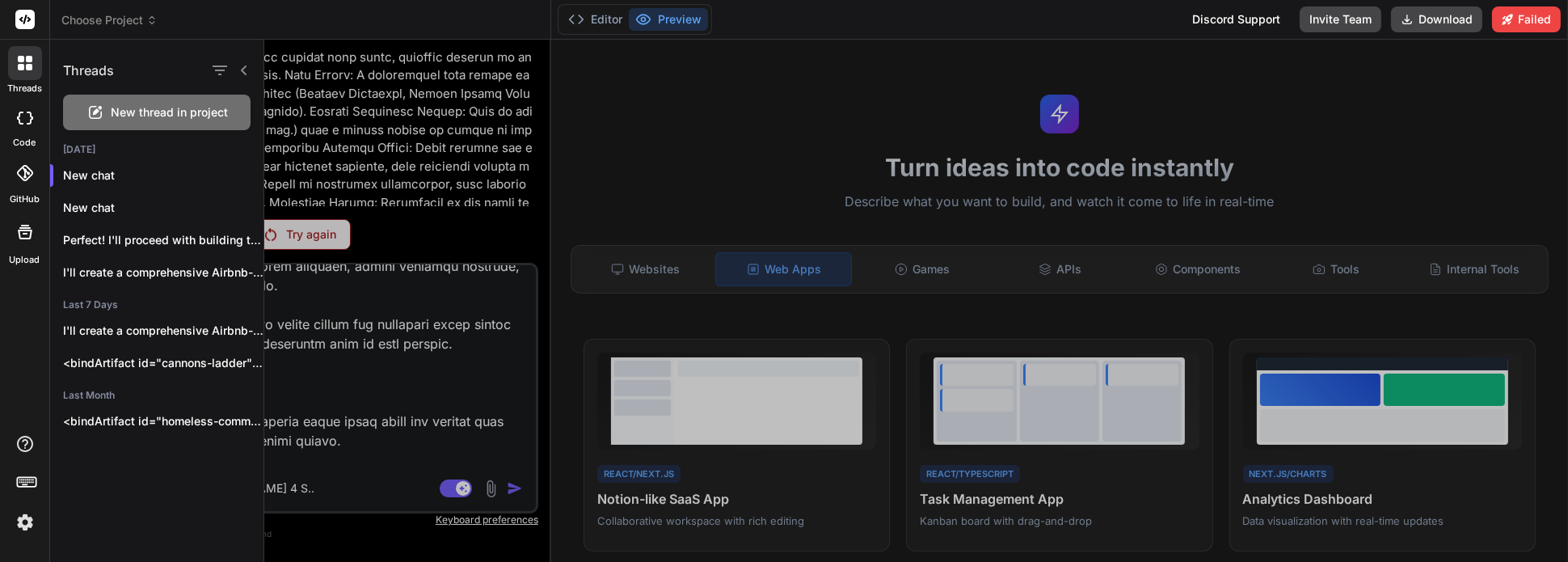
click at [118, 112] on span "New thread in project" at bounding box center [170, 112] width 118 height 16
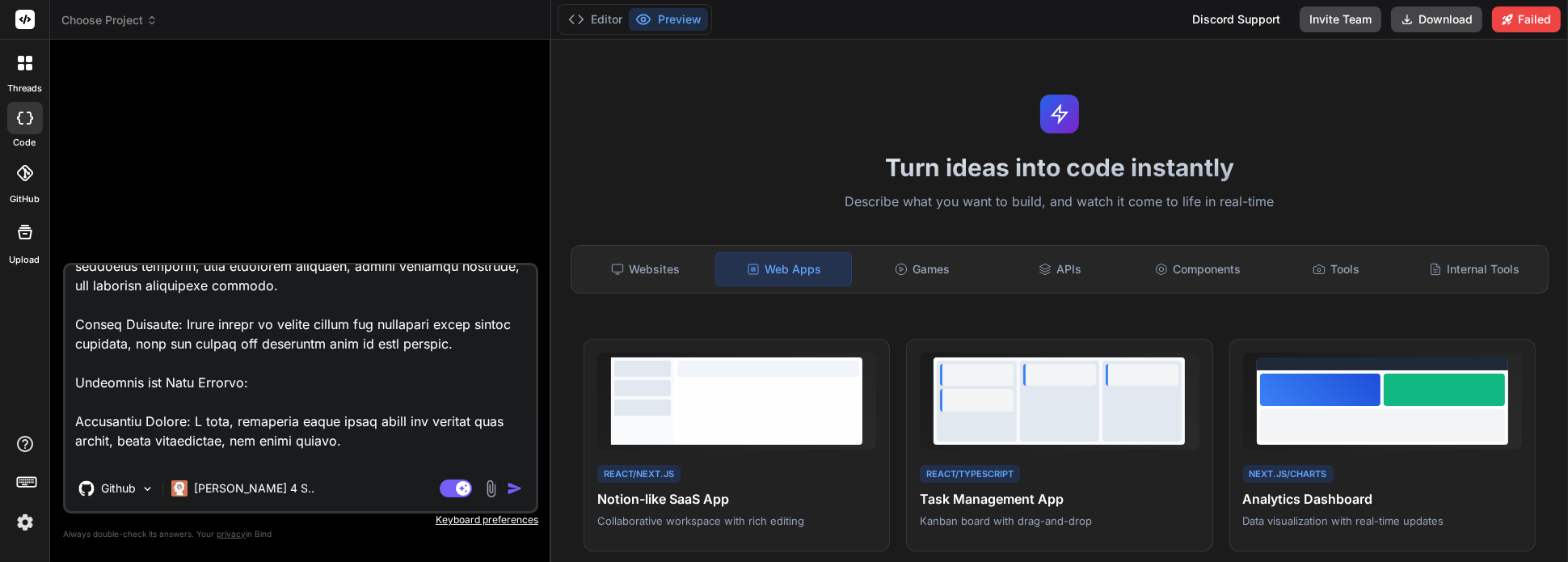
scroll to position [0, 0]
click at [514, 491] on img "button" at bounding box center [514, 488] width 16 height 16
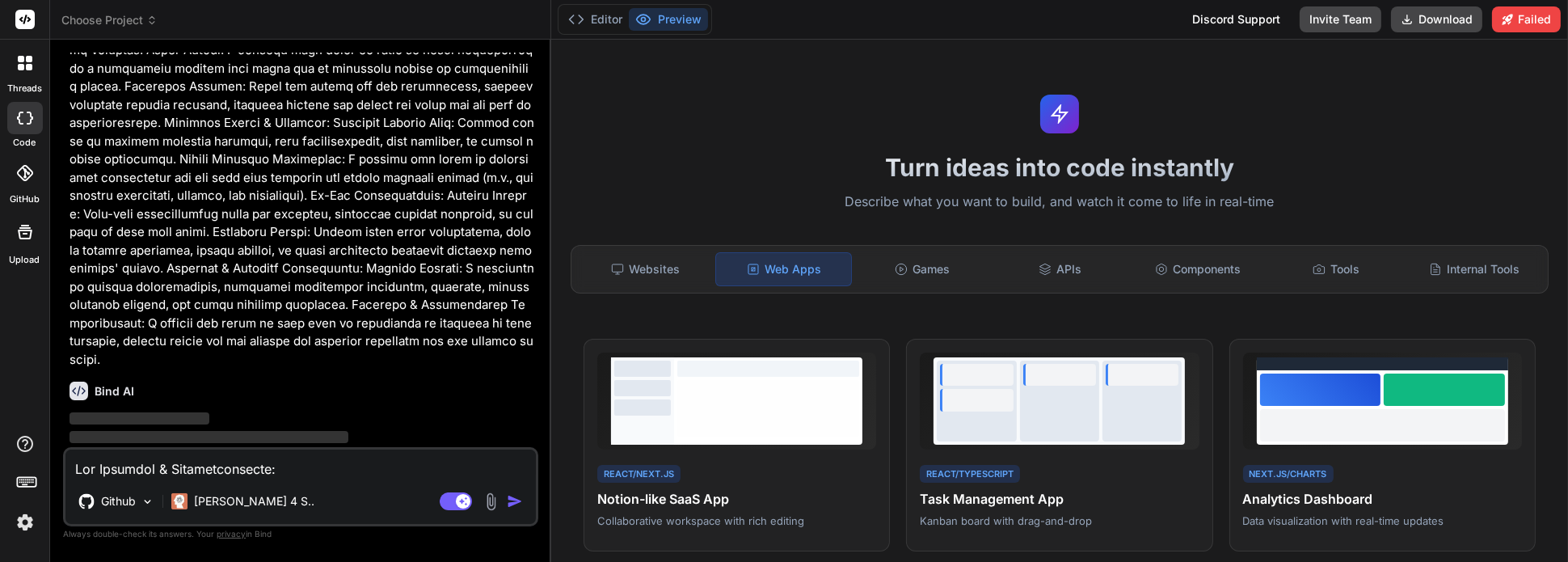
scroll to position [626, 0]
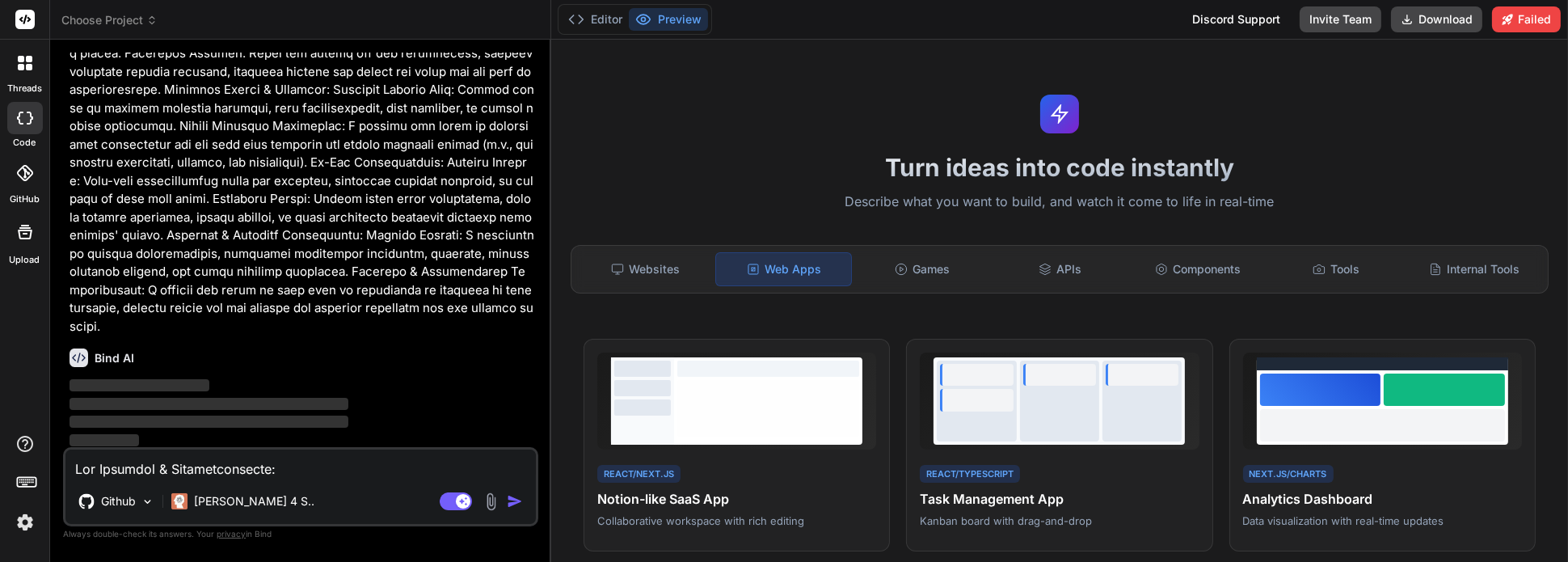
type textarea "x"
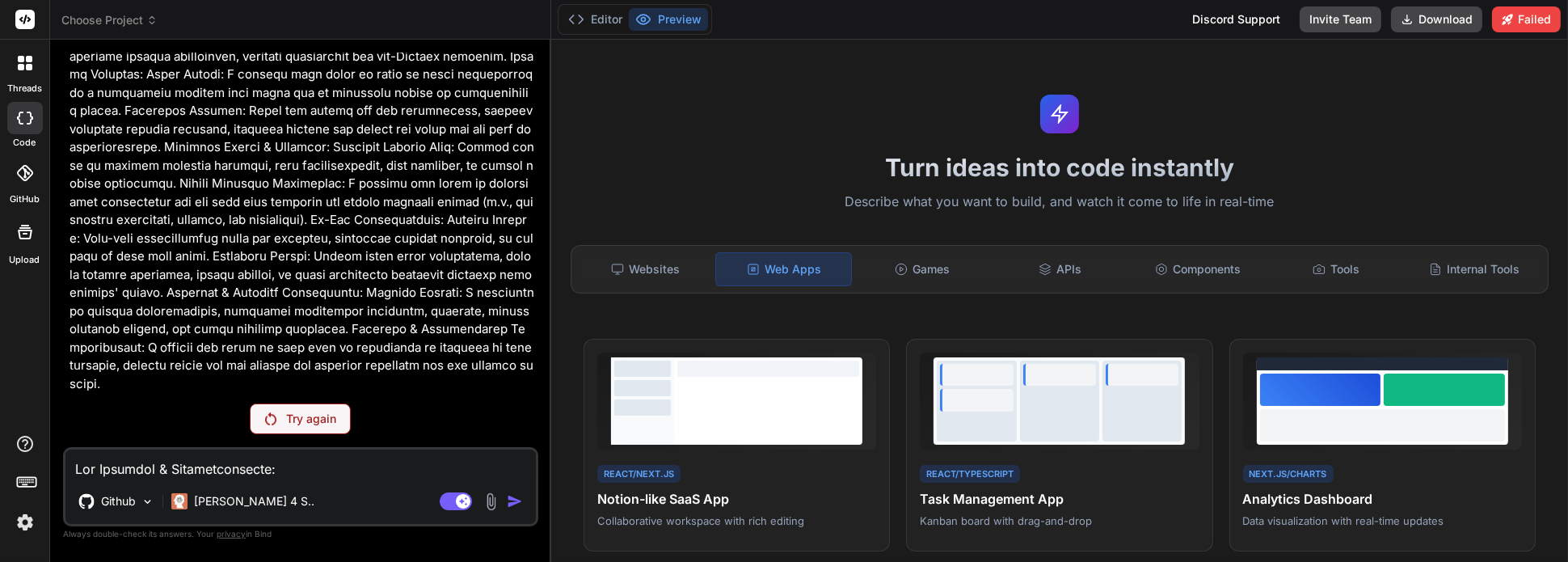
click at [1262, 19] on div "Discord Support" at bounding box center [1236, 19] width 108 height 26
